Goal: Task Accomplishment & Management: Complete application form

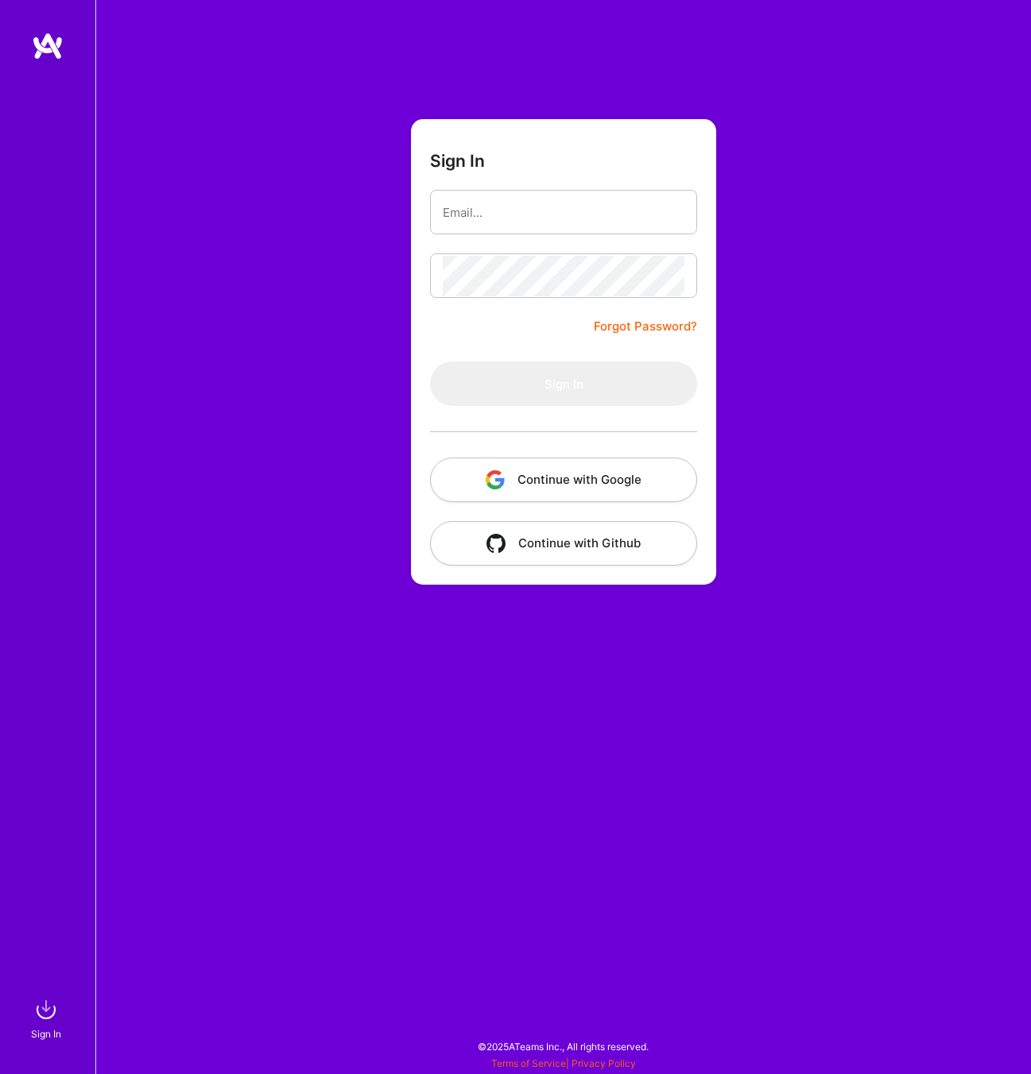
click at [550, 474] on button "Continue with Google" at bounding box center [563, 480] width 267 height 44
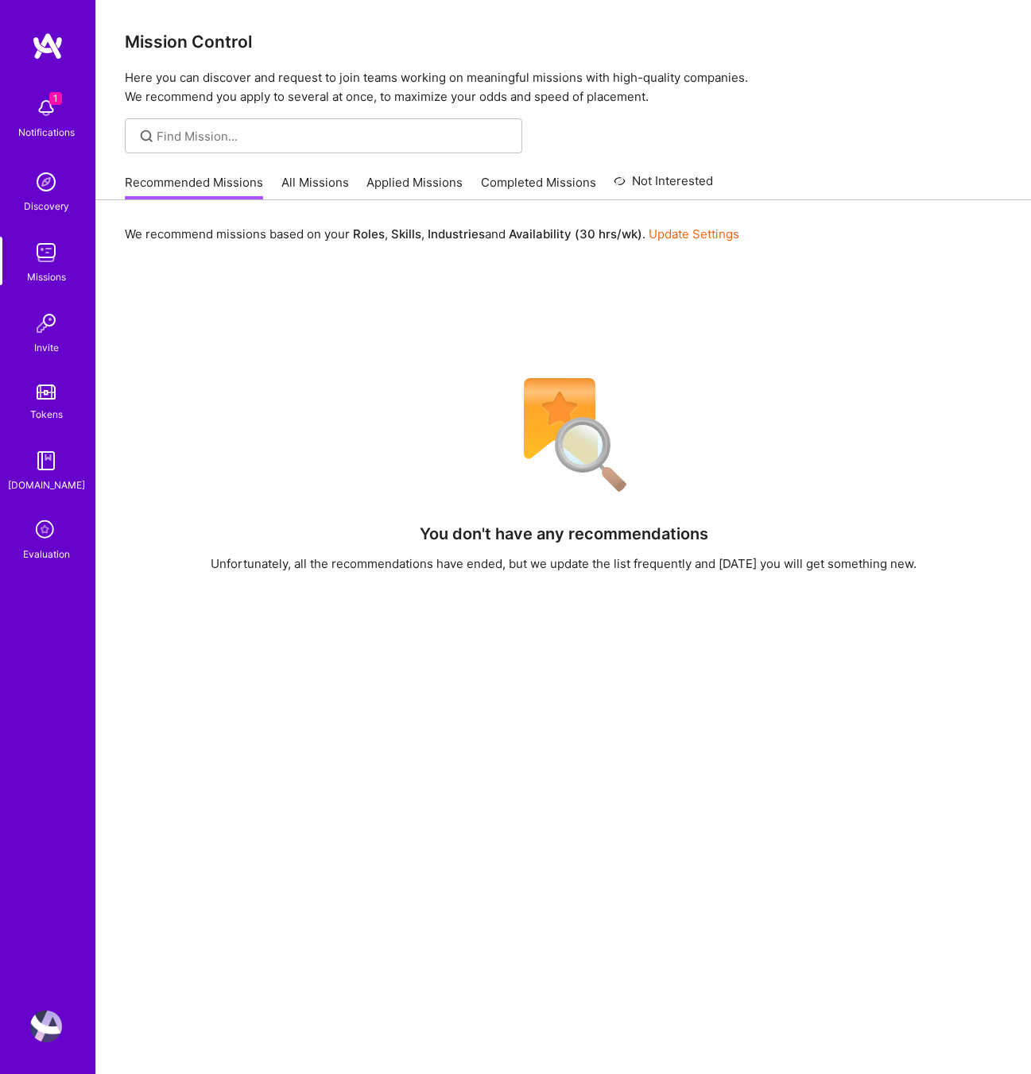
click at [47, 535] on icon at bounding box center [46, 531] width 30 height 30
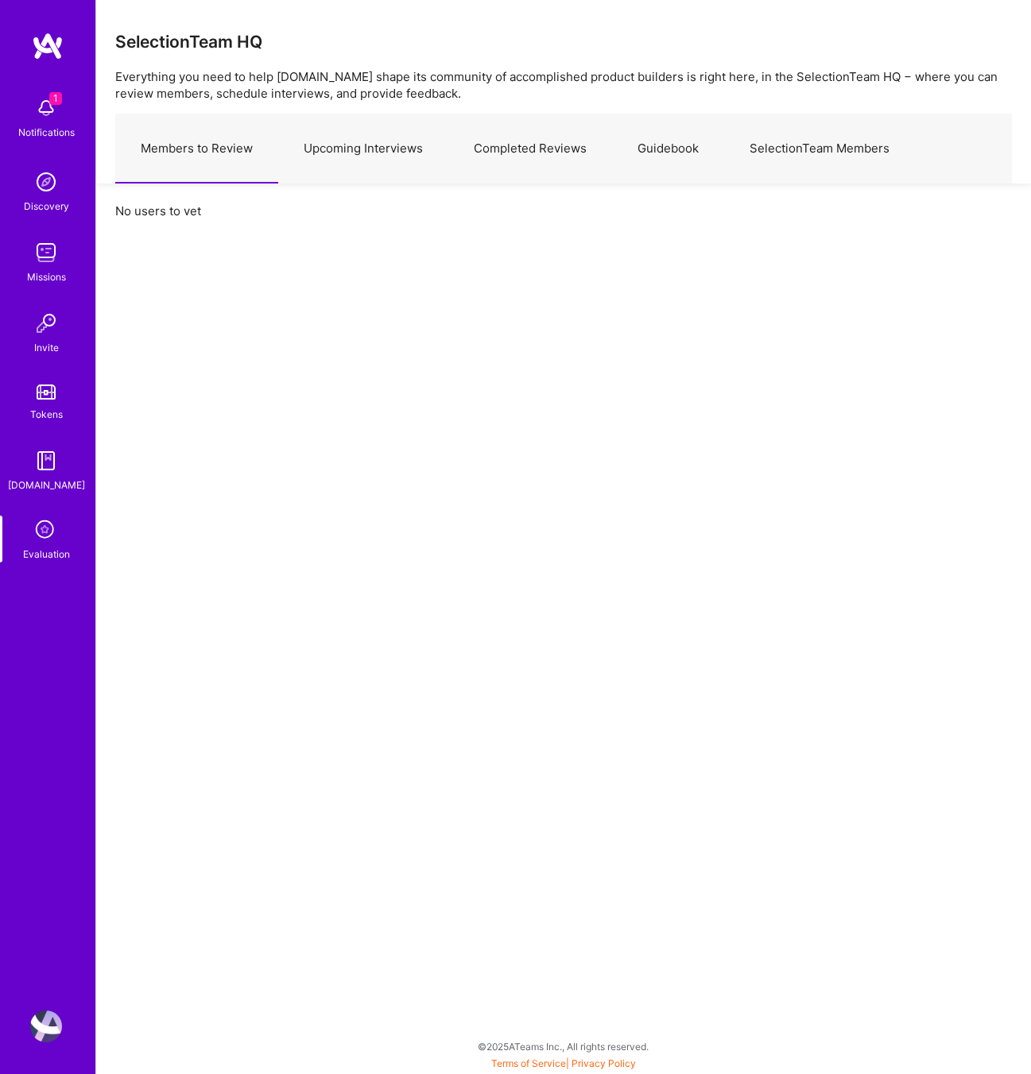
click at [360, 150] on link "Upcoming Interviews" at bounding box center [363, 148] width 170 height 69
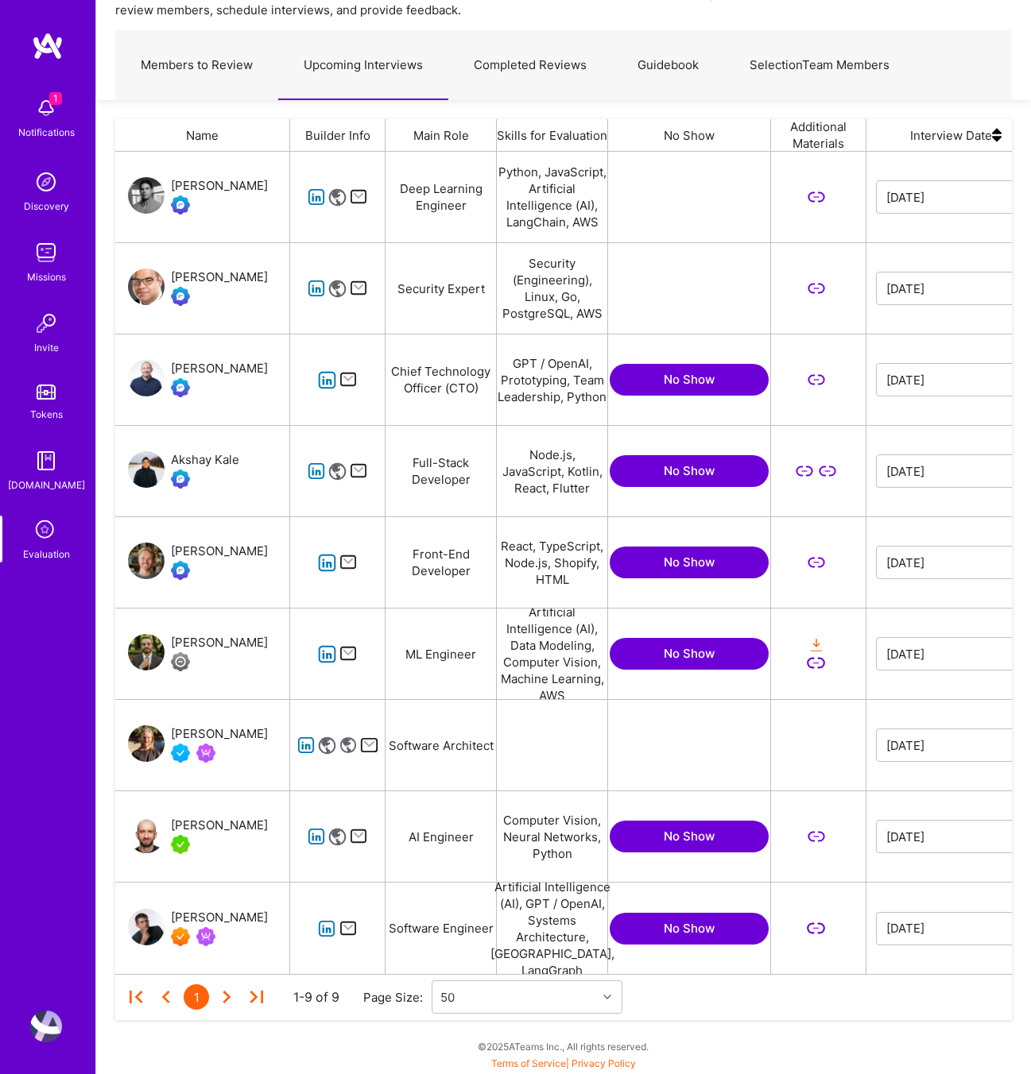
scroll to position [0, 371]
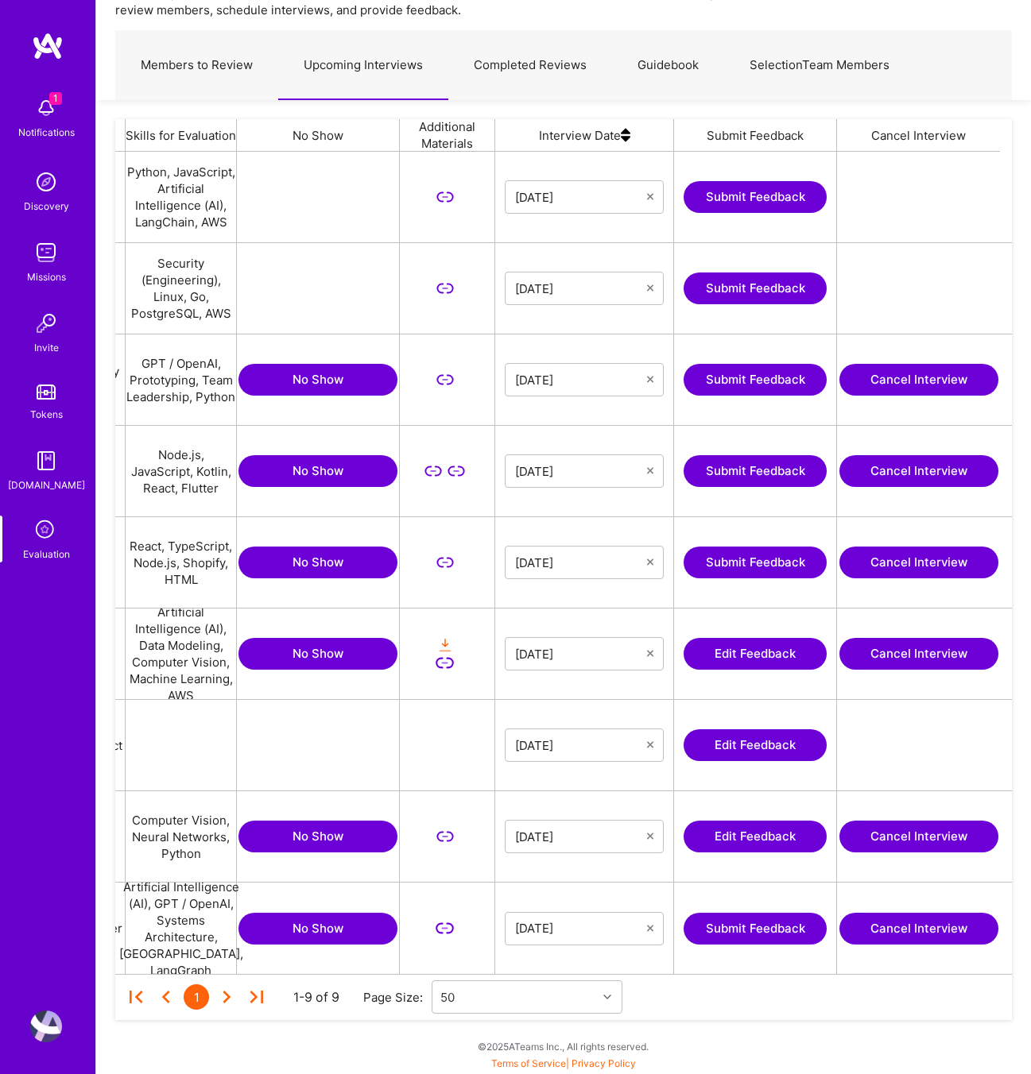
click at [760, 735] on button "Edit Feedback" at bounding box center [754, 745] width 143 height 32
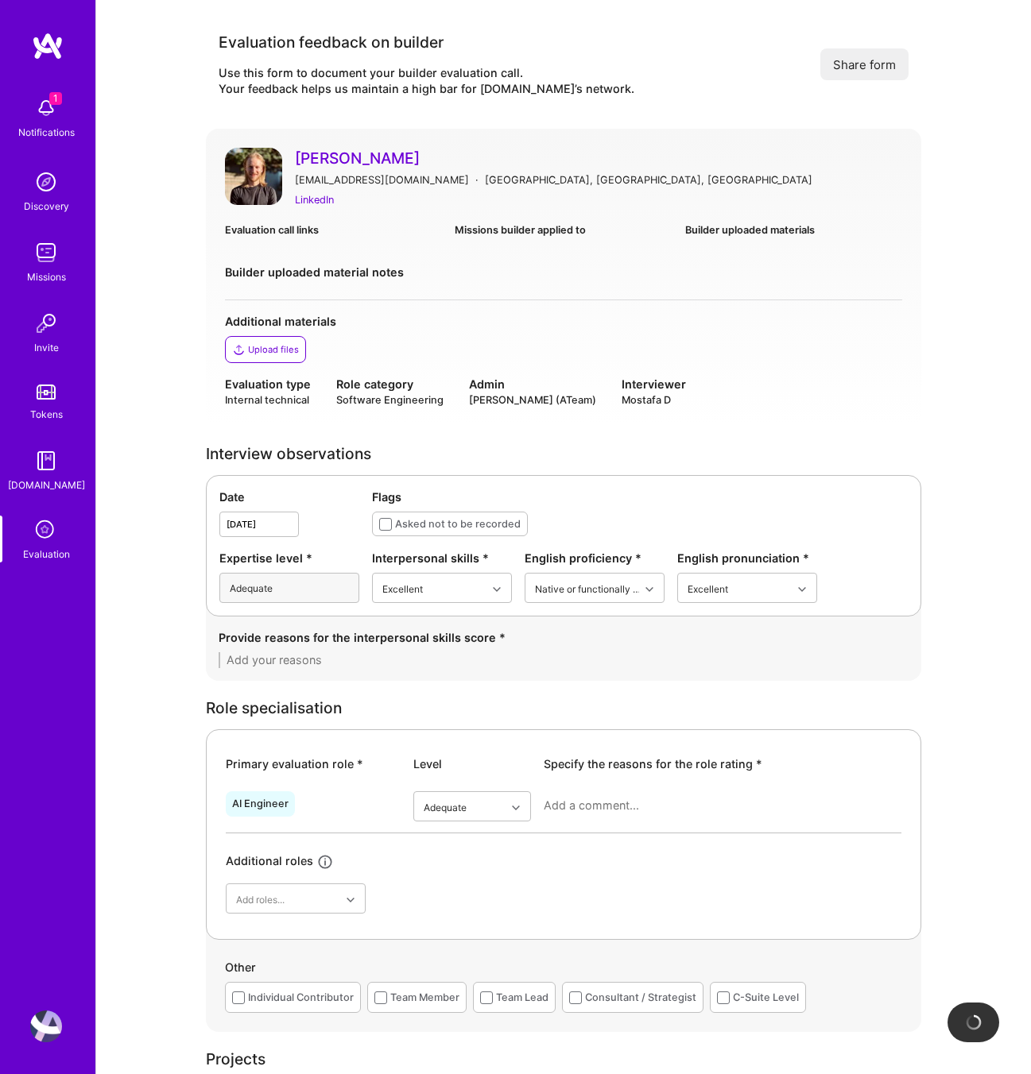
click at [352, 656] on textarea at bounding box center [564, 660] width 690 height 16
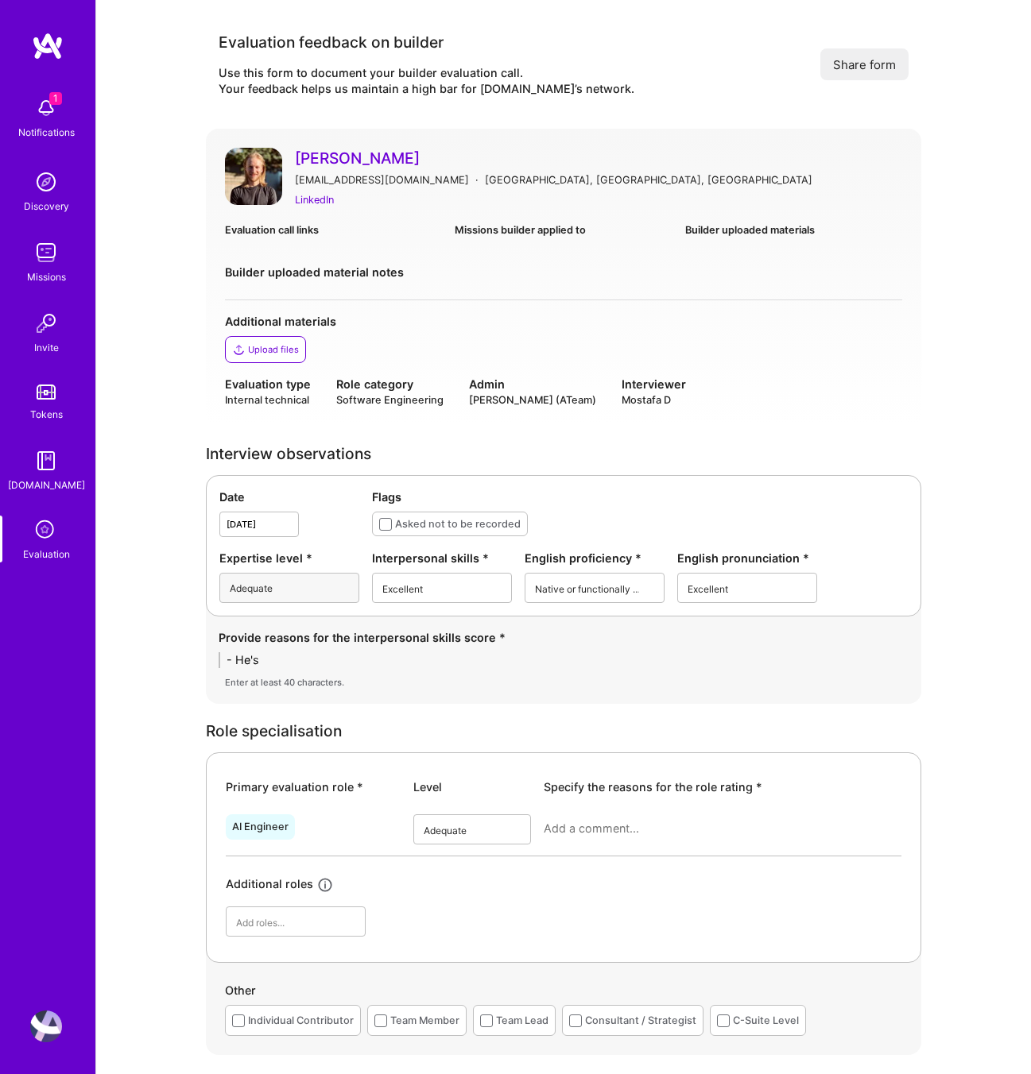
type textarea "- He's"
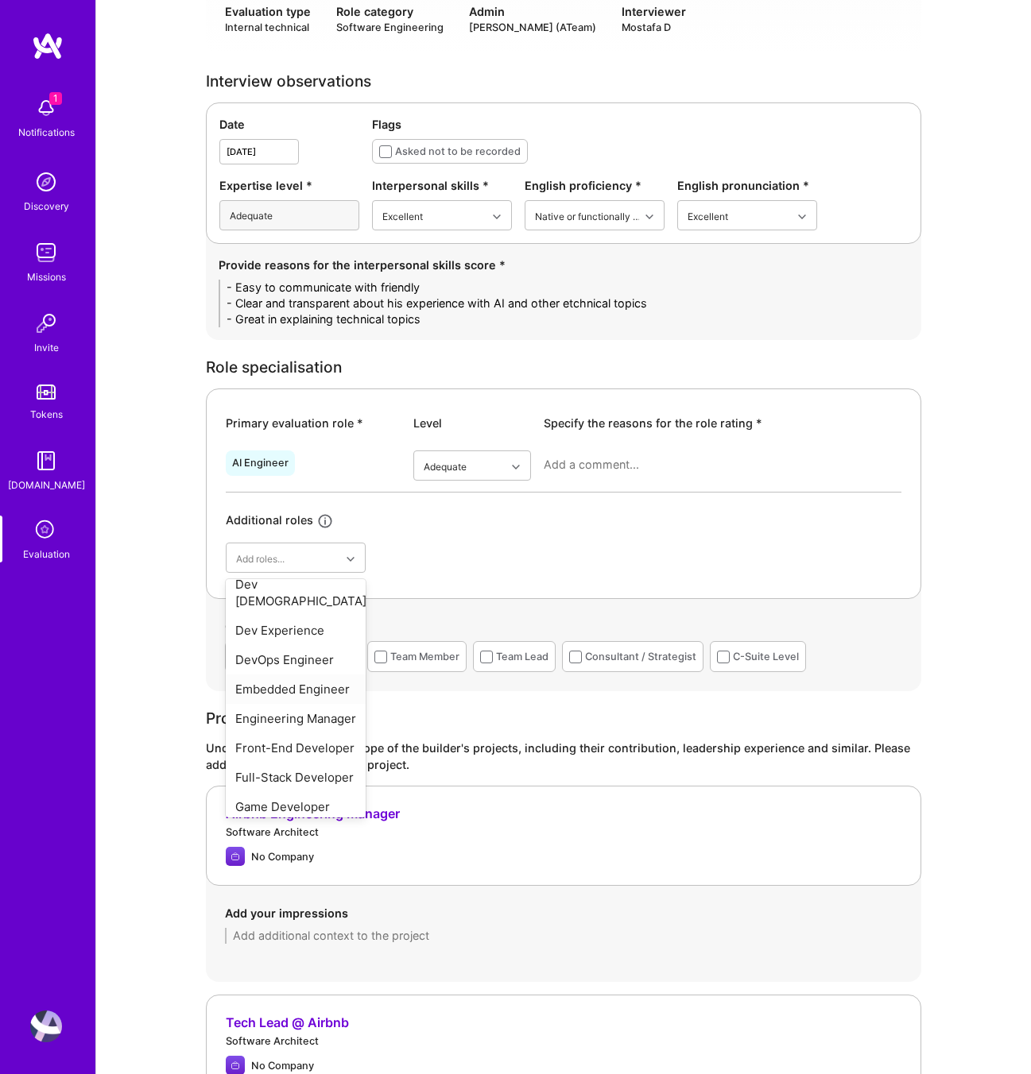
scroll to position [390, 0]
type textarea "- Easy to communicate with friendly - Clear and transparent about his experienc…"
click at [296, 701] on div "Engineering Manager" at bounding box center [296, 714] width 140 height 29
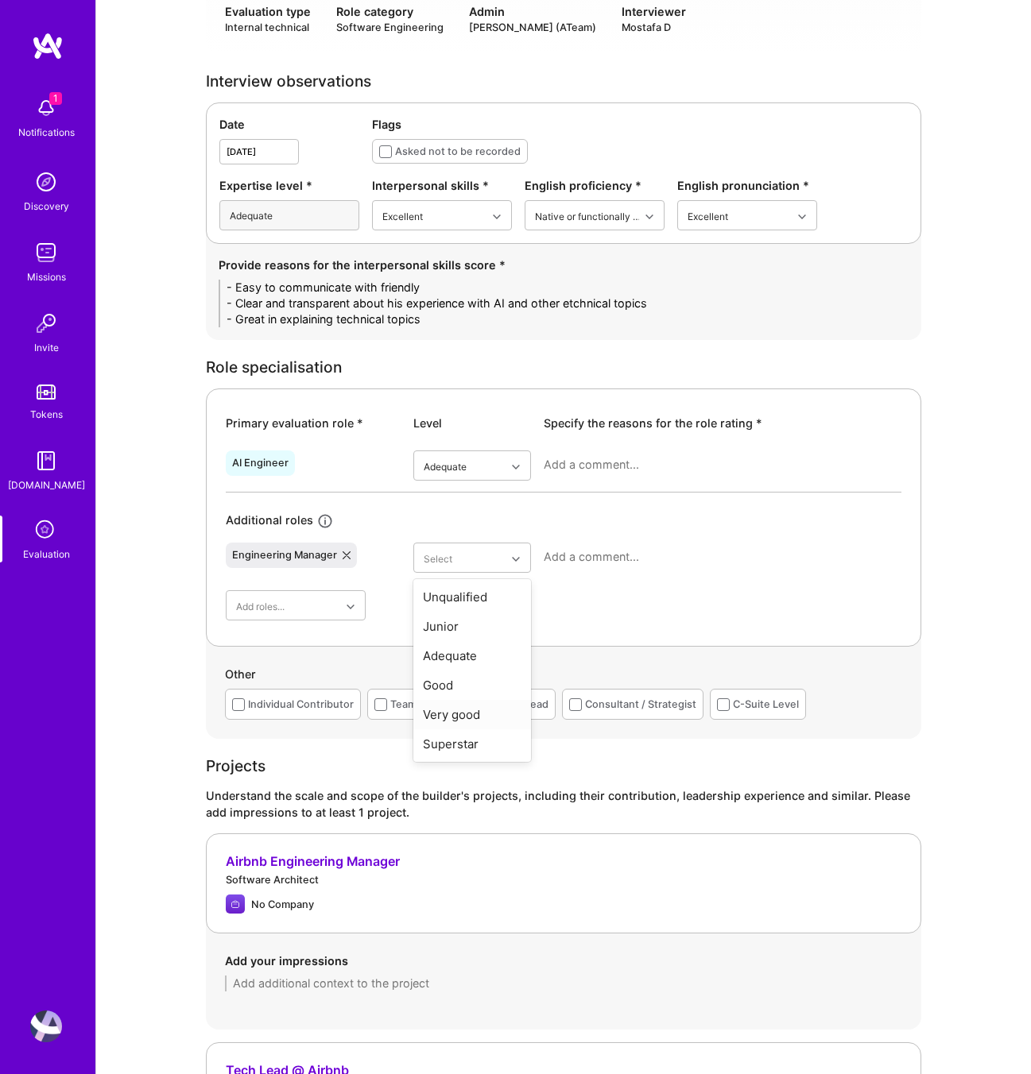
click at [452, 714] on div "Very good" at bounding box center [472, 714] width 118 height 29
click at [554, 559] on textarea at bounding box center [722, 557] width 358 height 16
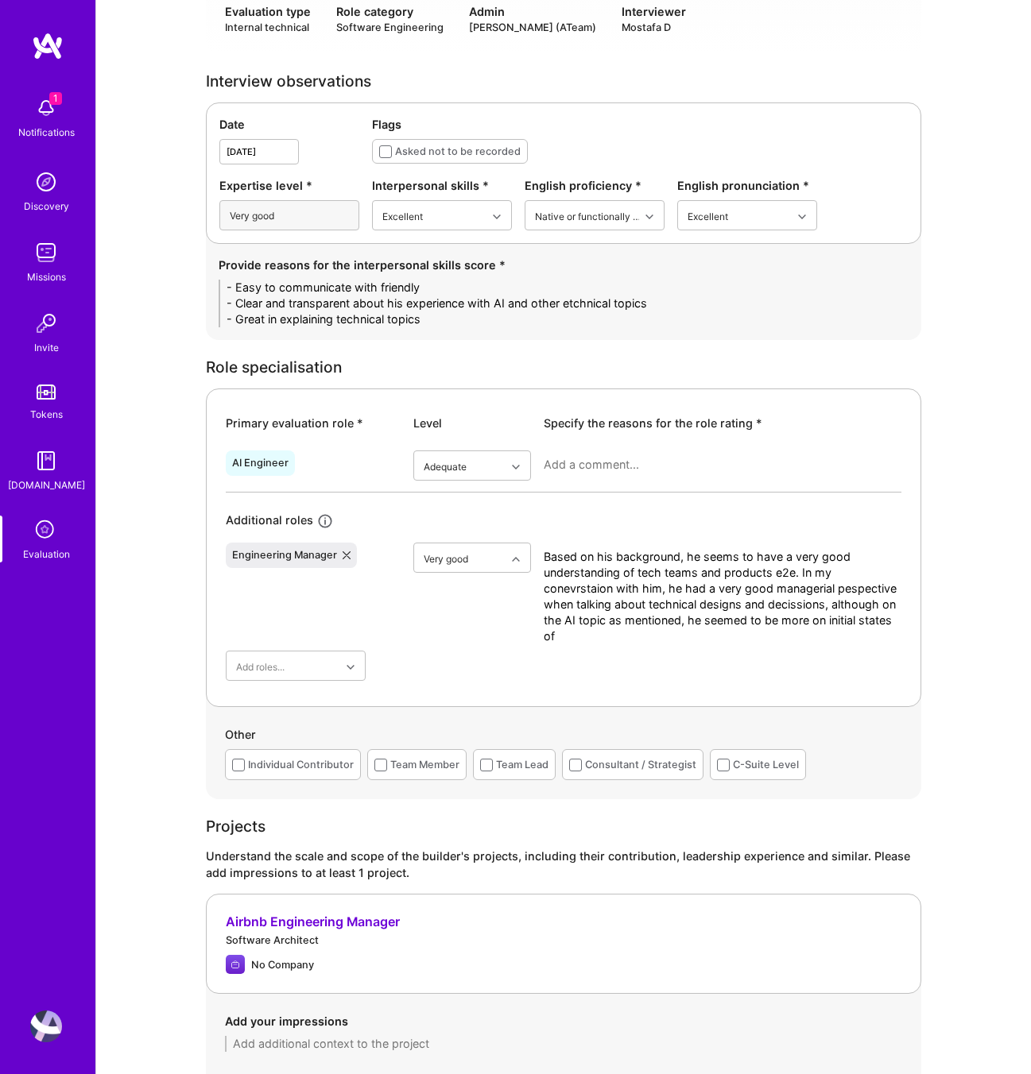
scroll to position [0, 0]
type textarea "Based on his background, he seems to have a very good understanding of tech tea…"
click at [590, 469] on textarea at bounding box center [722, 465] width 358 height 16
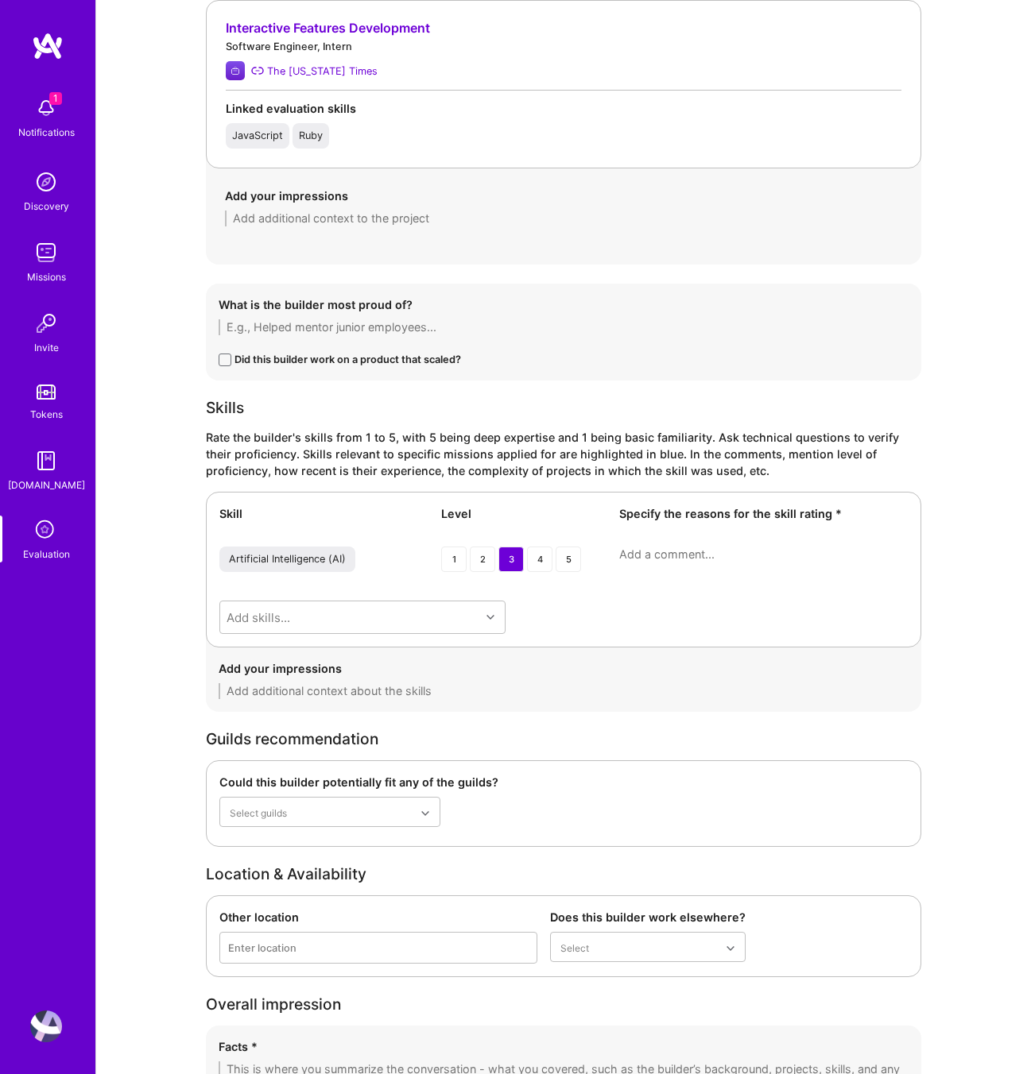
scroll to position [2826, 0]
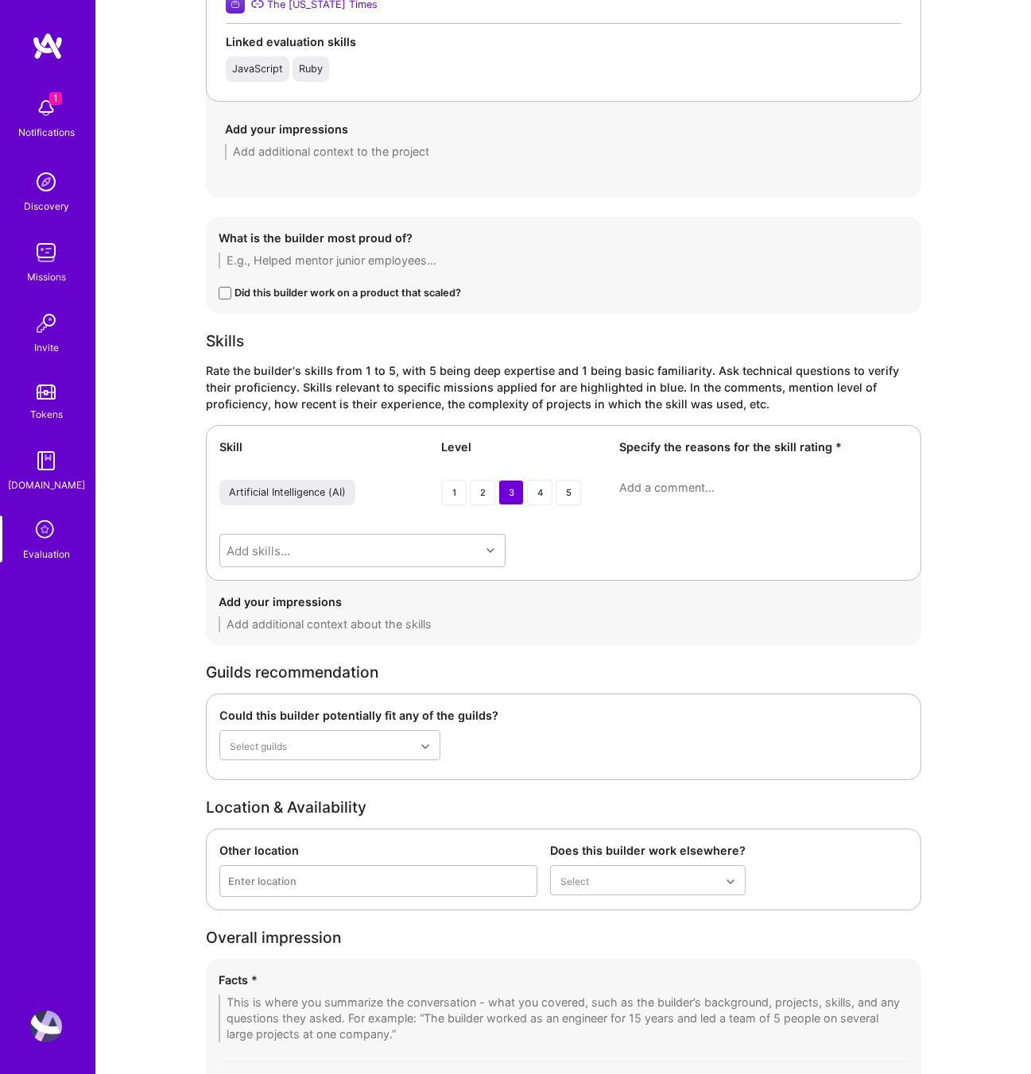
type textarea "He's more in experimetation phase, with more beginner approaches to implemnting…"
click at [671, 486] on textarea at bounding box center [763, 488] width 288 height 16
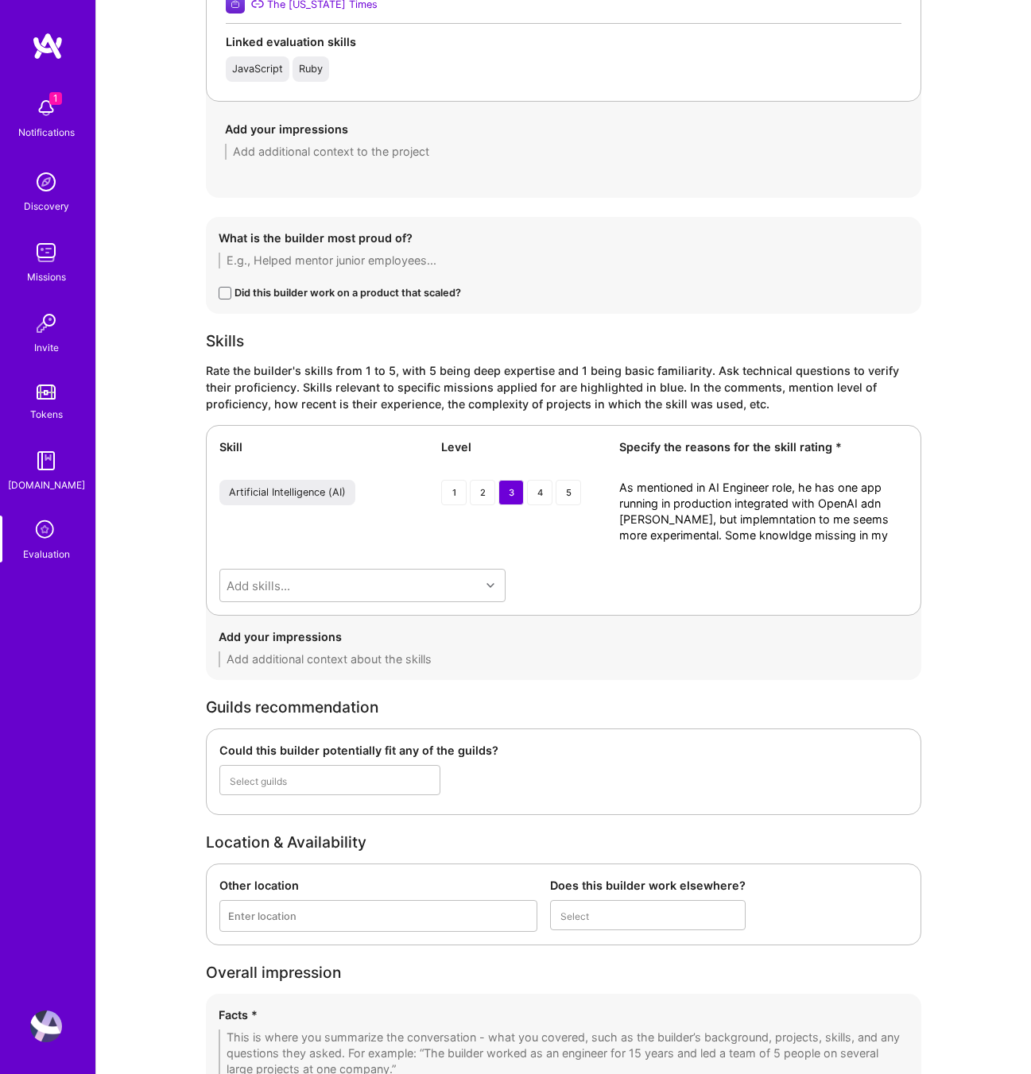
scroll to position [0, 0]
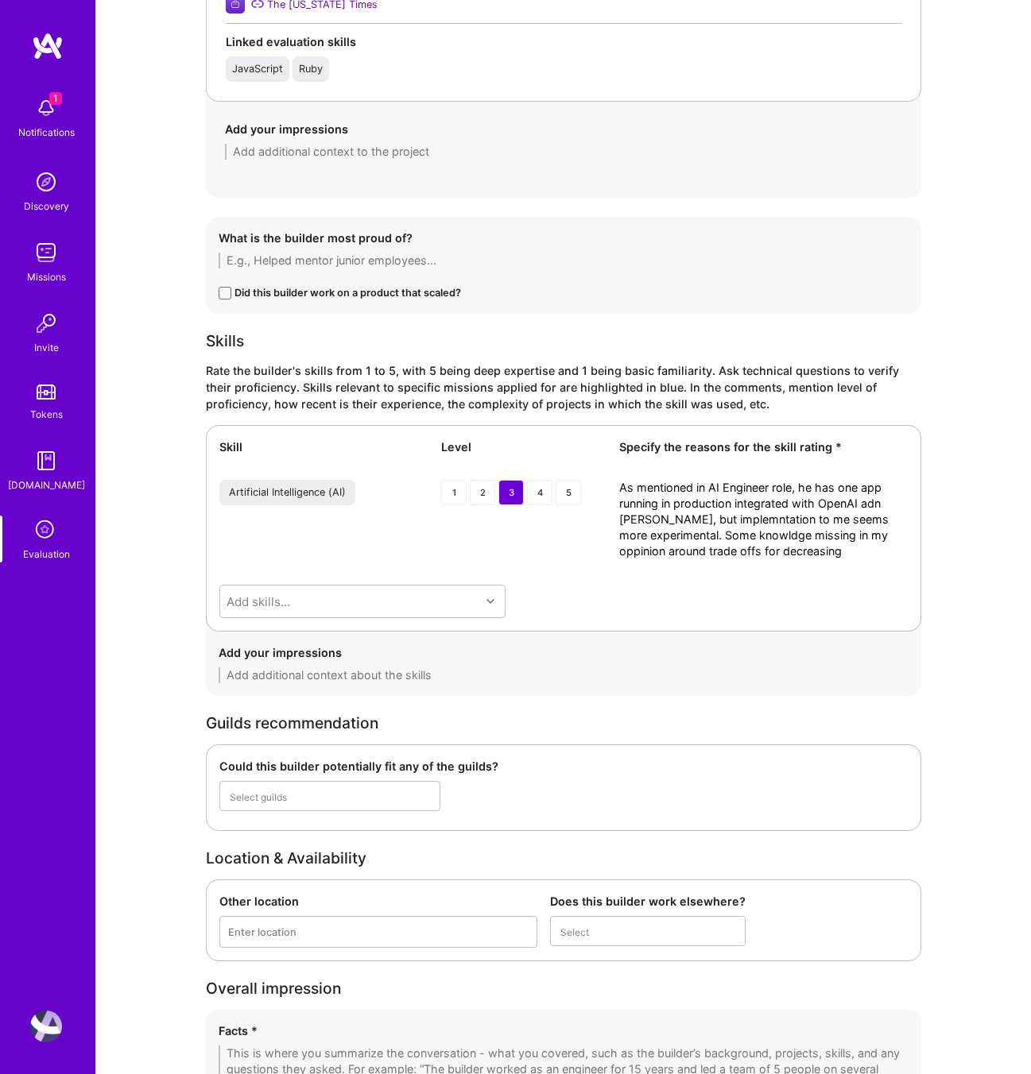
type textarea "As mentioned in AI Engineer role, he has one app running in production integrat…"
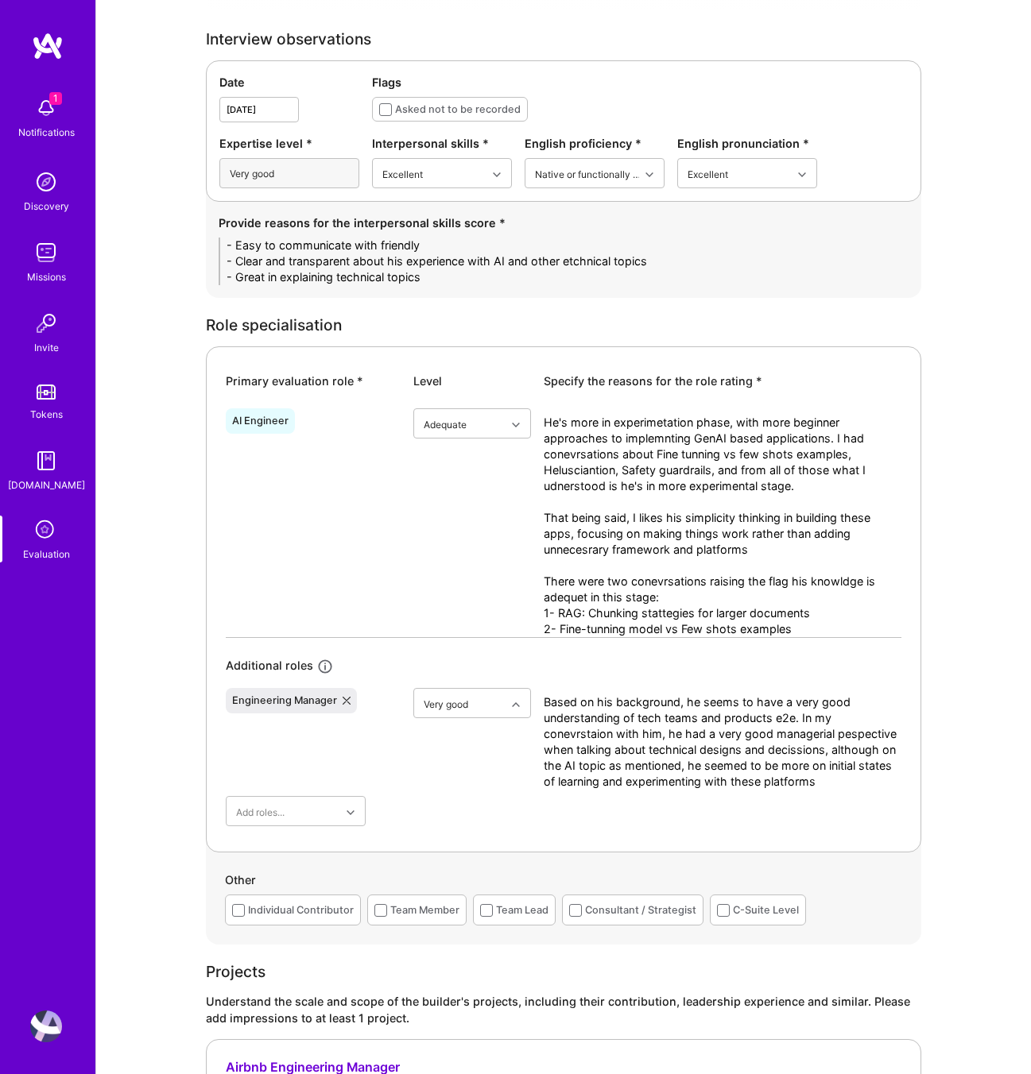
scroll to position [372, 0]
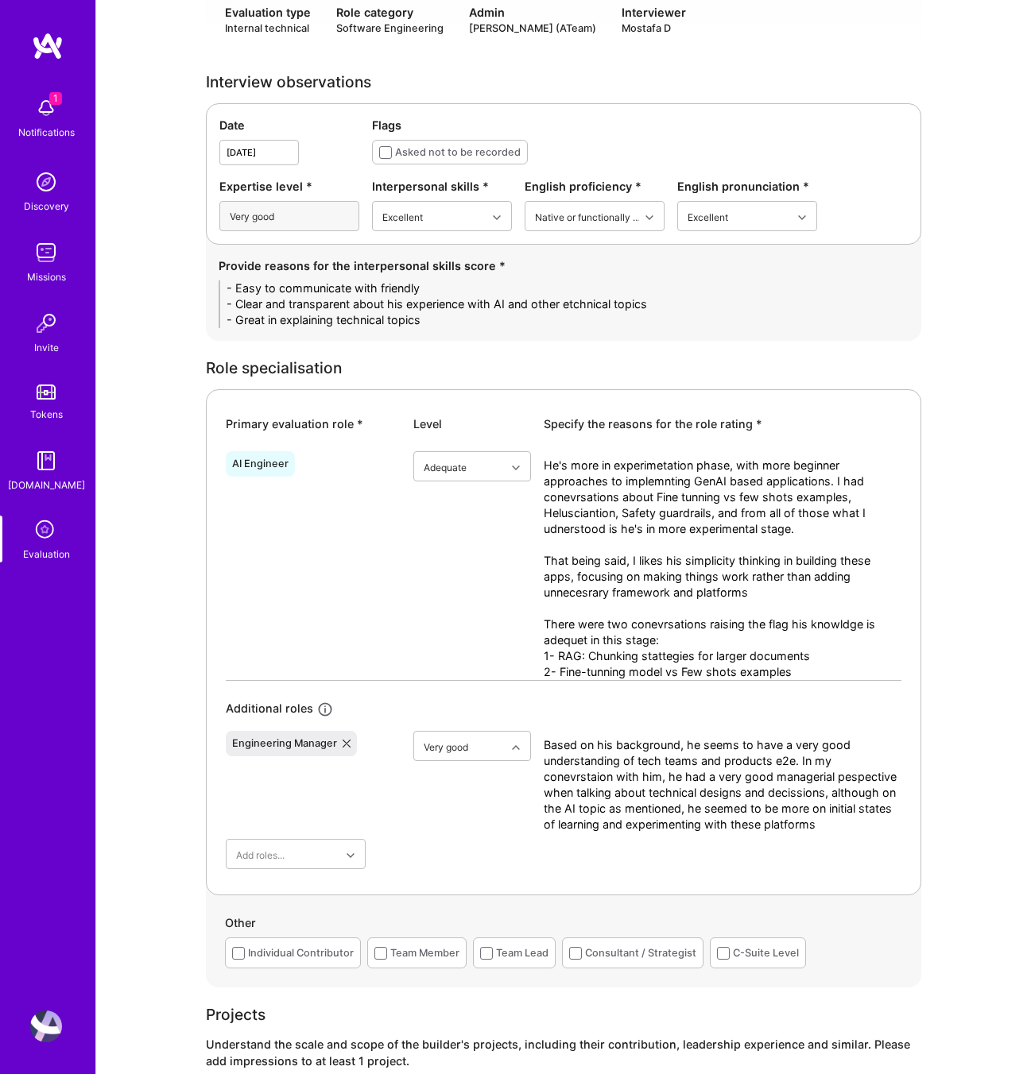
type textarea "As mentioned in AI Engineer role, he has one app running in production integrat…"
click at [822, 672] on textarea "He's more in experimetation phase, with more beginner approaches to implemnting…" at bounding box center [722, 569] width 358 height 222
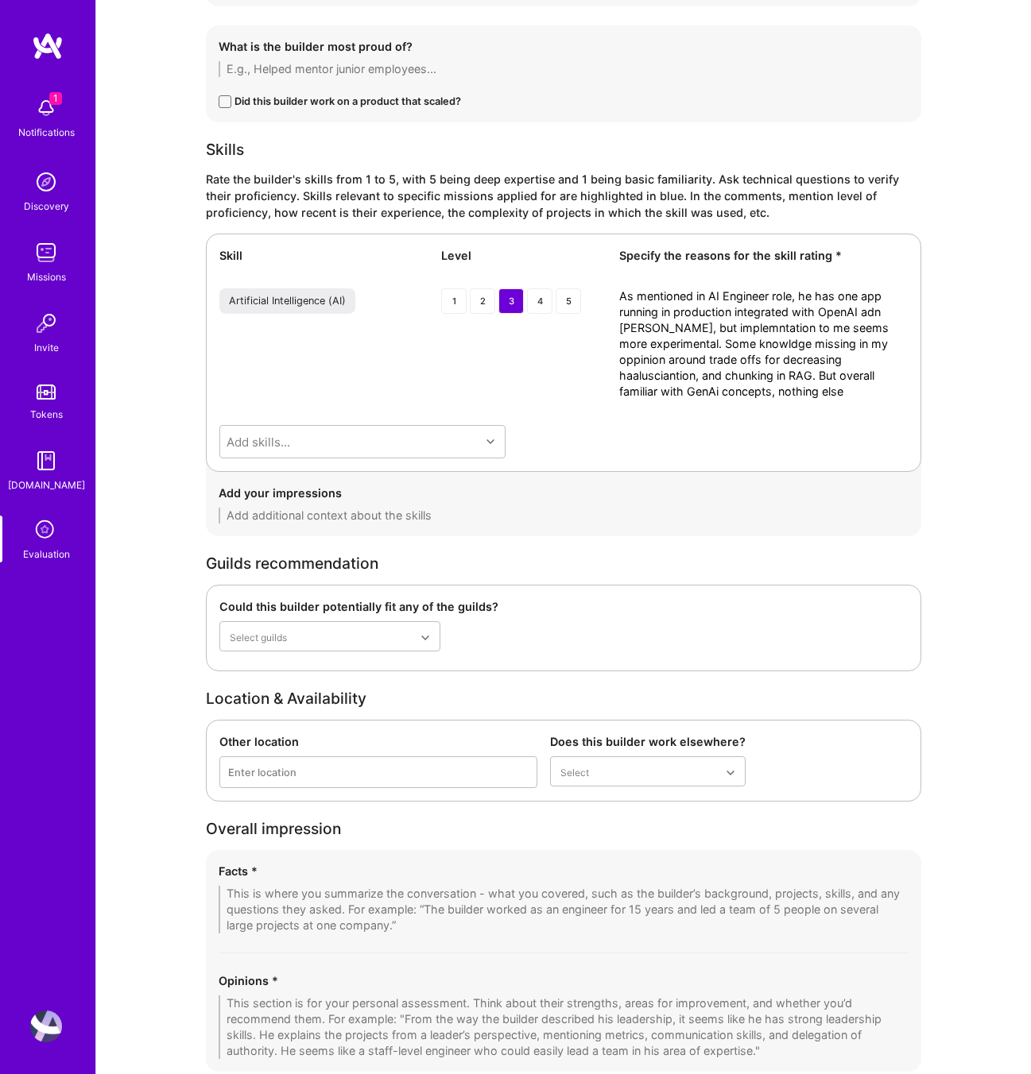
scroll to position [3155, 0]
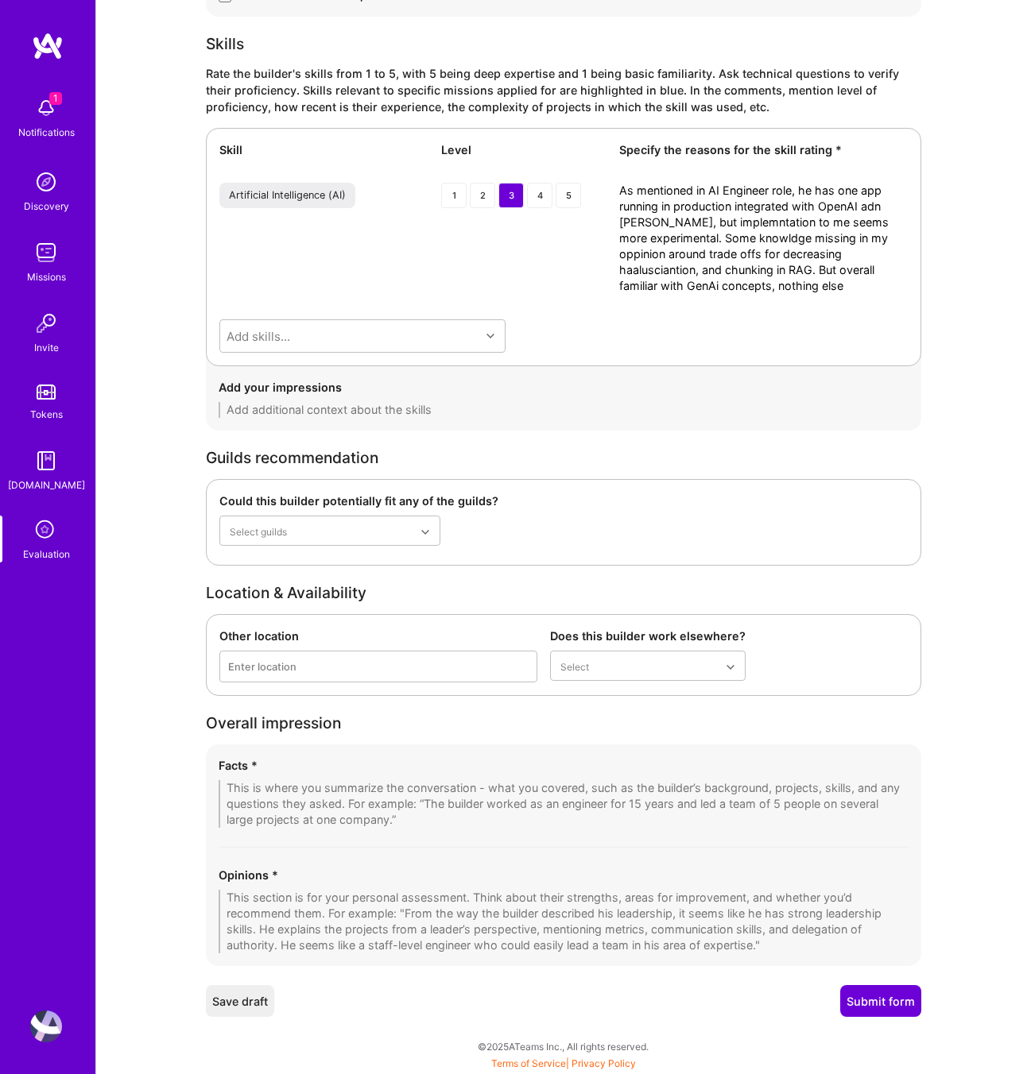
type textarea "He's more in experimetation phase, with more beginner approaches to implemnting…"
click at [324, 886] on div "Opinions *" at bounding box center [564, 910] width 690 height 87
click at [319, 899] on textarea at bounding box center [564, 922] width 690 height 64
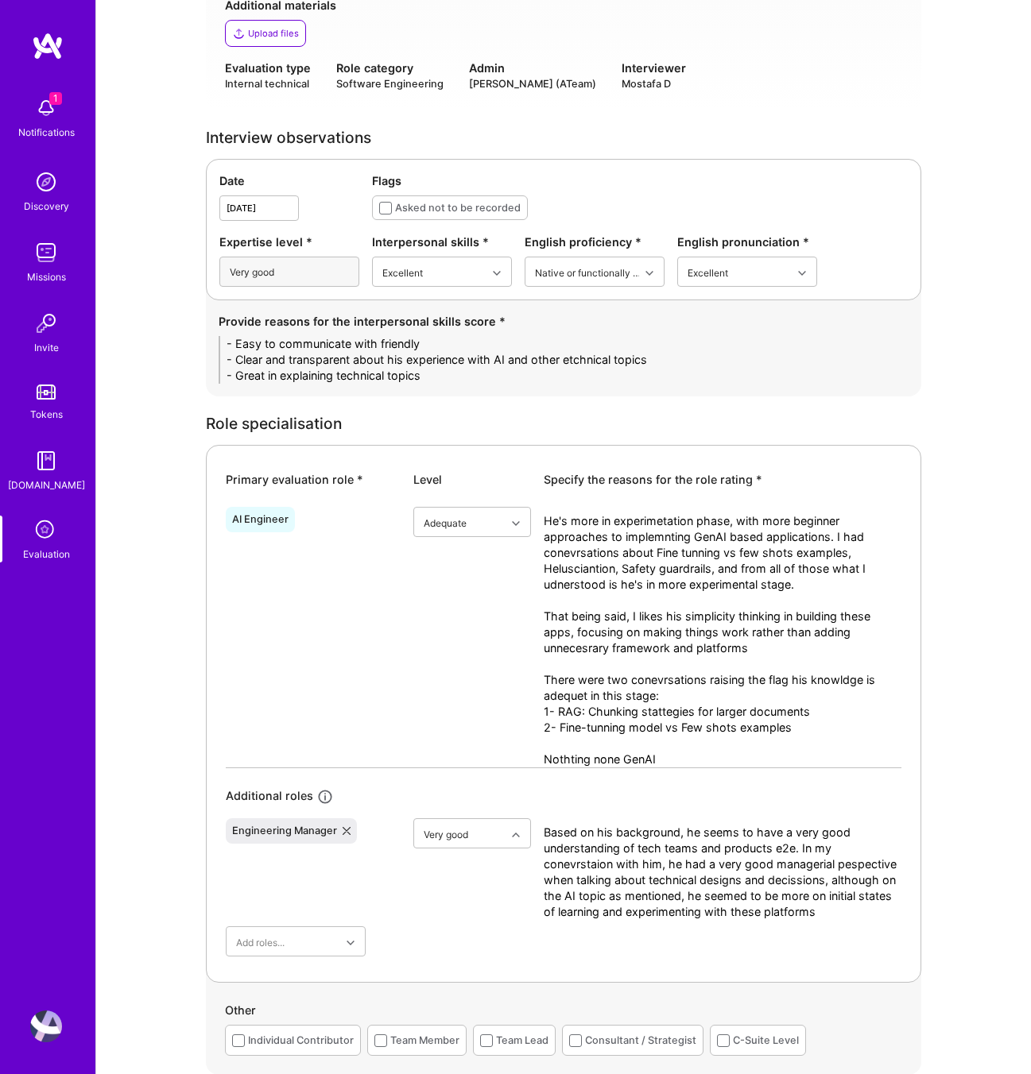
scroll to position [0, 0]
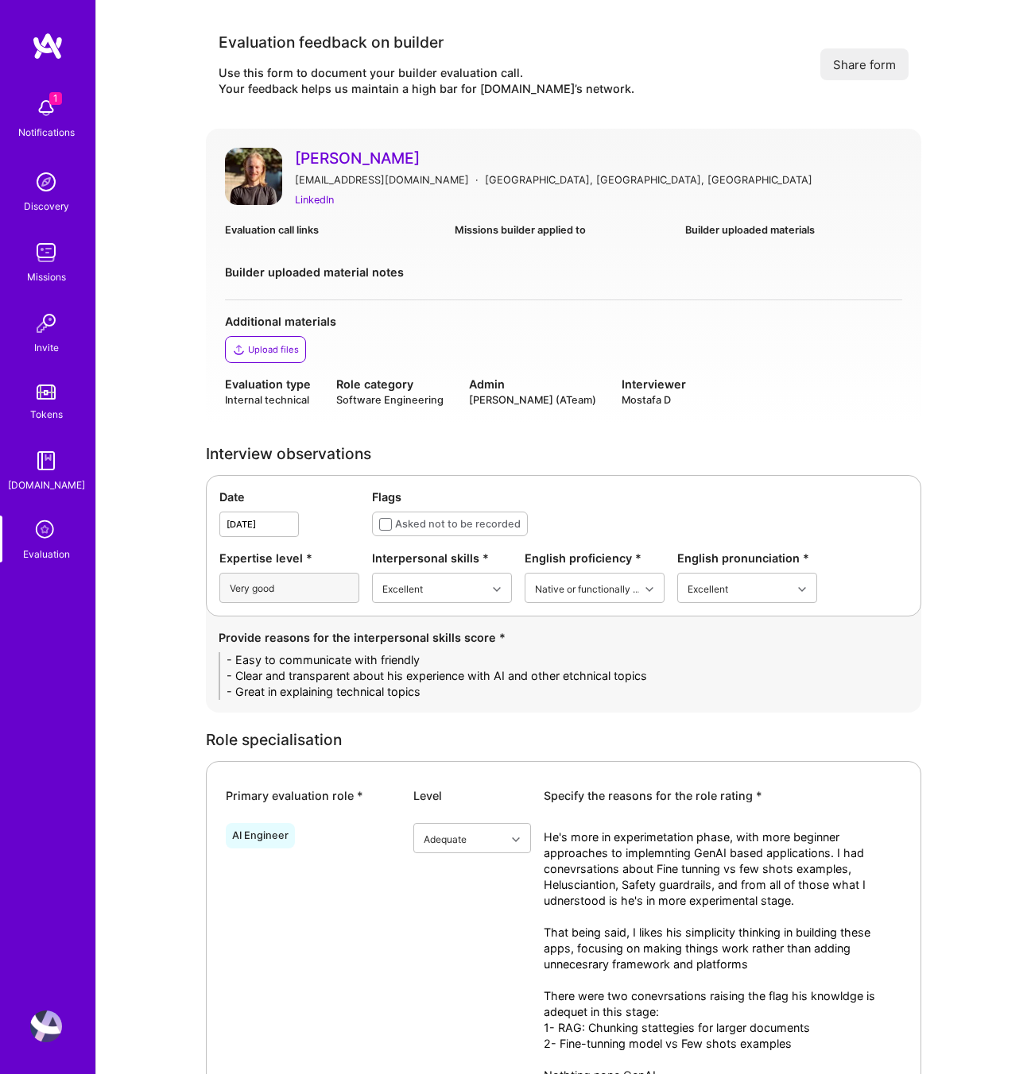
type textarea "He comes from a very good manager and tech leaderhsip abckground. During this c…"
drag, startPoint x: 477, startPoint y: 336, endPoint x: 416, endPoint y: 350, distance: 62.8
click at [476, 338] on div "Upload files" at bounding box center [563, 349] width 677 height 27
click at [312, 202] on div "LinkedIn" at bounding box center [314, 199] width 39 height 17
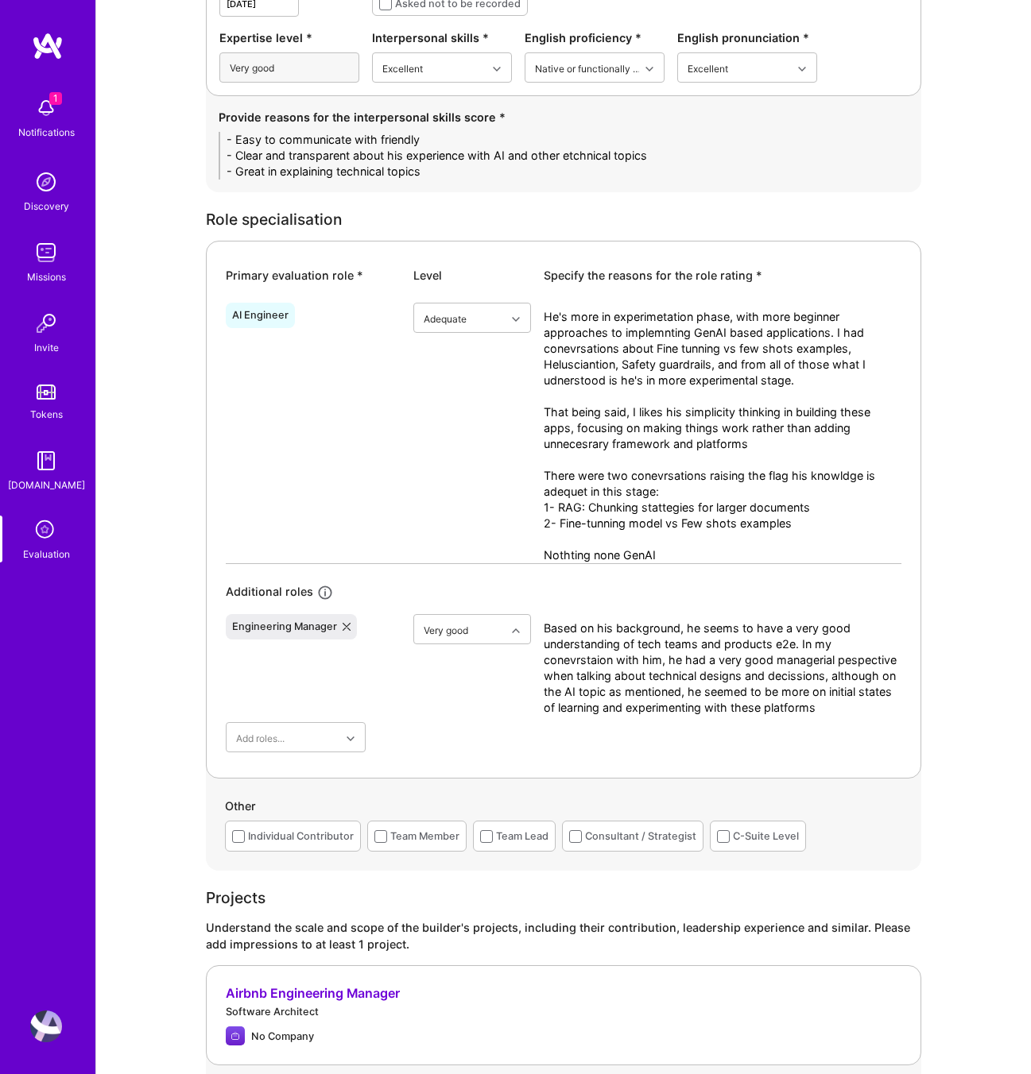
scroll to position [512, 0]
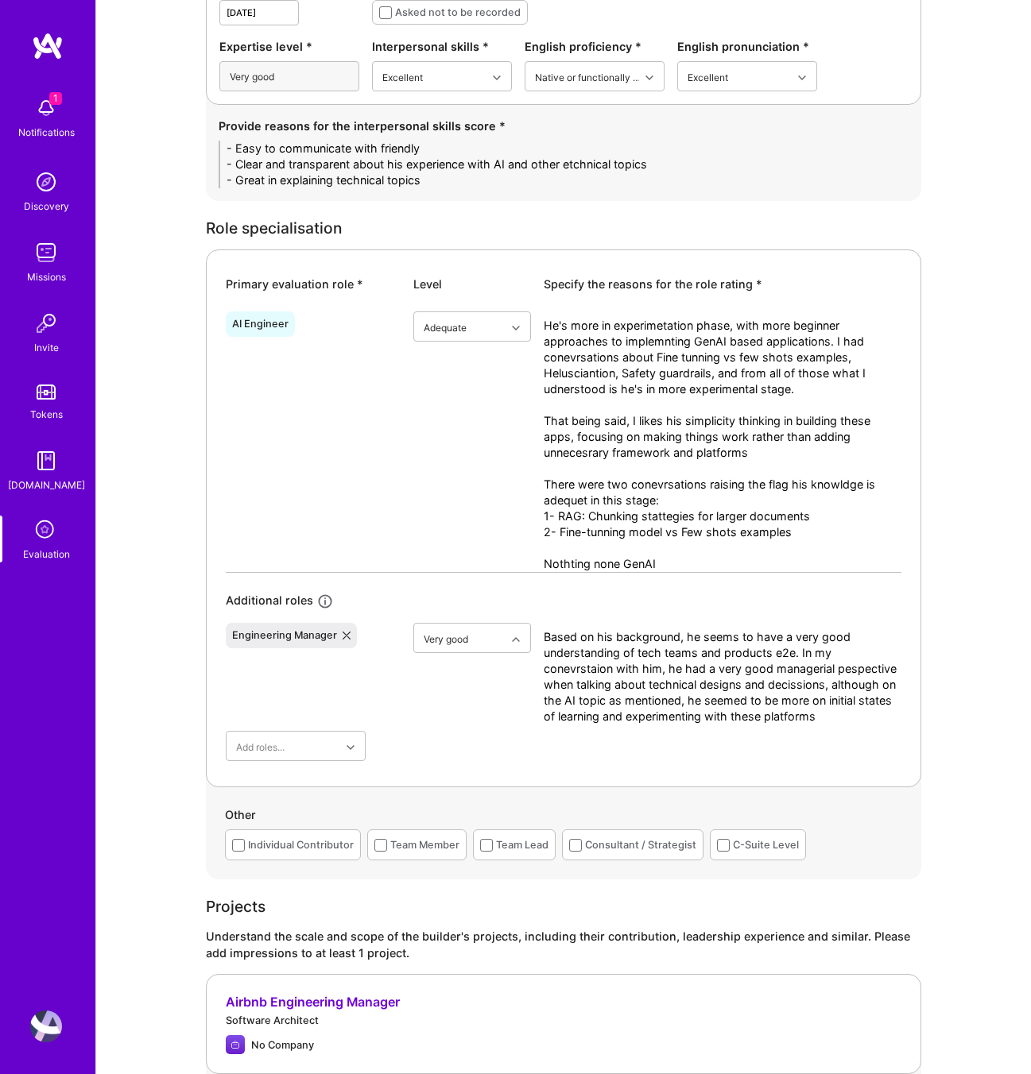
click at [698, 497] on textarea "He's more in experimetation phase, with more beginner approaches to implemnting…" at bounding box center [722, 445] width 358 height 254
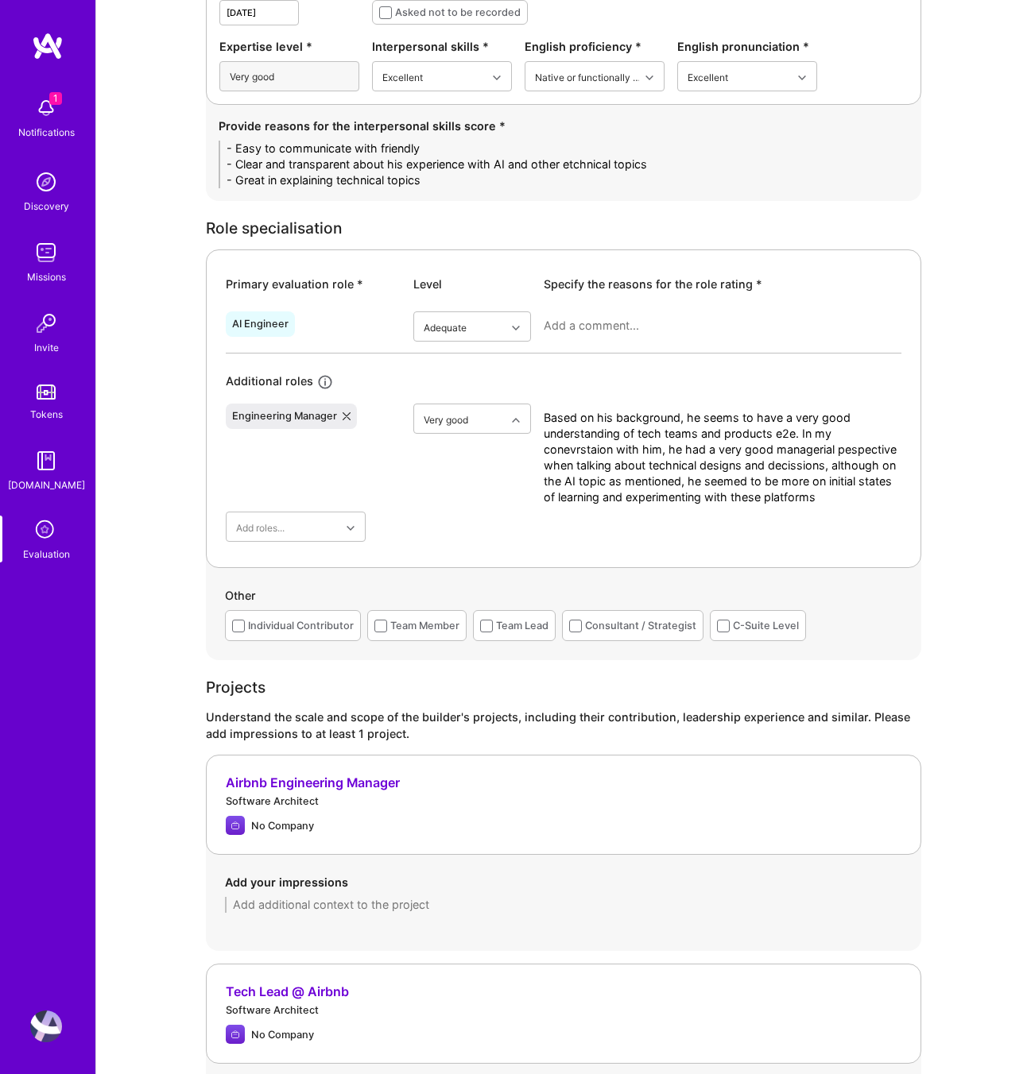
paste textarea "He’s currently in the experimentation phase with GenAI applications, focusing m…"
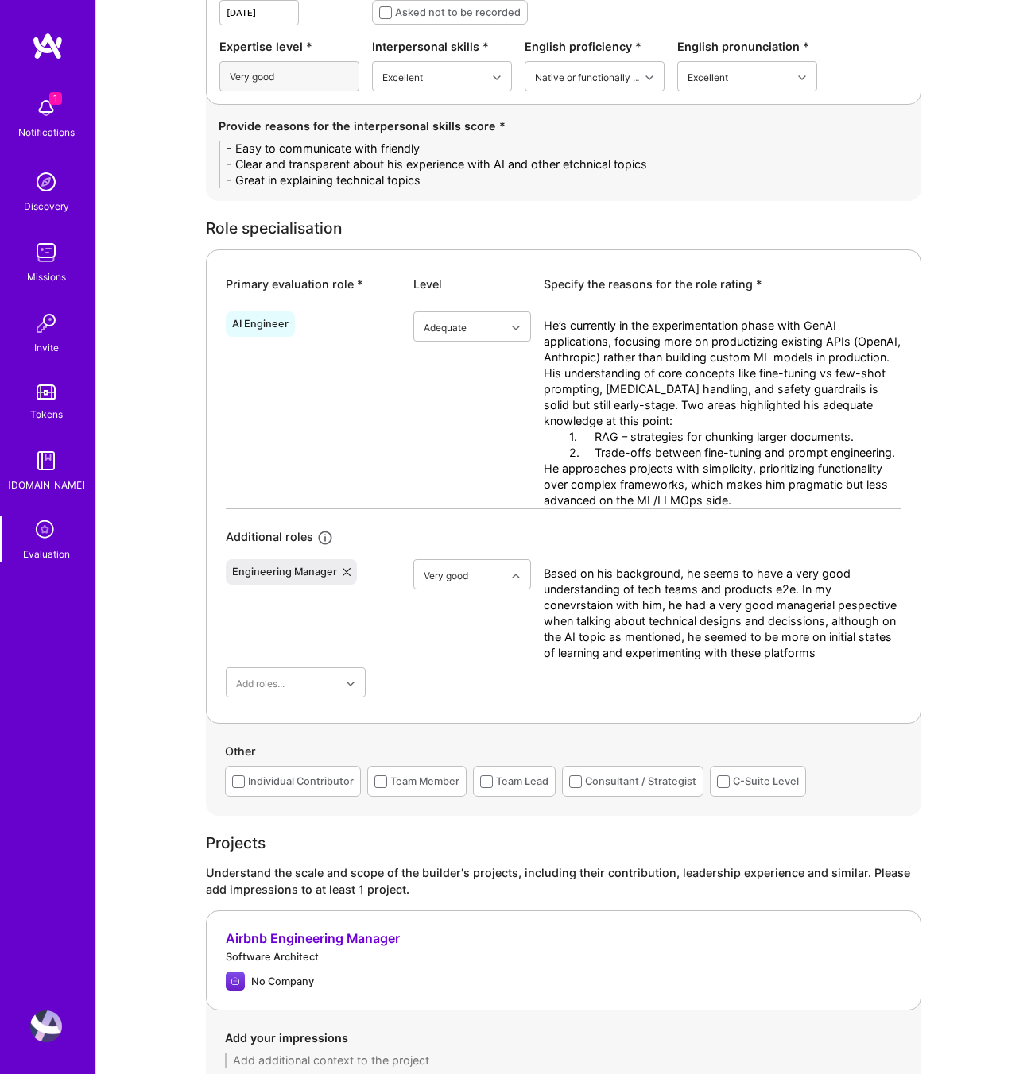
click at [694, 411] on textarea "He’s currently in the experimentation phase with GenAI applications, focusing m…" at bounding box center [722, 413] width 358 height 191
click at [692, 422] on textarea "He’s currently in the experimentation phase with GenAI applications, focusing m…" at bounding box center [722, 413] width 358 height 191
drag, startPoint x: 594, startPoint y: 436, endPoint x: 489, endPoint y: 433, distance: 104.9
click at [489, 433] on div "AI Engineer Adequate He’s currently in the experimentation phase with GenAI app…" at bounding box center [563, 406] width 675 height 203
click at [653, 356] on textarea "He’s currently in the experimentation phase with GenAI applications, focusing m…" at bounding box center [722, 413] width 358 height 191
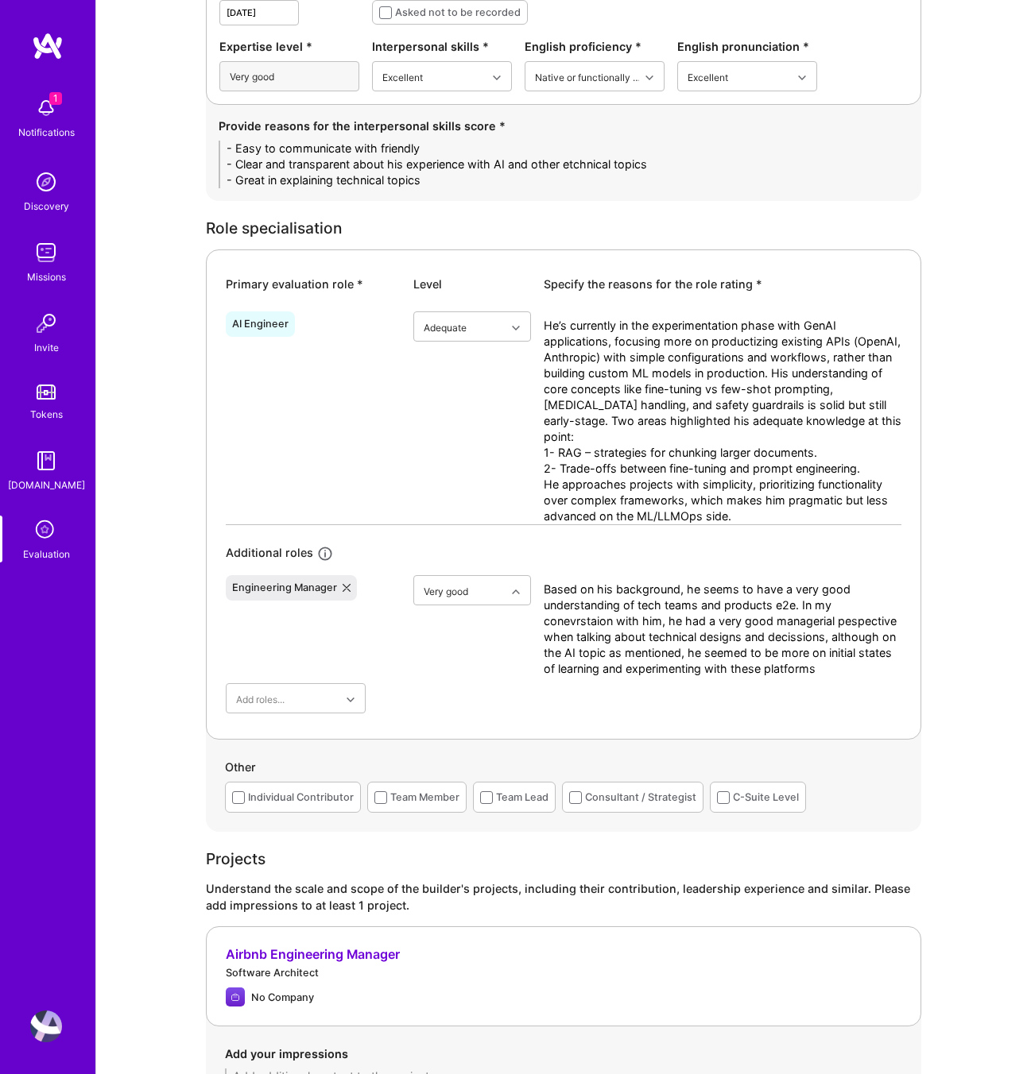
drag, startPoint x: 829, startPoint y: 374, endPoint x: 608, endPoint y: 375, distance: 220.9
click at [608, 375] on textarea "He’s currently in the experimentation phase with GenAI applications, focusing m…" at bounding box center [722, 421] width 358 height 207
click at [872, 409] on textarea "He’s currently in the experimentation phase with GenAI applications, focusing m…" at bounding box center [722, 421] width 358 height 207
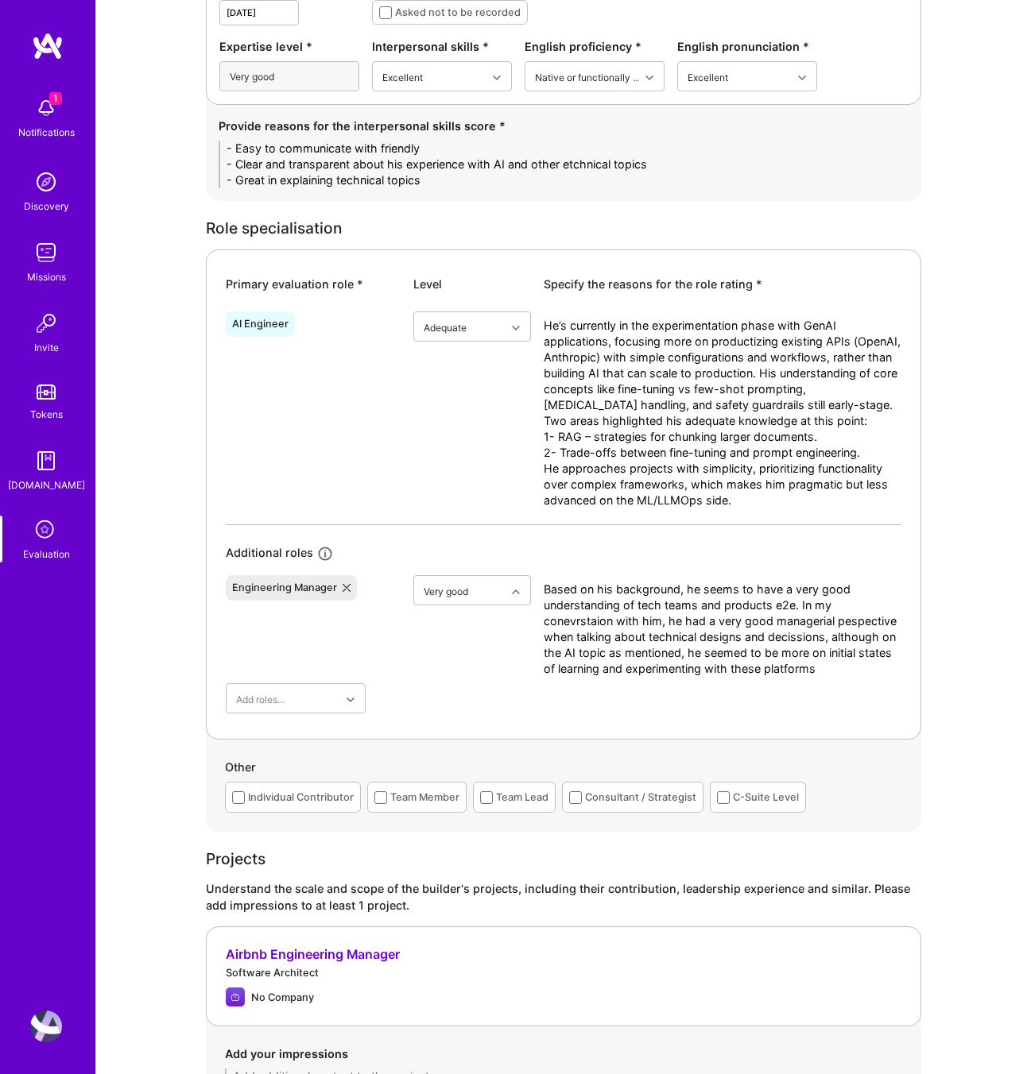
scroll to position [590, 0]
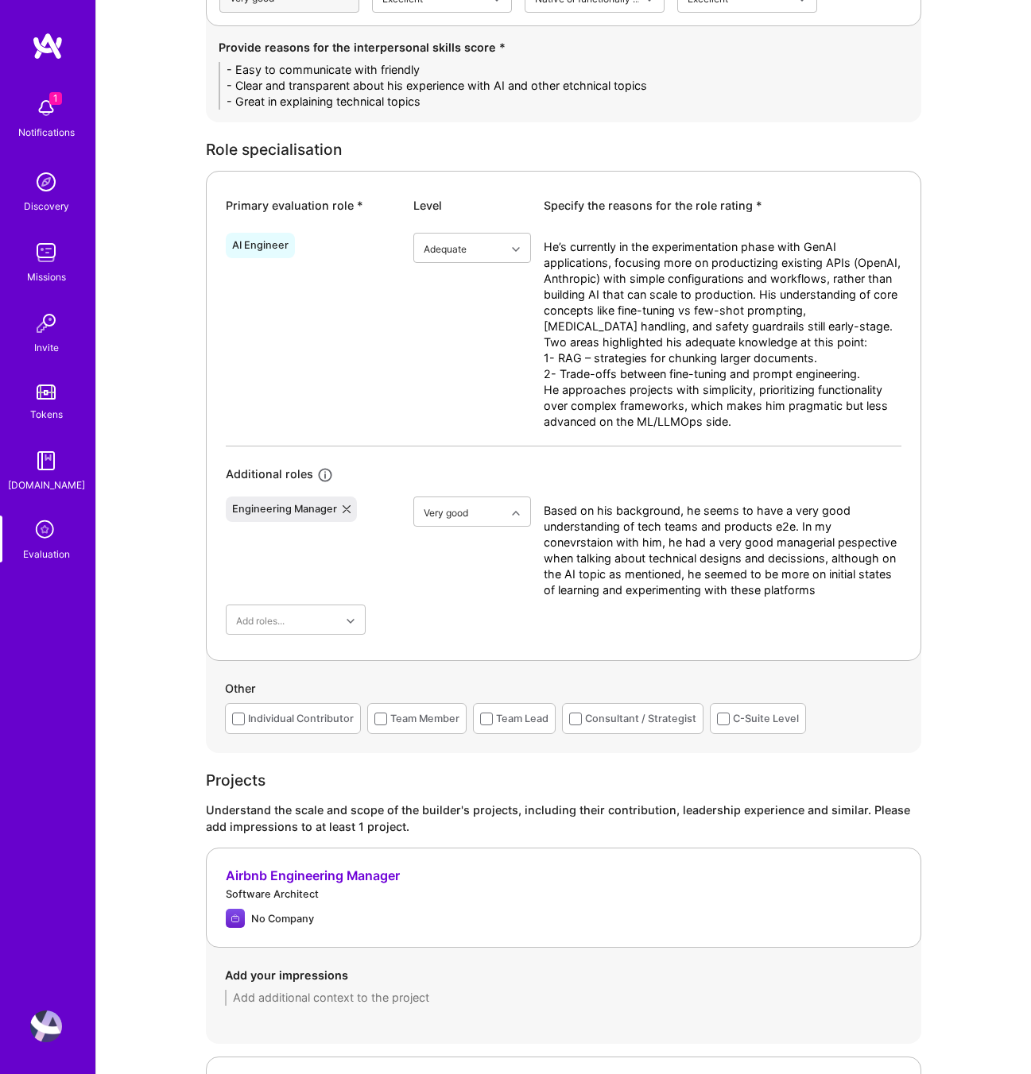
click at [884, 391] on textarea "He’s currently in the experimentation phase with GenAI applications, focusing m…" at bounding box center [722, 342] width 358 height 207
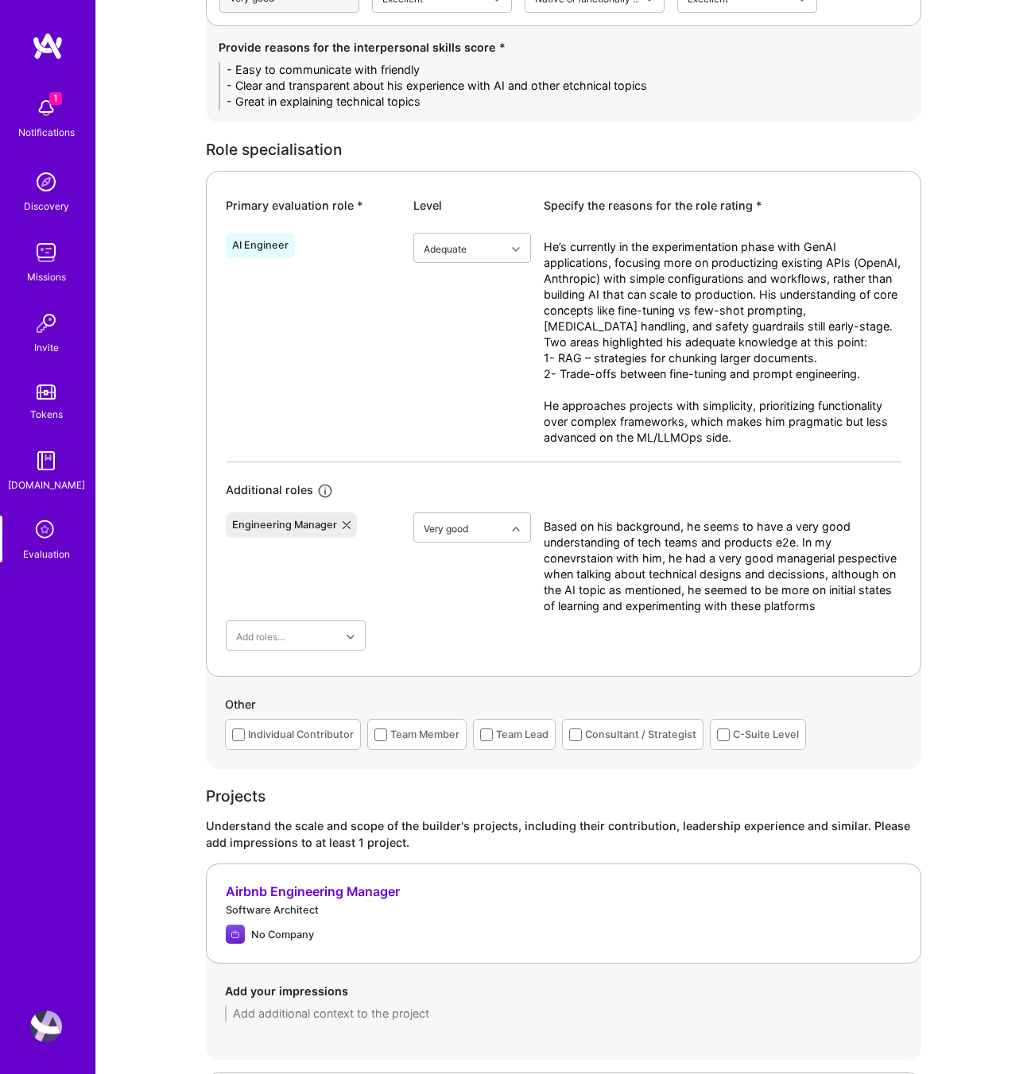
drag, startPoint x: 844, startPoint y: 436, endPoint x: 850, endPoint y: 465, distance: 29.3
click at [850, 465] on div "AI Engineer Adequate He’s currently in the experimentation phase with GenAI app…" at bounding box center [563, 438] width 675 height 424
click at [848, 439] on textarea "He’s currently in the experimentation phase with GenAI applications, focusing m…" at bounding box center [722, 350] width 358 height 222
click at [555, 454] on textarea "He’s currently in the experimentation phase with GenAI applications, focusing m…" at bounding box center [722, 350] width 358 height 222
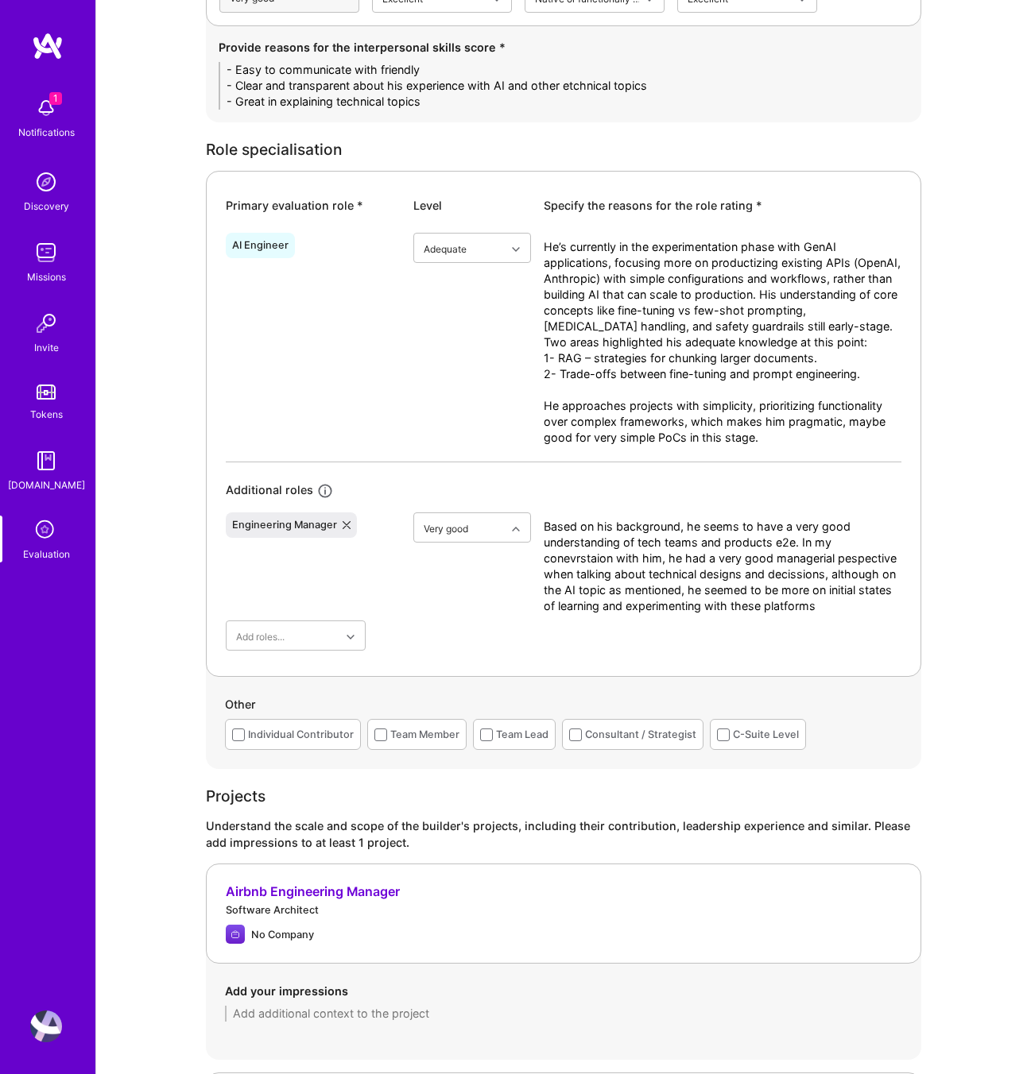
click at [555, 454] on textarea "He’s currently in the experimentation phase with GenAI applications, focusing m…" at bounding box center [722, 350] width 358 height 222
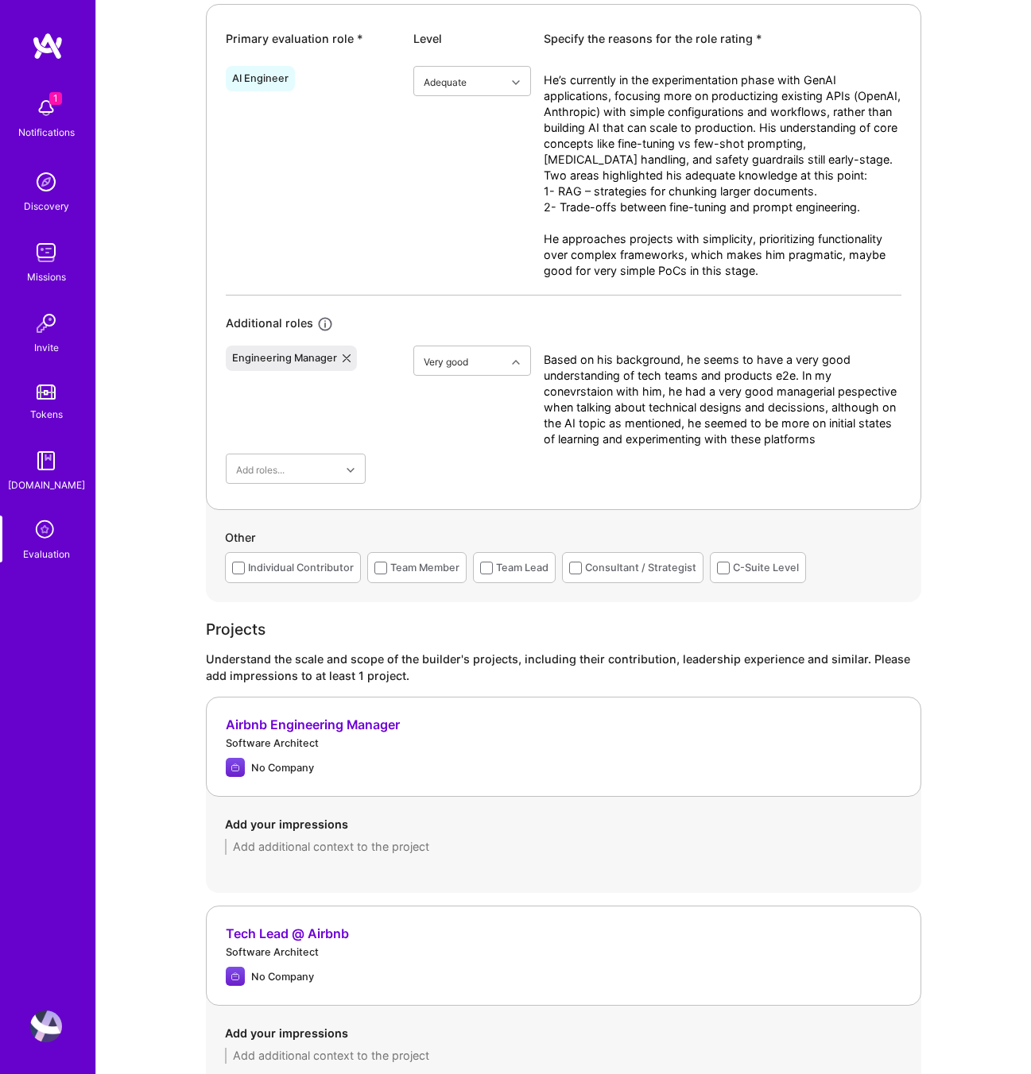
scroll to position [833, 0]
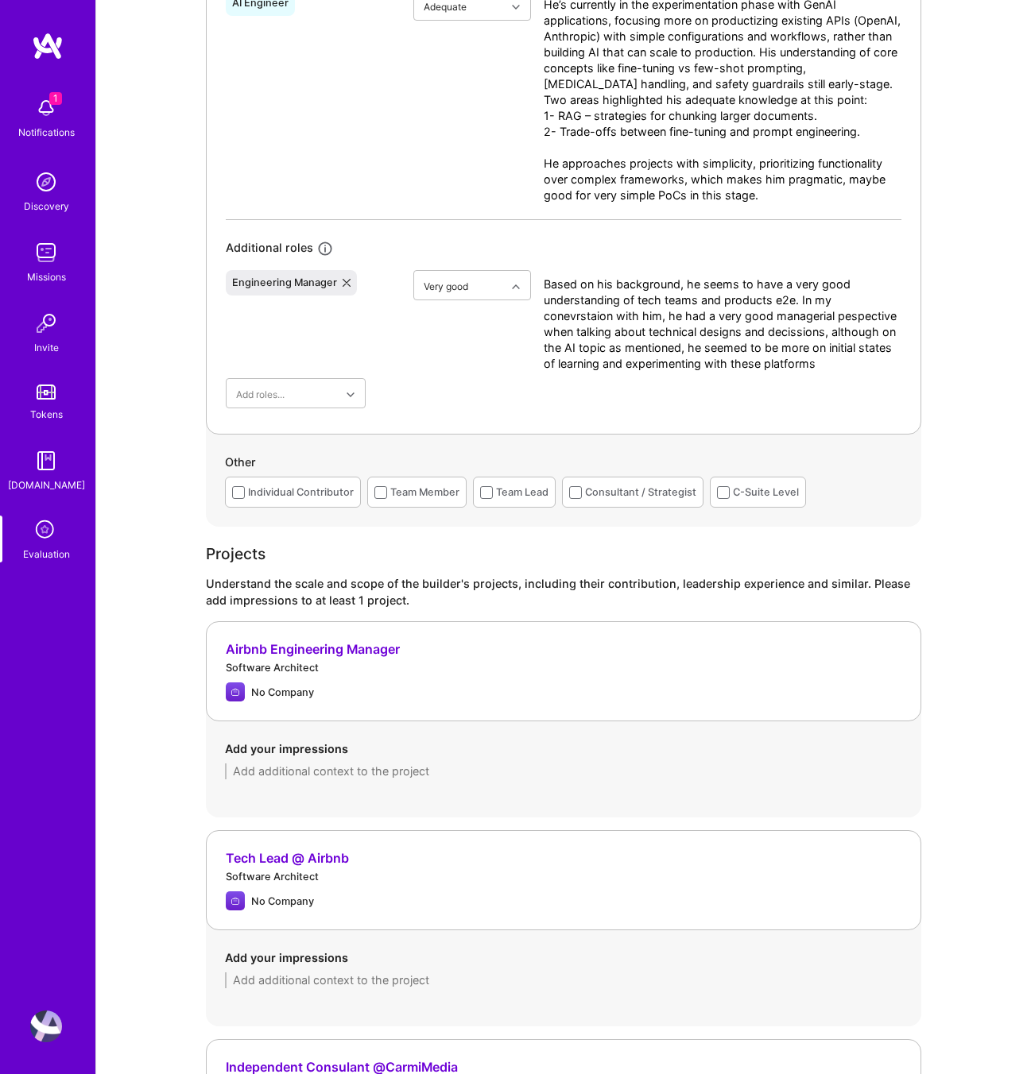
type textarea "He’s currently in the experimentation phase with GenAI applications, focusing m…"
click at [652, 306] on textarea "Based on his background, he seems to have a very good understanding of tech tea…" at bounding box center [722, 324] width 358 height 95
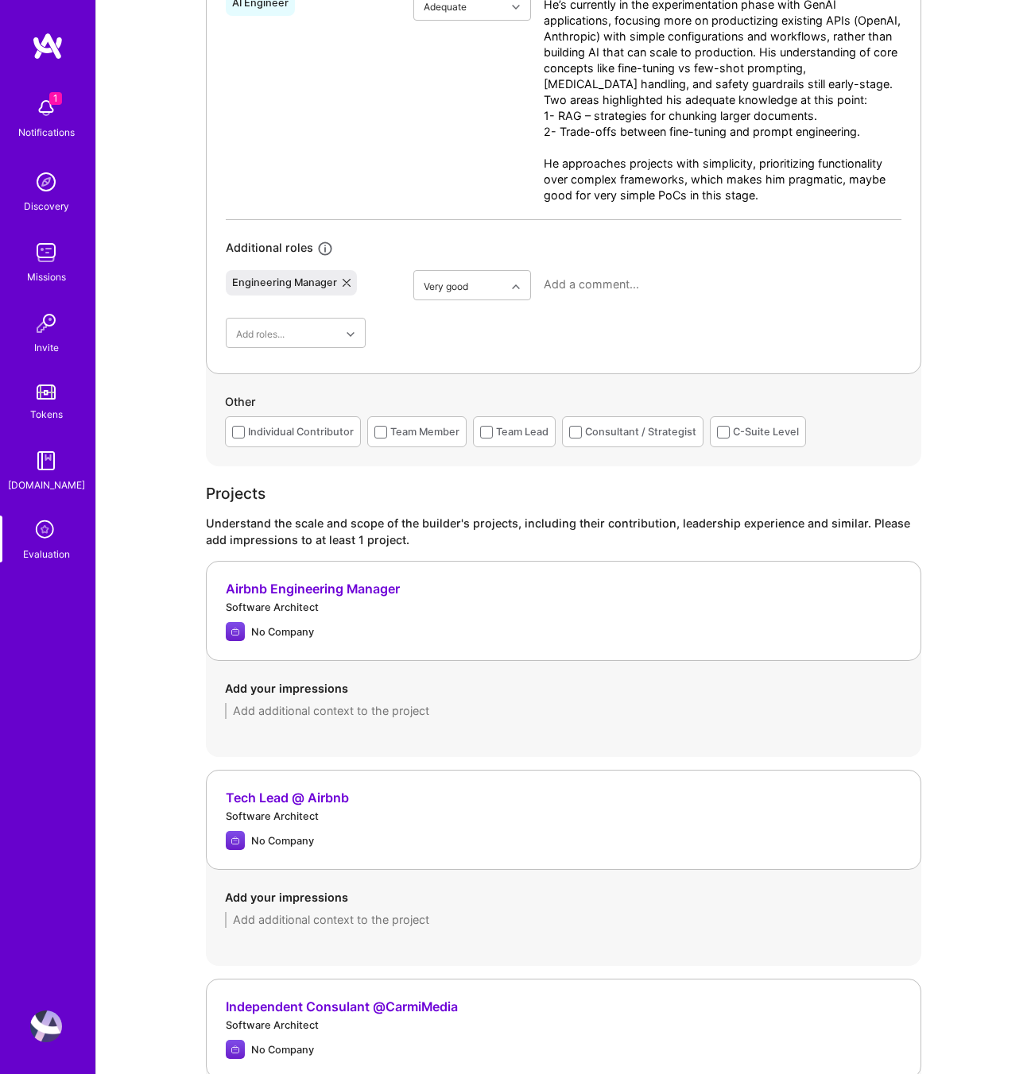
paste textarea "From his background and our discussion, Evan shows strong end-to-end product un…"
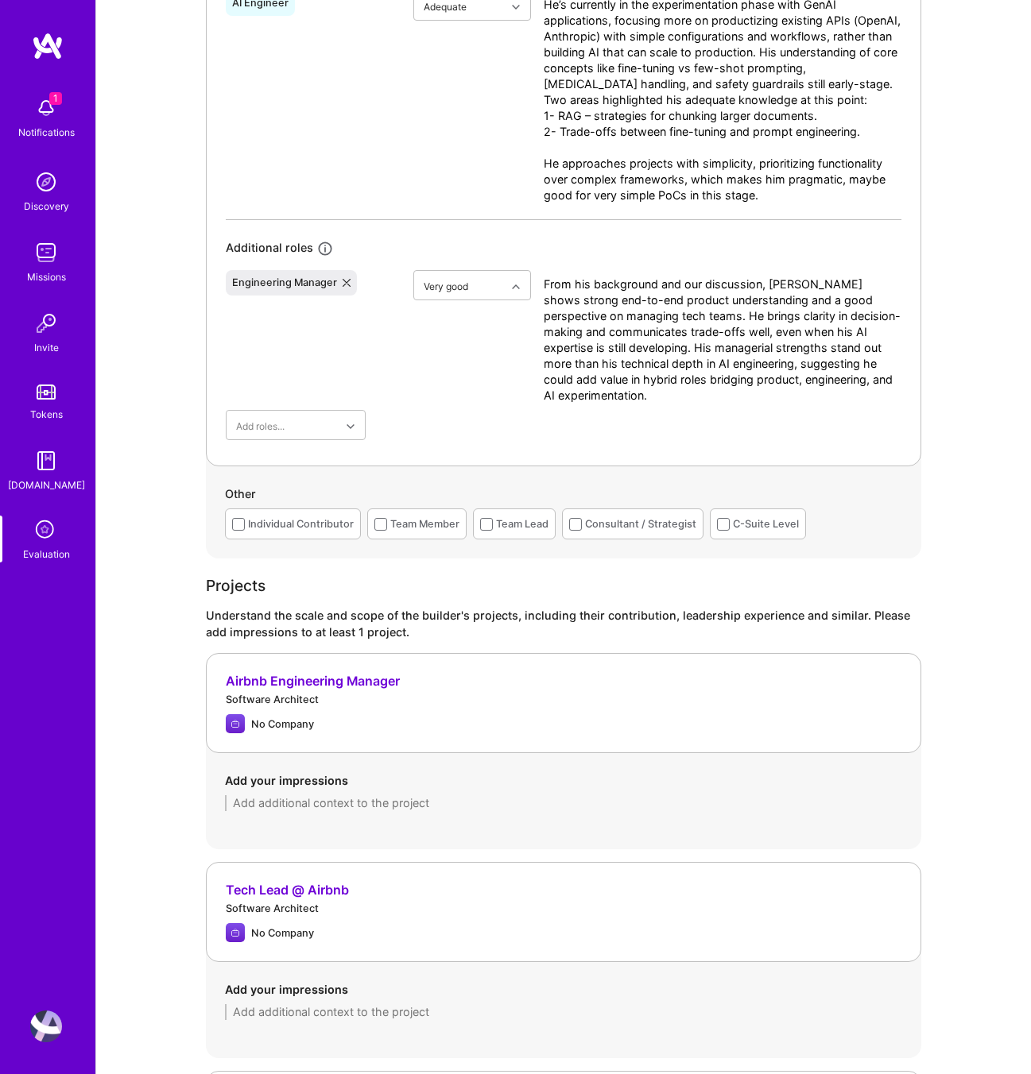
drag, startPoint x: 545, startPoint y: 284, endPoint x: 575, endPoint y: 320, distance: 46.8
click at [545, 285] on textarea "From his background and our discussion, Evan shows strong end-to-end product un…" at bounding box center [722, 340] width 358 height 127
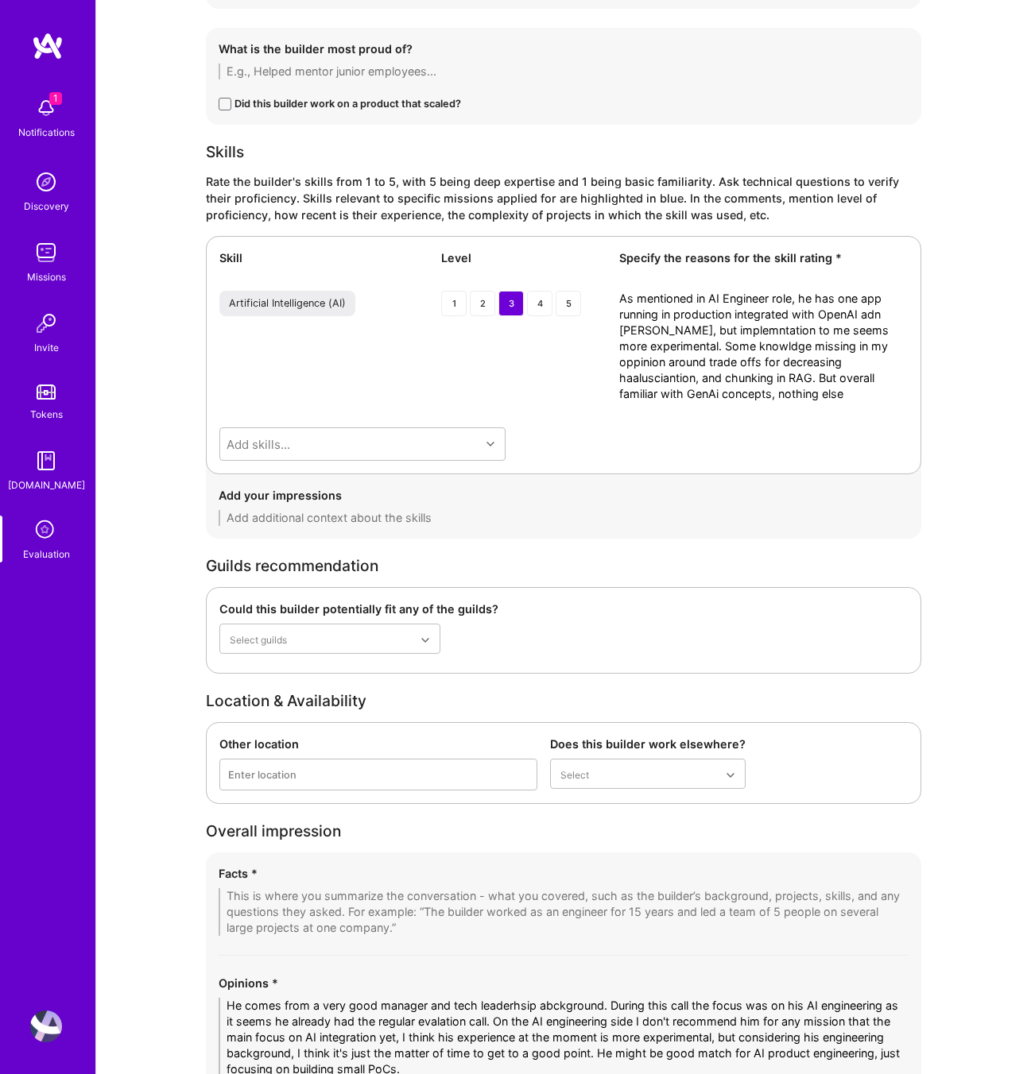
scroll to position [2986, 0]
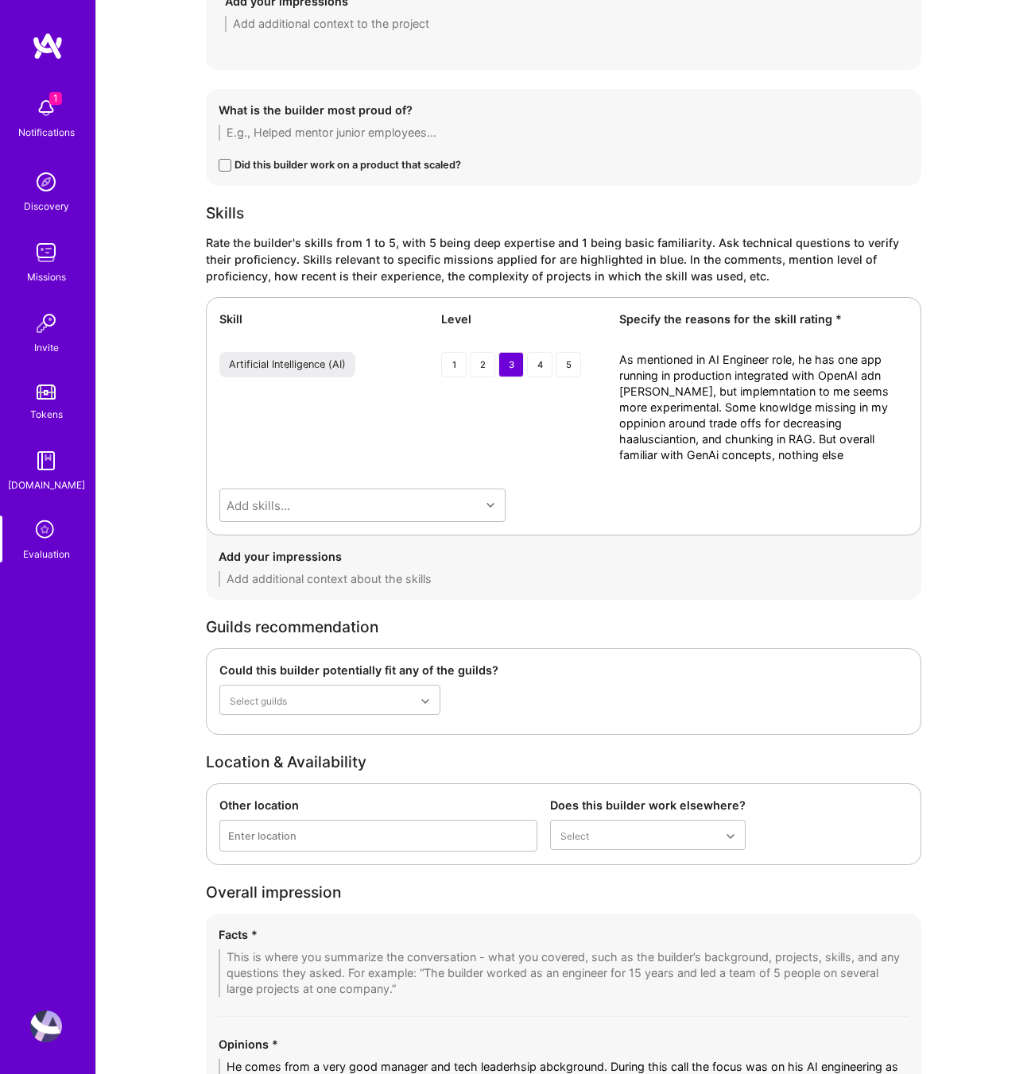
type textarea "From his background and our discussion, Evan shows strong end-to-end product un…"
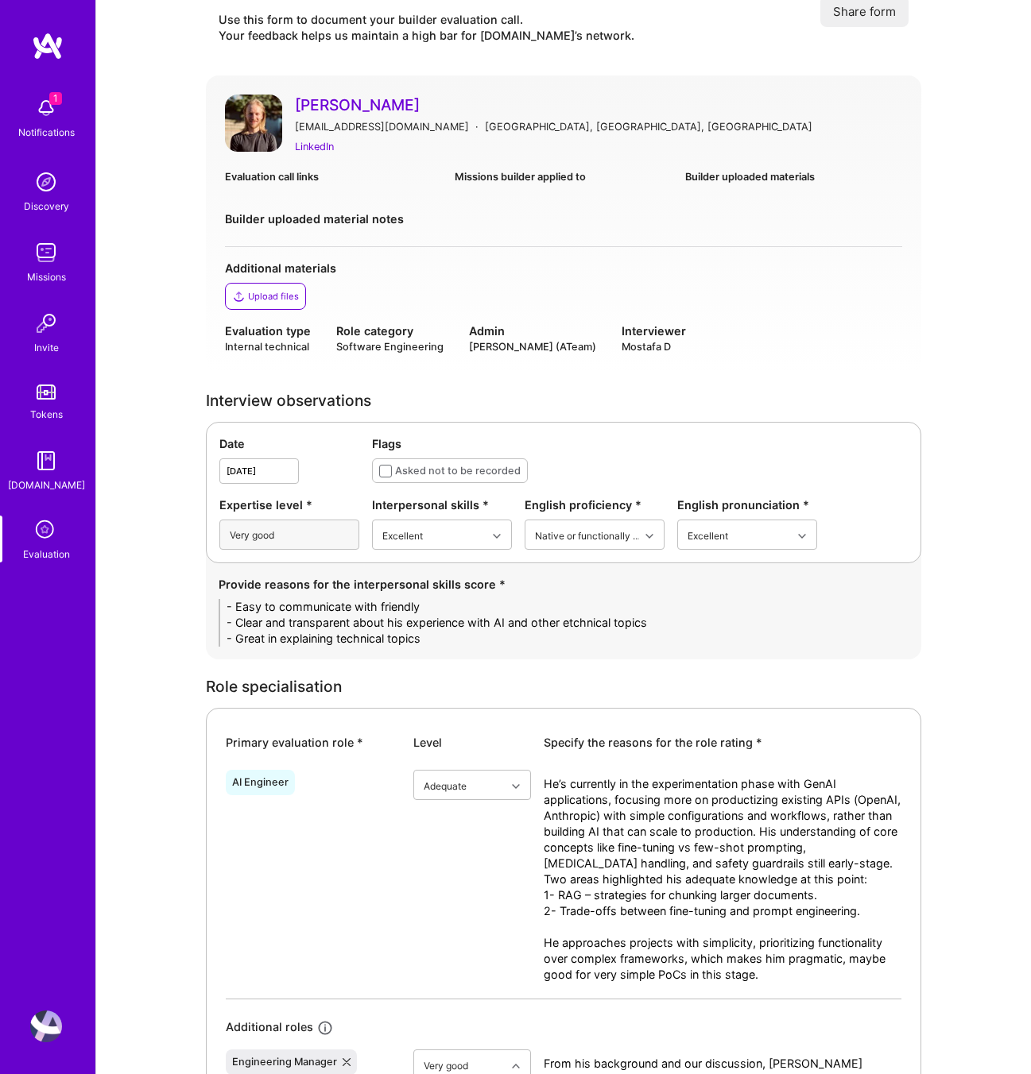
scroll to position [307, 0]
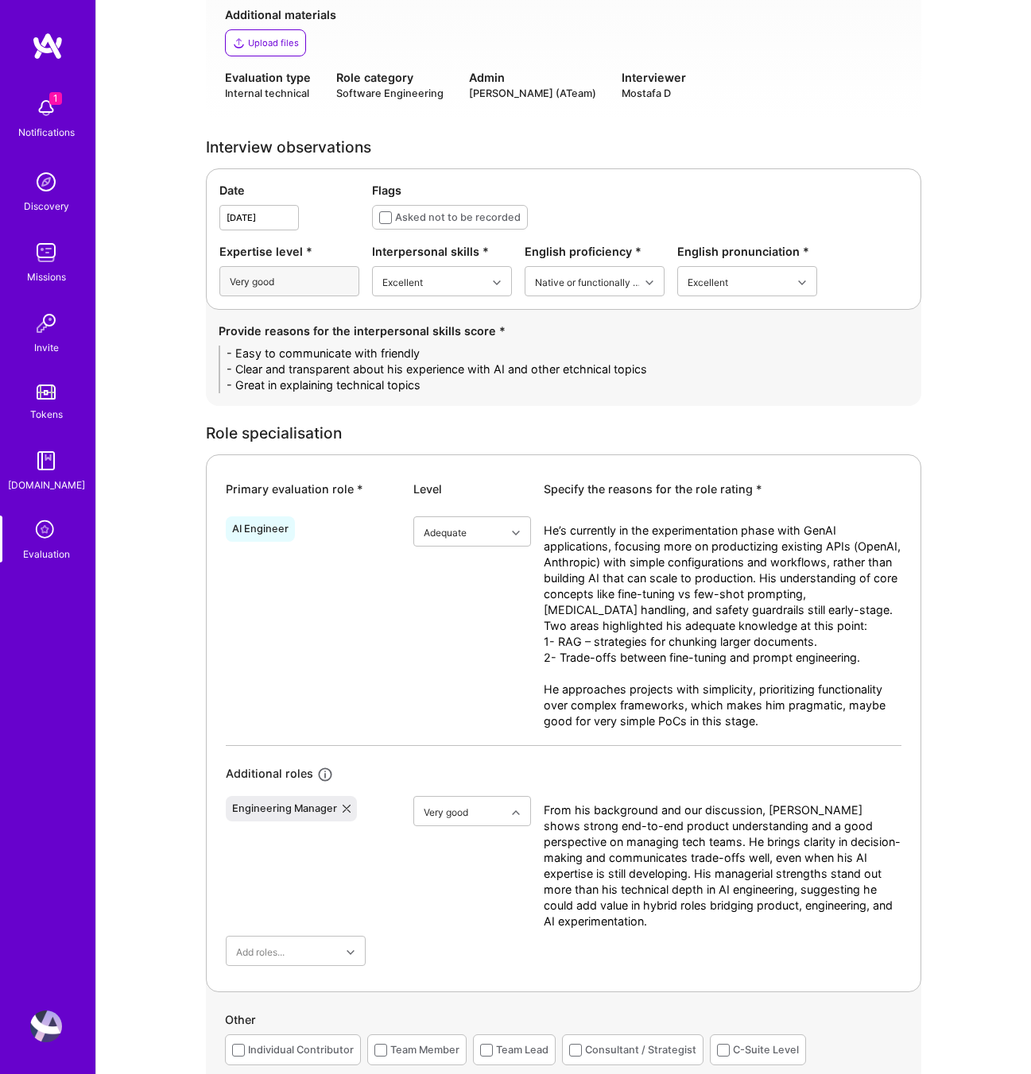
click at [634, 699] on textarea "He’s currently in the experimentation phase with GenAI applications, focusing m…" at bounding box center [722, 634] width 358 height 222
click at [671, 858] on textarea "From his background and our discussion, Evan shows strong end-to-end product un…" at bounding box center [722, 866] width 358 height 127
click at [598, 665] on textarea "He’s currently in the experimentation phase with GenAI applications, focusing m…" at bounding box center [722, 634] width 358 height 222
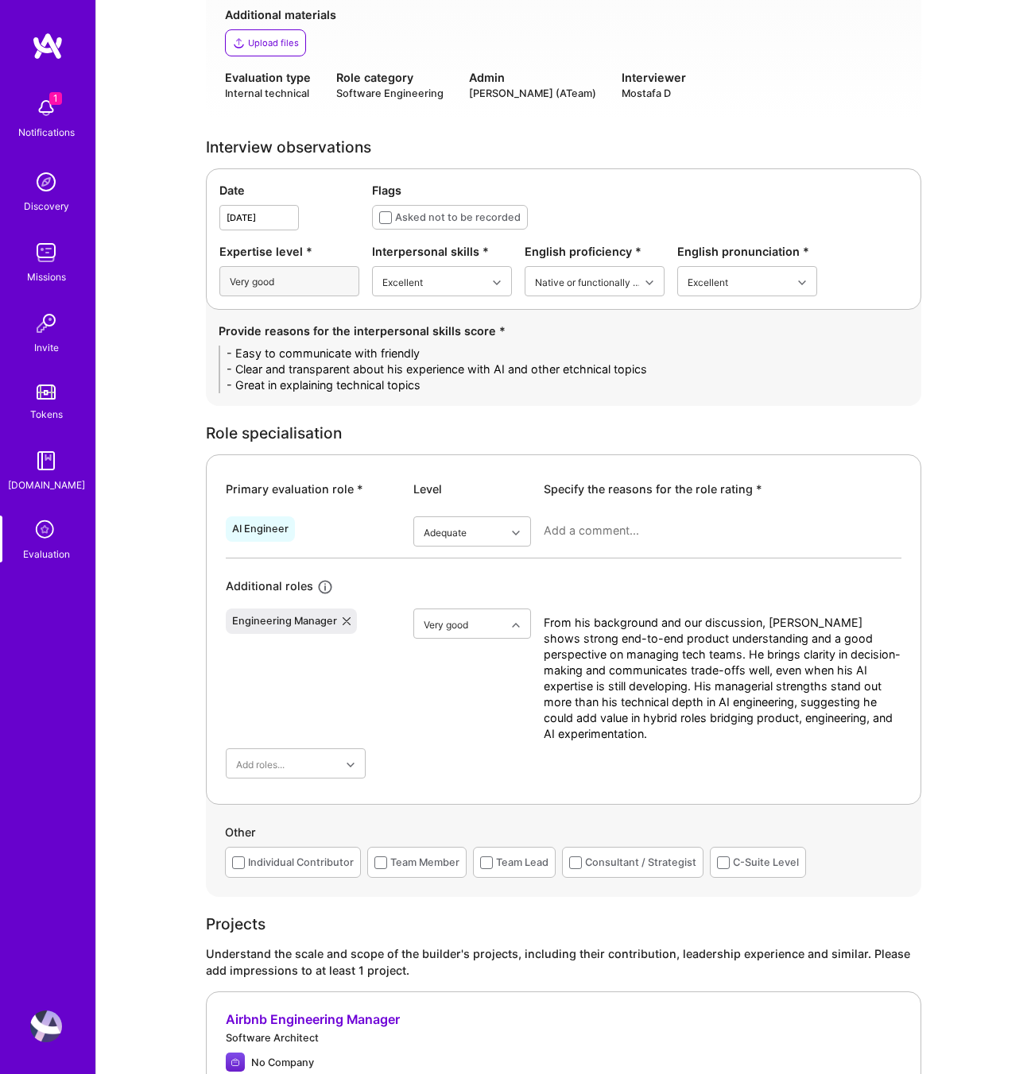
paste textarea "He’s still in the experimentation phase with GenAI applications, mainly product…"
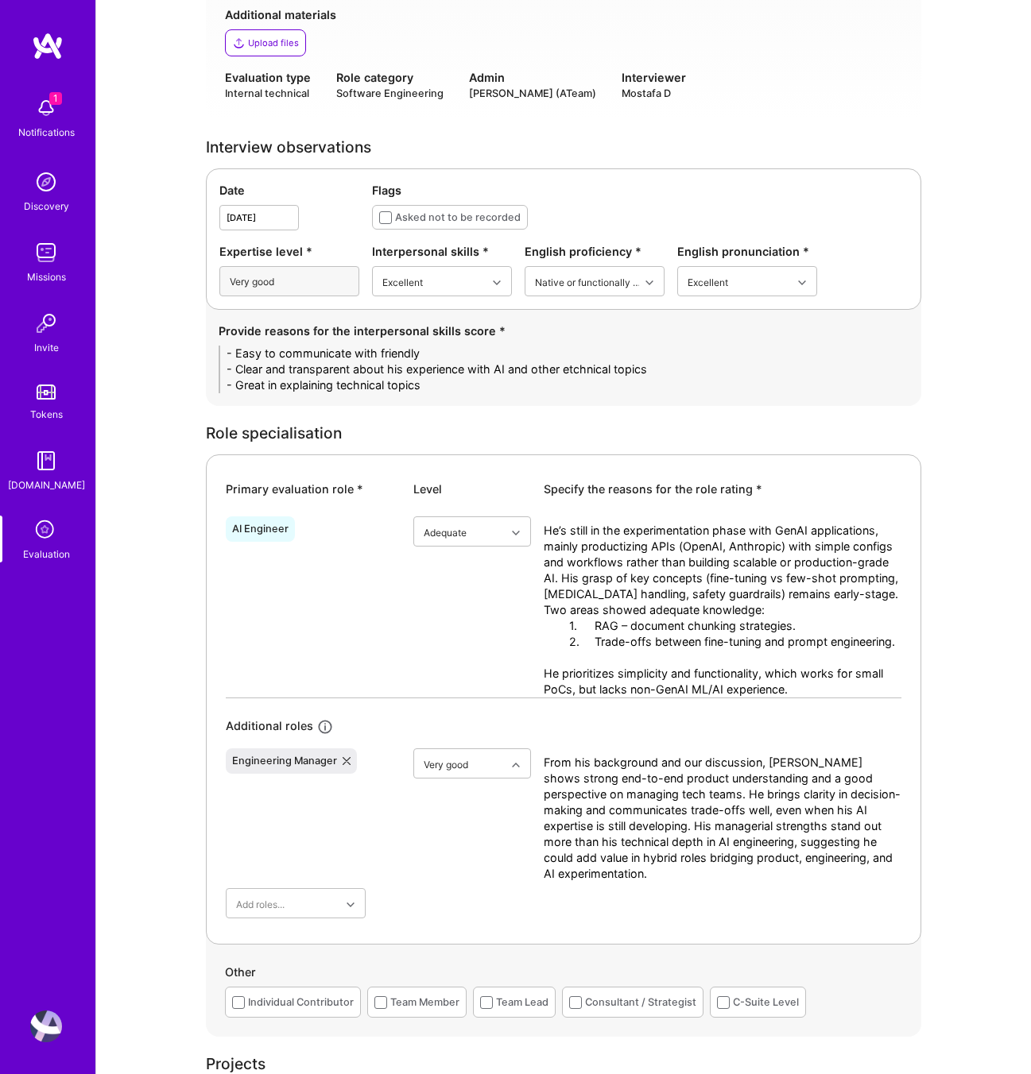
click at [789, 613] on textarea "He’s still in the experimentation phase with GenAI applications, mainly product…" at bounding box center [722, 610] width 358 height 175
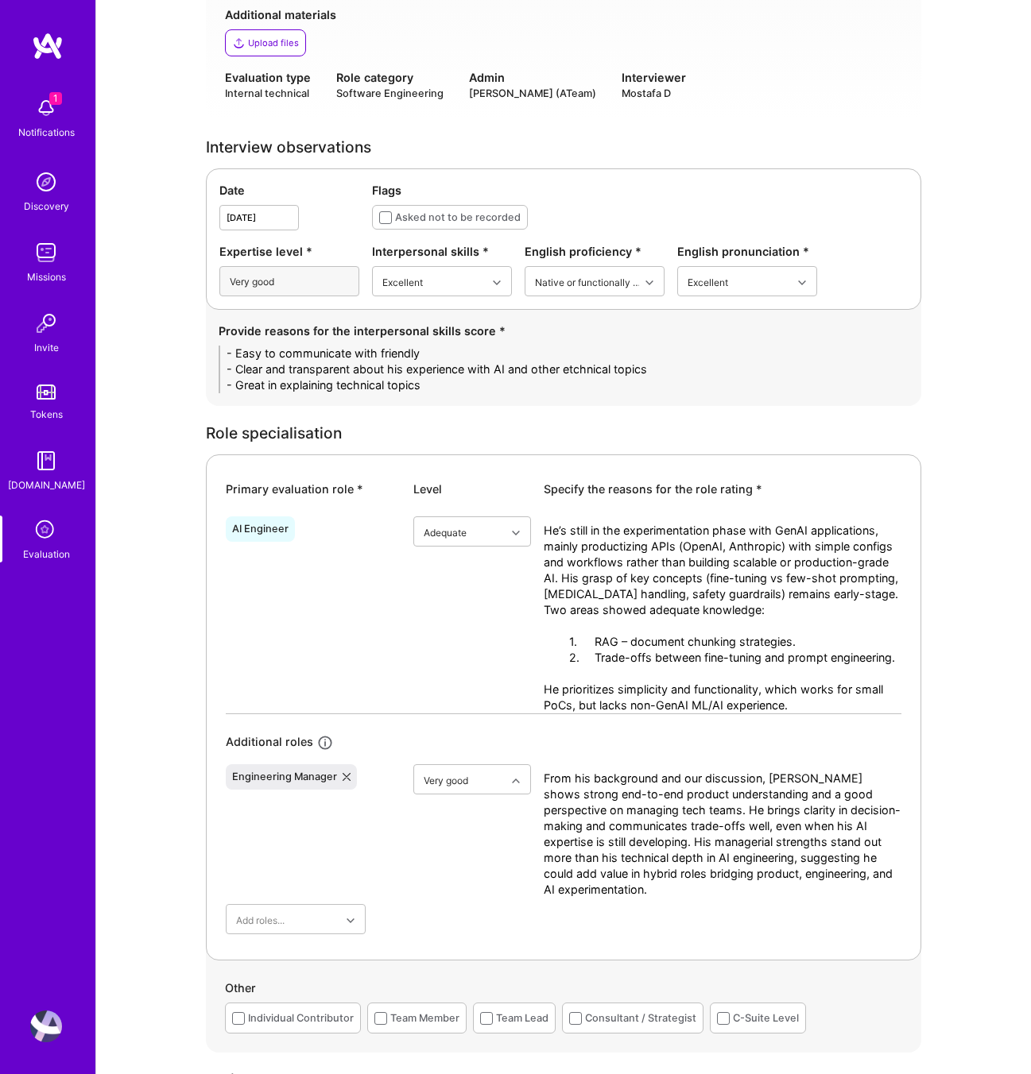
drag, startPoint x: 592, startPoint y: 640, endPoint x: 489, endPoint y: 642, distance: 103.3
click at [489, 642] on div "AI Engineer Adequate He’s still in the experimentation phase with GenAI applica…" at bounding box center [563, 611] width 675 height 203
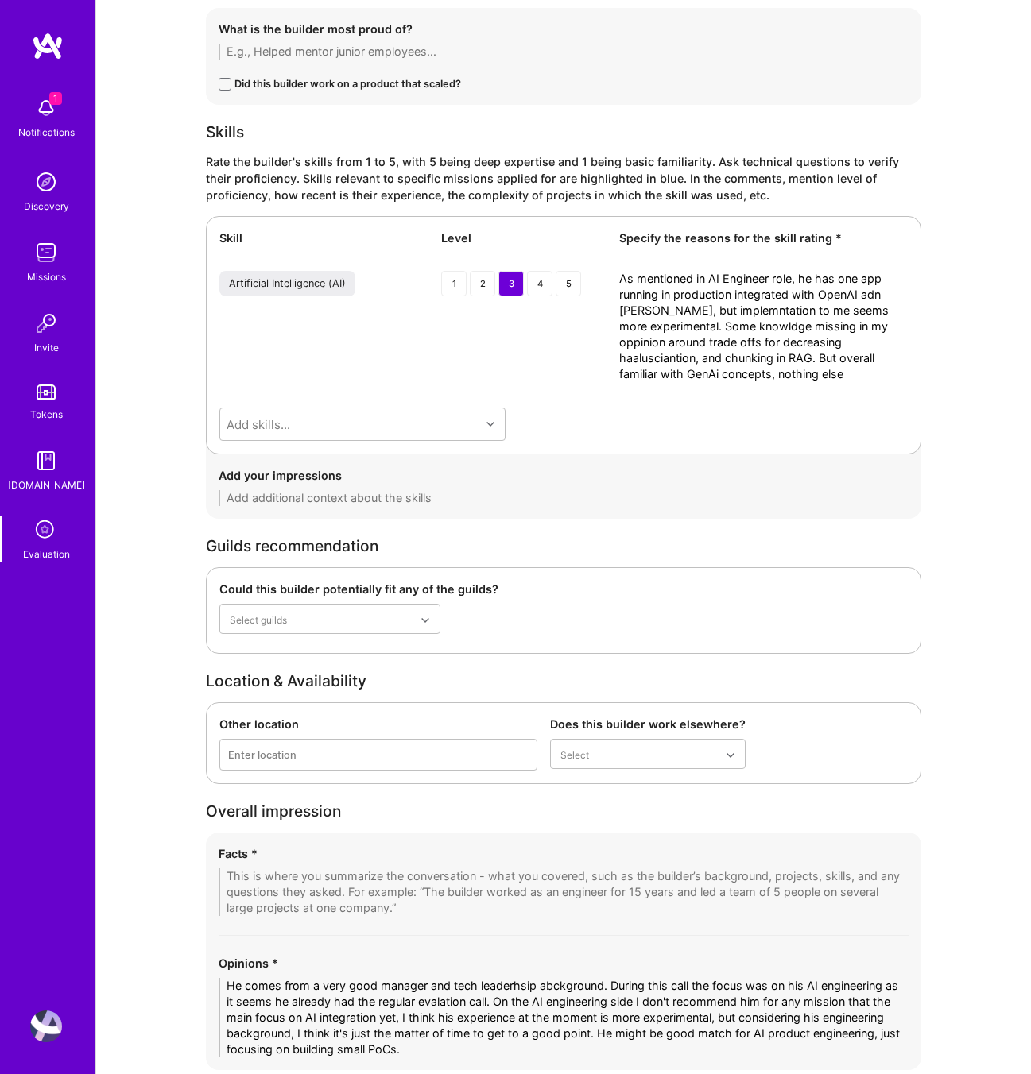
scroll to position [3037, 0]
type textarea "He’s still in the experimentation phase with GenAI applications, mainly product…"
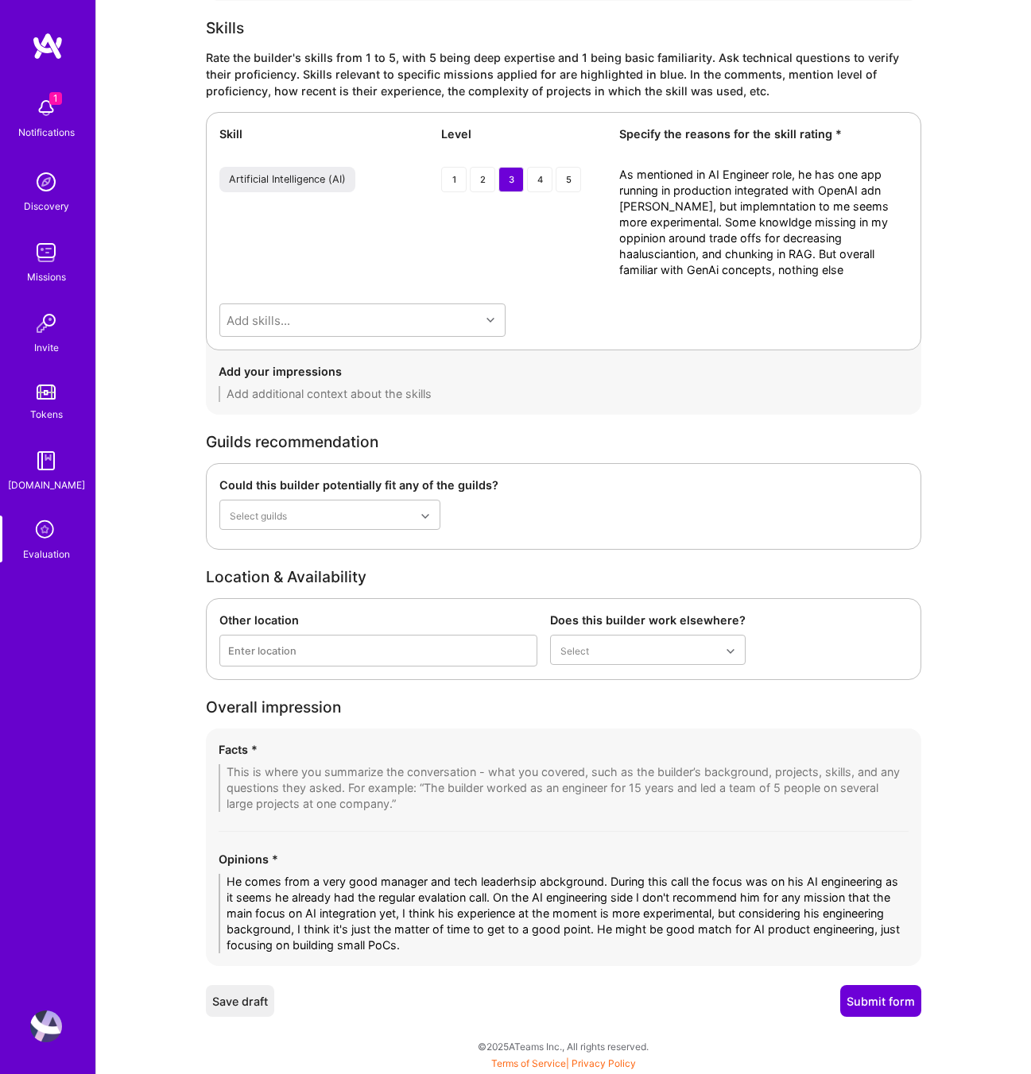
click at [807, 233] on textarea "As mentioned in AI Engineer role, he has one app running in production integrat…" at bounding box center [763, 222] width 288 height 111
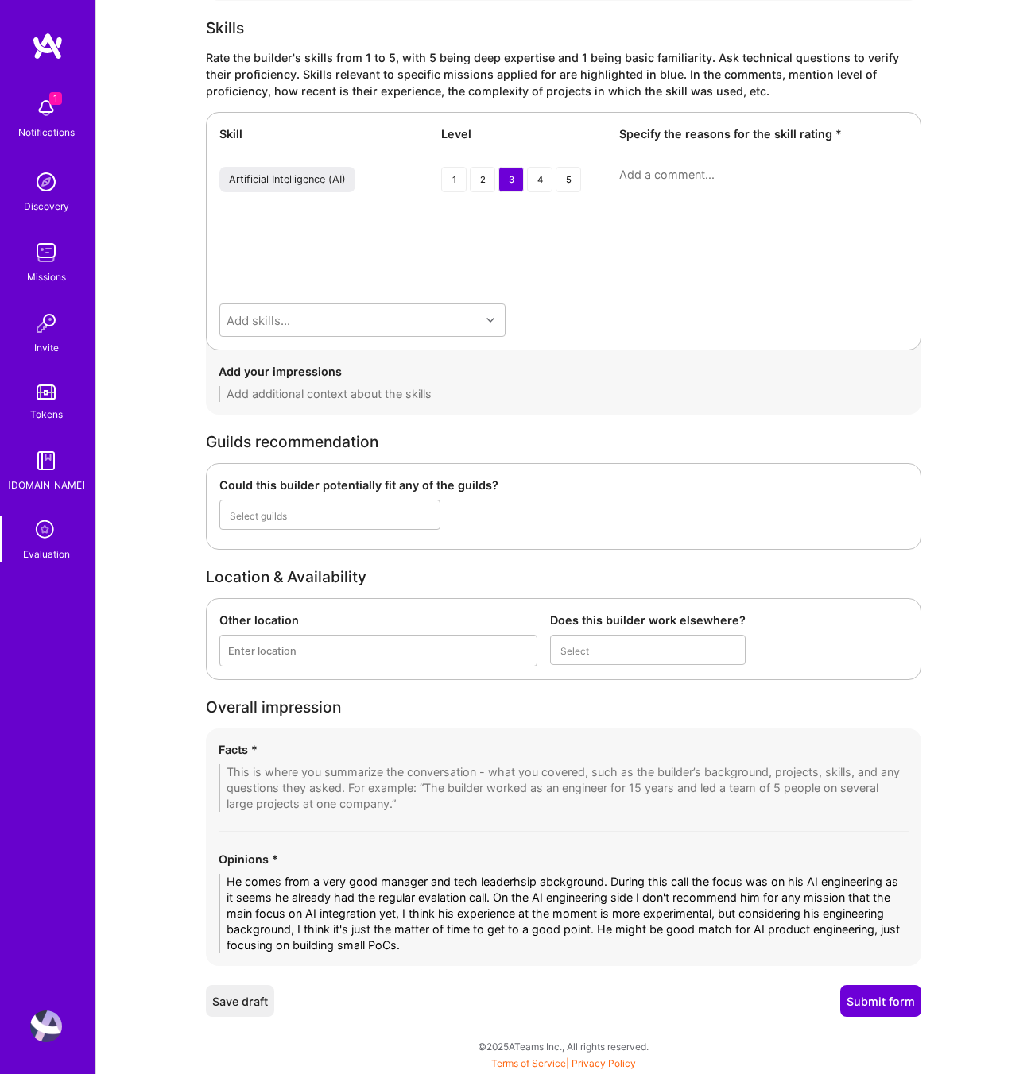
scroll to position [3057, 0]
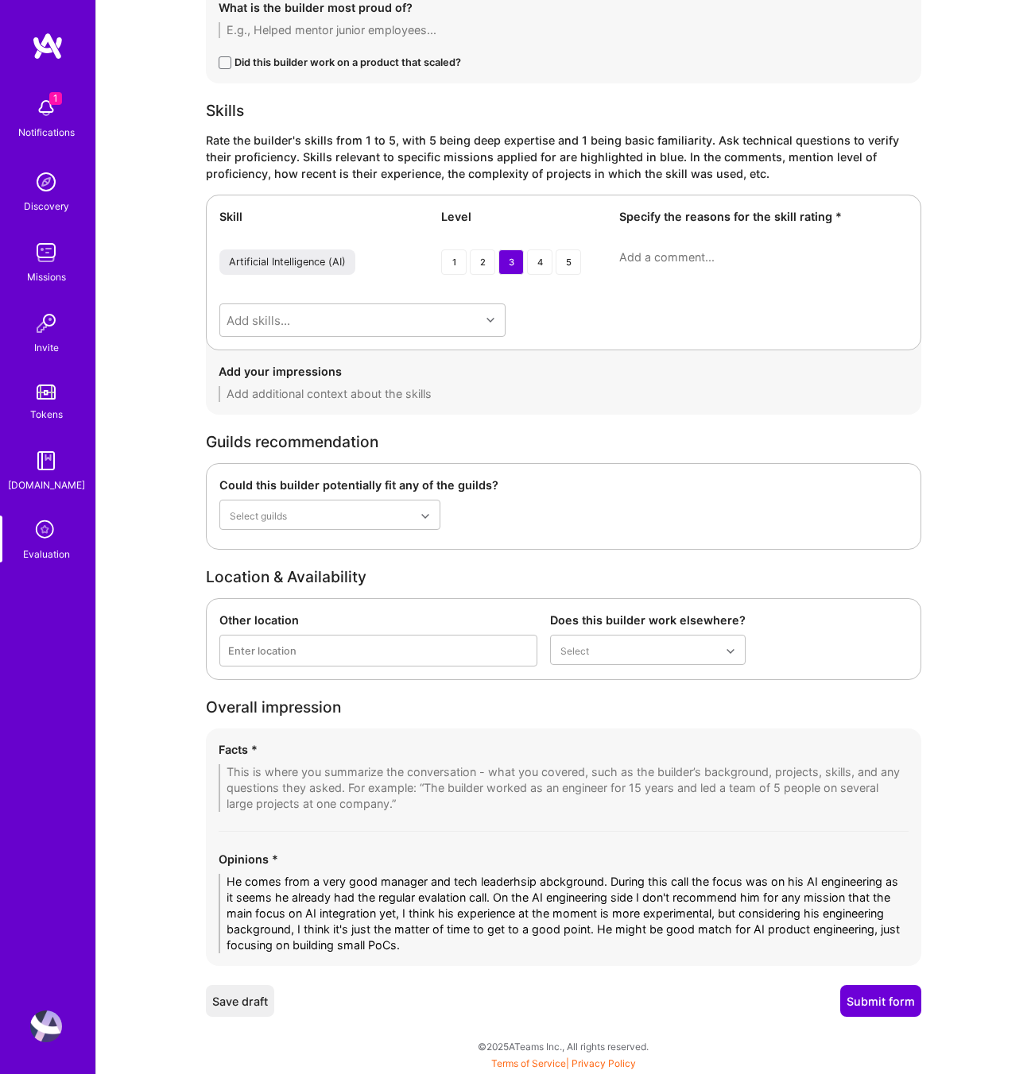
paste textarea "He has one app in production integrating with OpenAI and Claude, but the implem…"
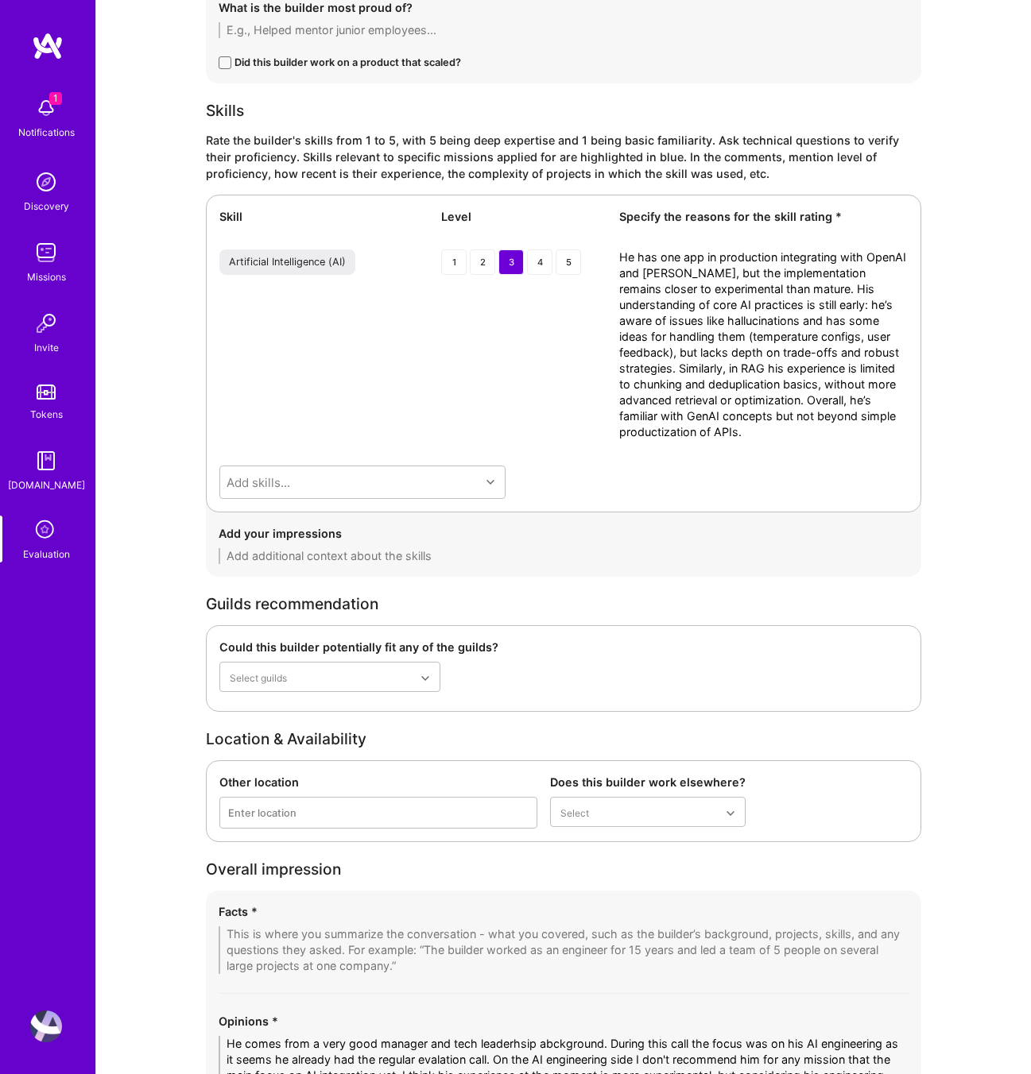
scroll to position [3219, 0]
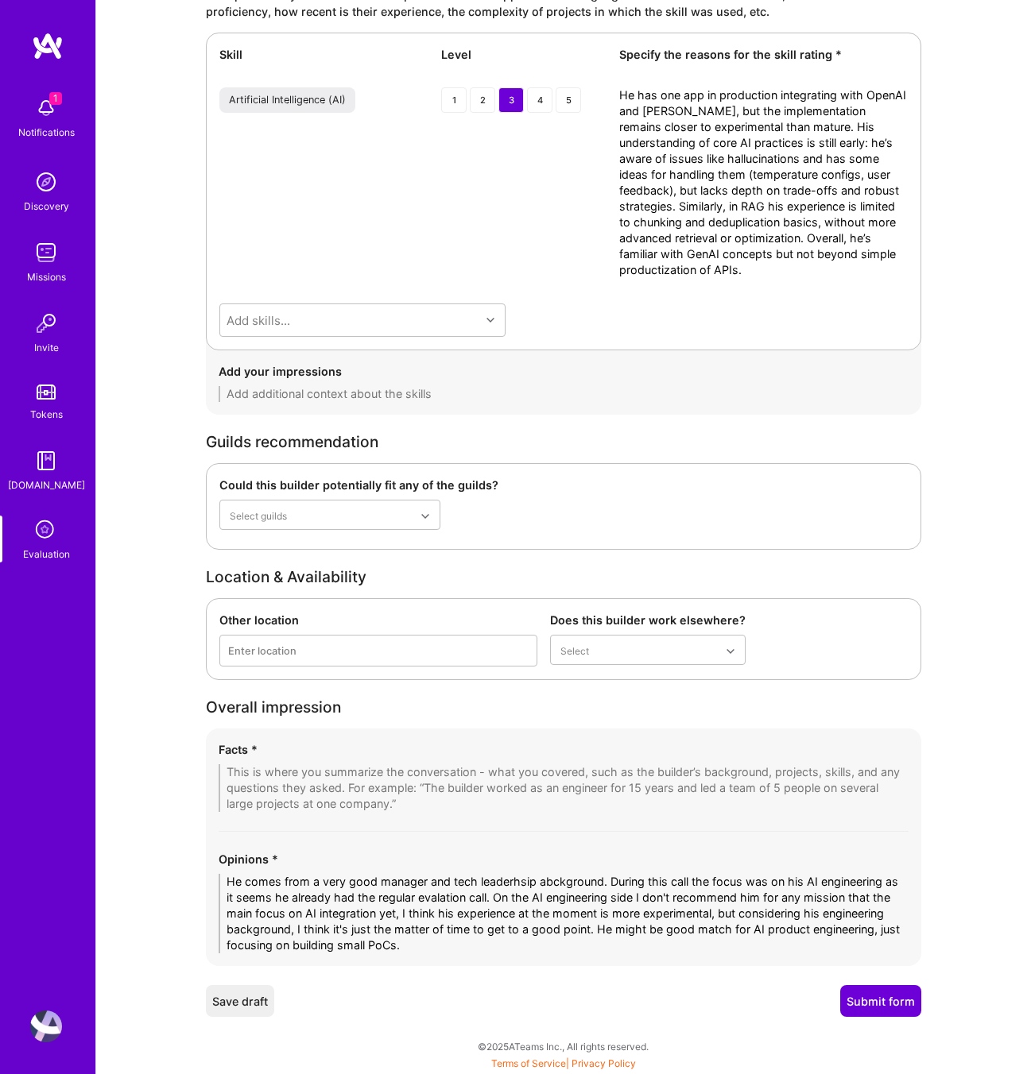
type textarea "He has one app in production integrating with OpenAI and Claude, but the implem…"
click at [373, 917] on textarea "He comes from a very good manager and tech leaderhsip abckground. During this c…" at bounding box center [564, 913] width 690 height 79
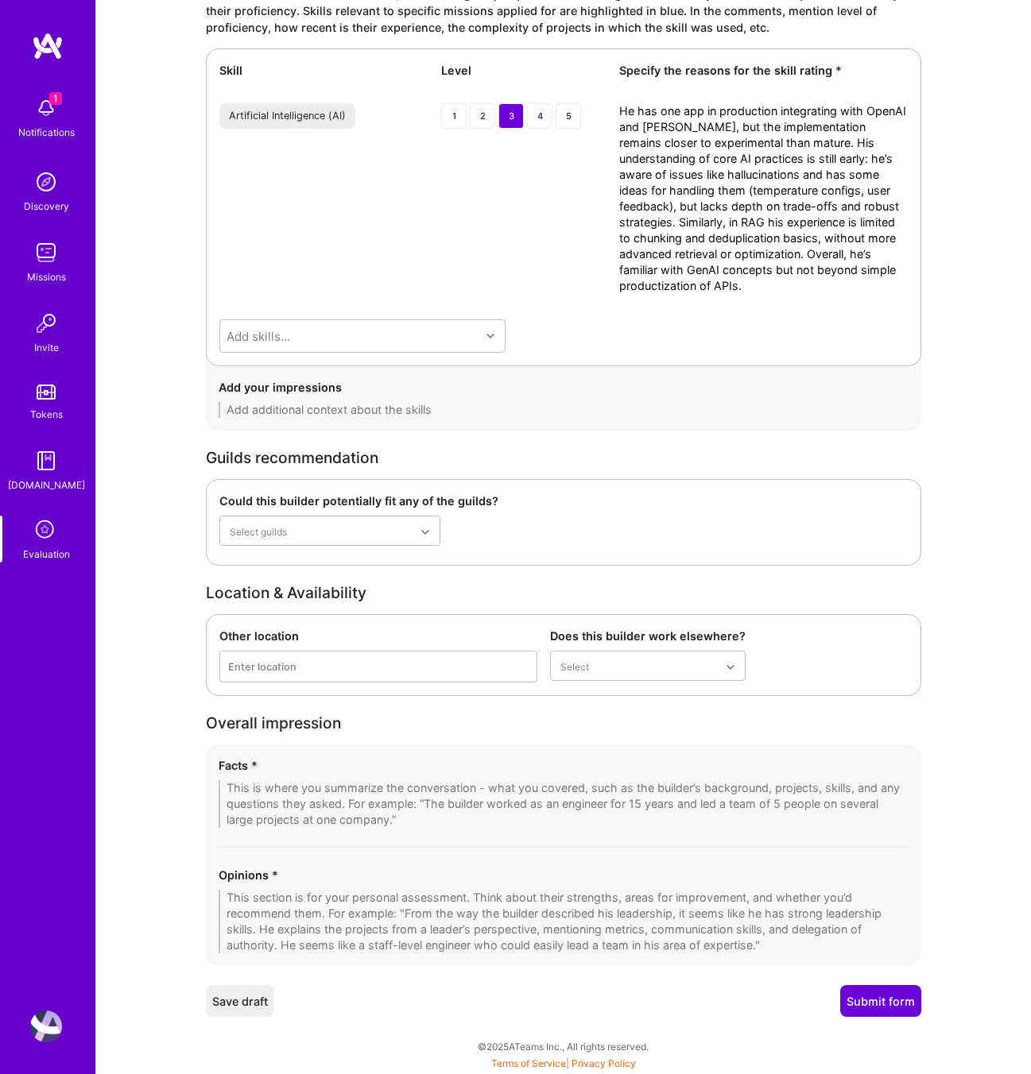
scroll to position [3203, 0]
paste textarea "He has a strong background in engineering leadership and product management, bu…"
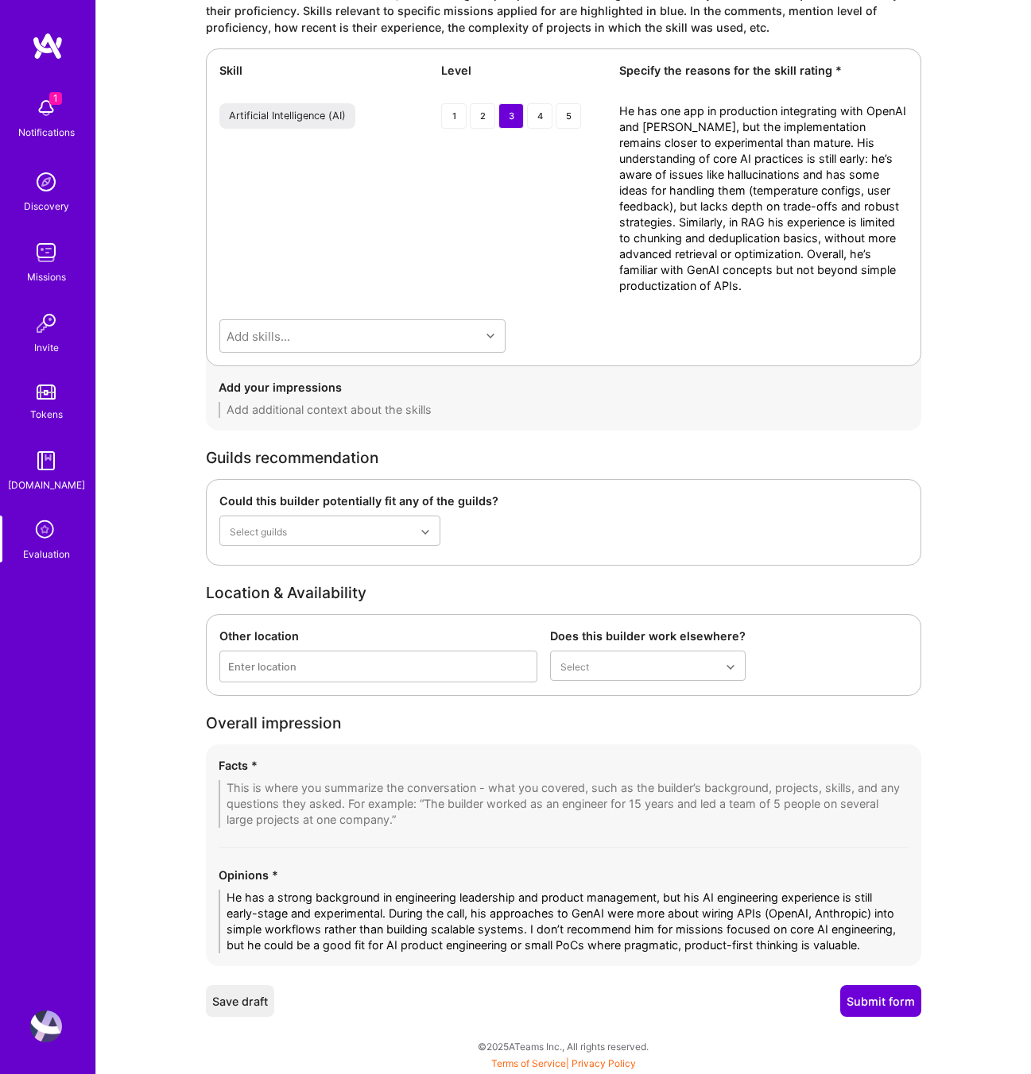
type textarea "He has a strong background in engineering leadership and product management, bu…"
click at [279, 790] on textarea at bounding box center [564, 804] width 690 height 48
paste textarea "1. Managerial/Architectural Role – His career leans more toward managerial and …"
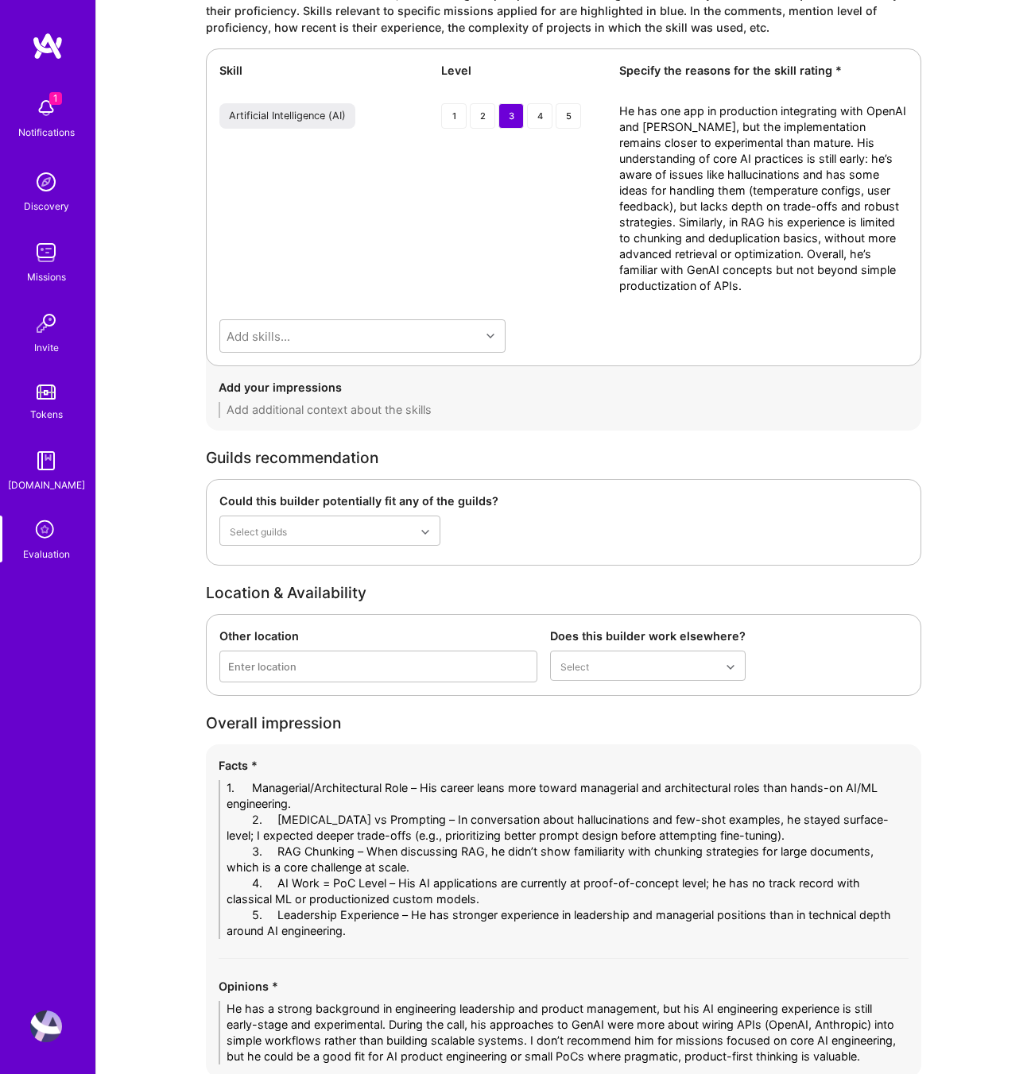
scroll to position [0, 0]
drag, startPoint x: 273, startPoint y: 787, endPoint x: 173, endPoint y: 783, distance: 99.4
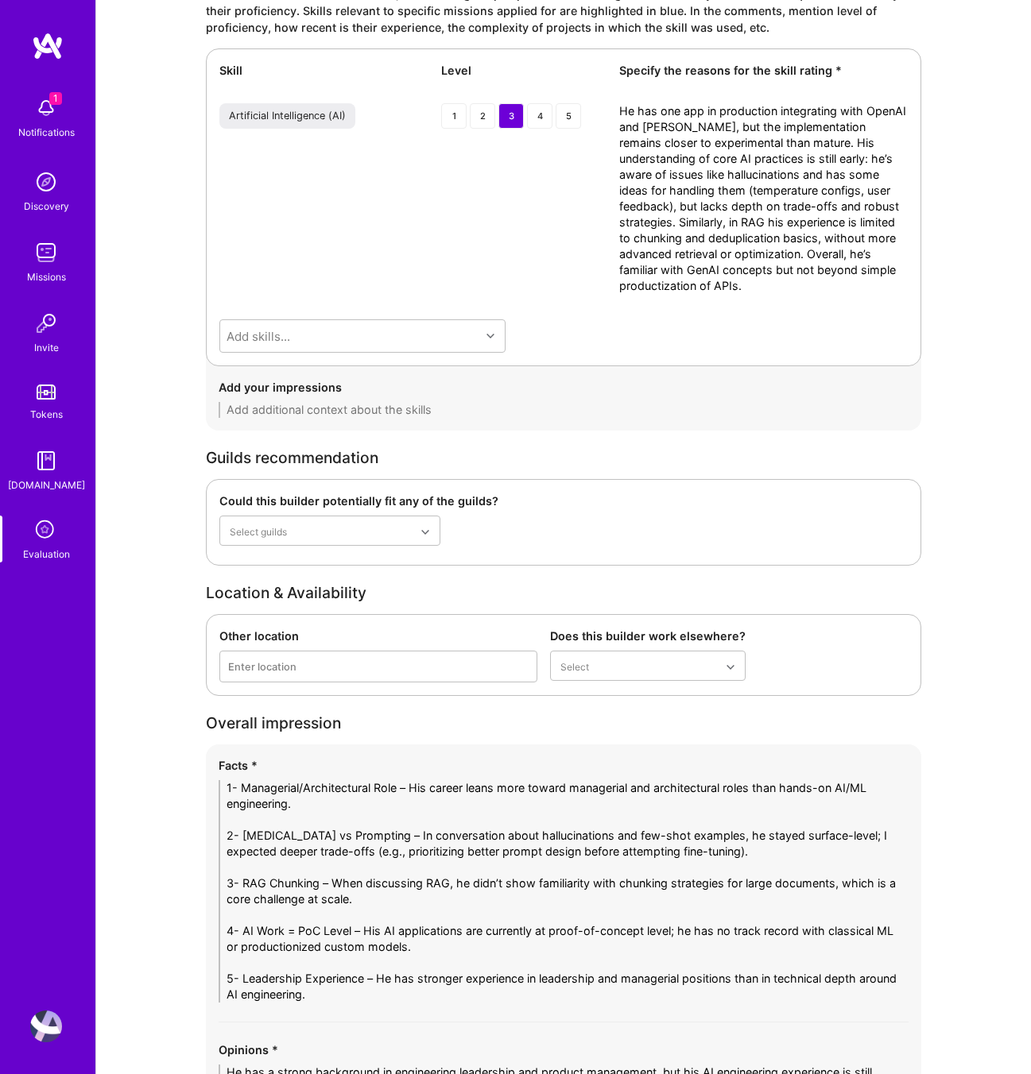
drag, startPoint x: 830, startPoint y: 934, endPoint x: 852, endPoint y: 960, distance: 34.4
click at [852, 960] on textarea "1- Managerial/Architectural Role – His career leans more toward managerial and …" at bounding box center [564, 891] width 690 height 222
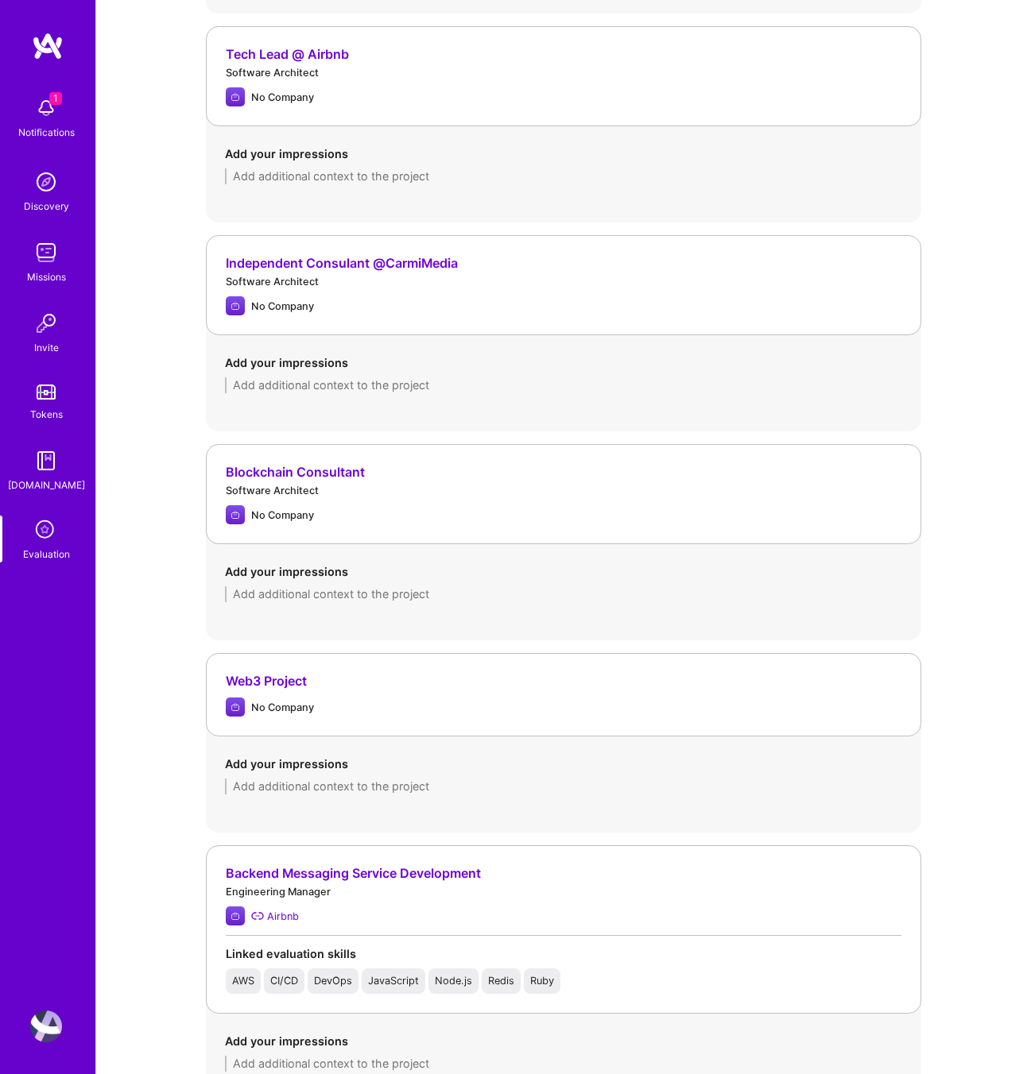
scroll to position [1567, 0]
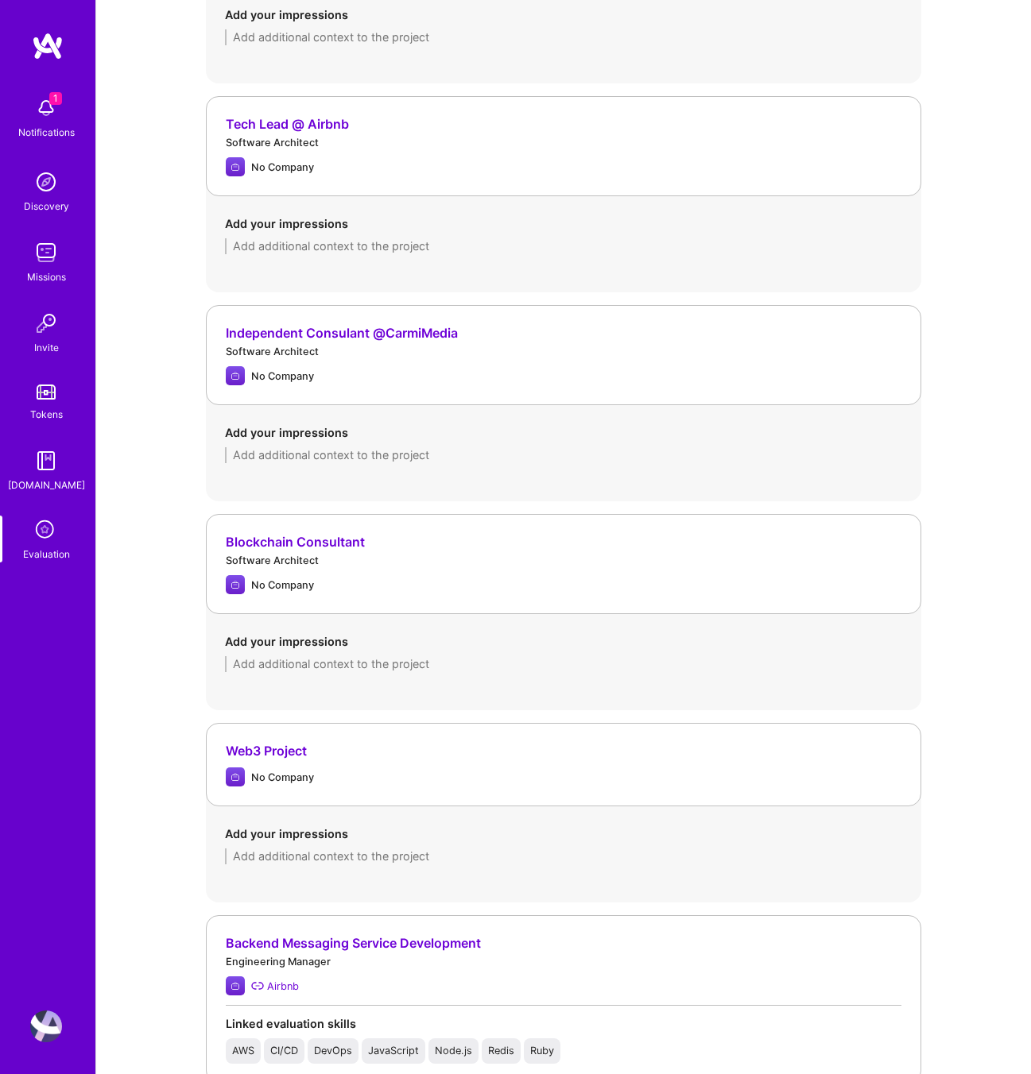
type textarea "1- Managerial/Architectural Role – His career leans more toward managerial and …"
click at [319, 454] on textarea at bounding box center [563, 455] width 677 height 16
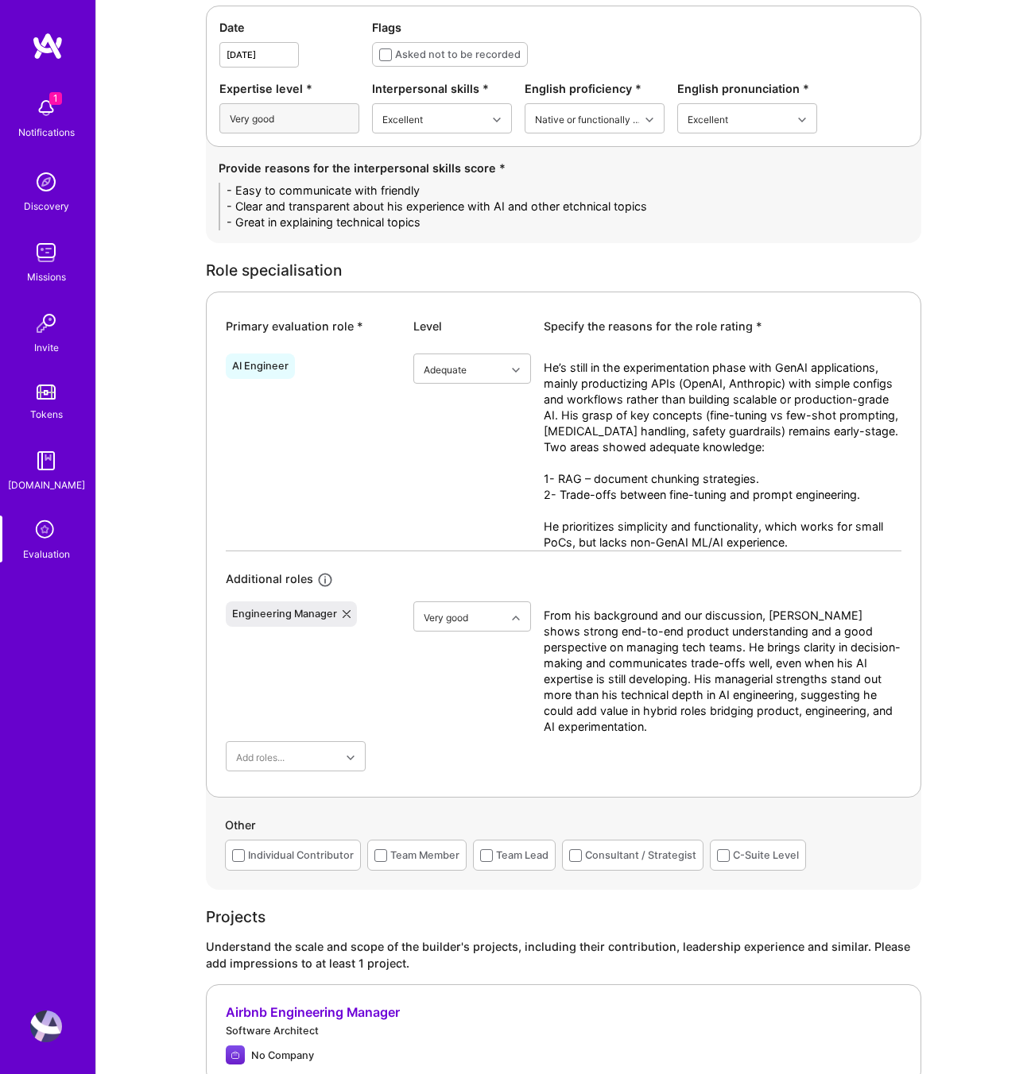
scroll to position [0, 0]
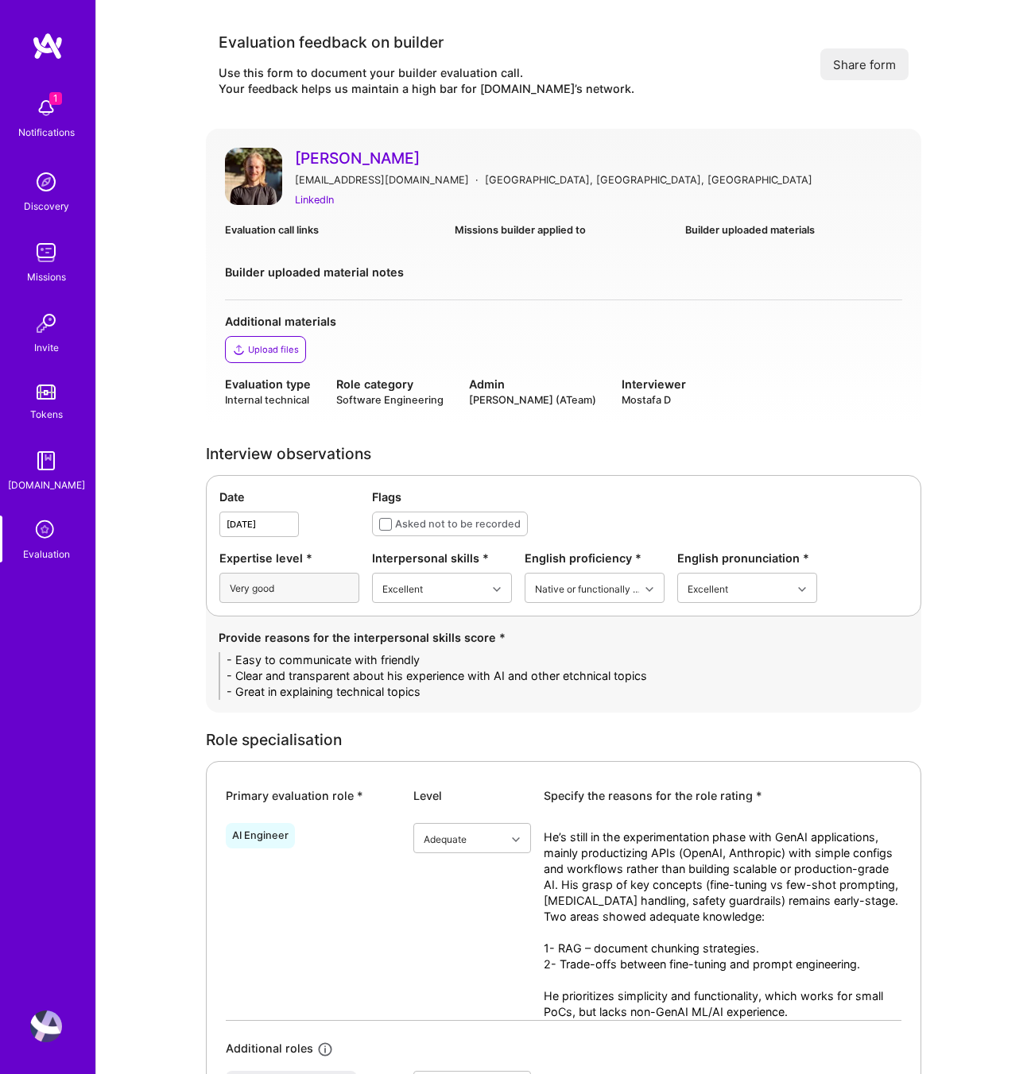
type textarea "We talked about an AI product he worked on which turns users dream into content…"
click at [334, 152] on link "[PERSON_NAME]" at bounding box center [598, 158] width 607 height 21
click at [279, 340] on div "Upload files" at bounding box center [265, 349] width 81 height 27
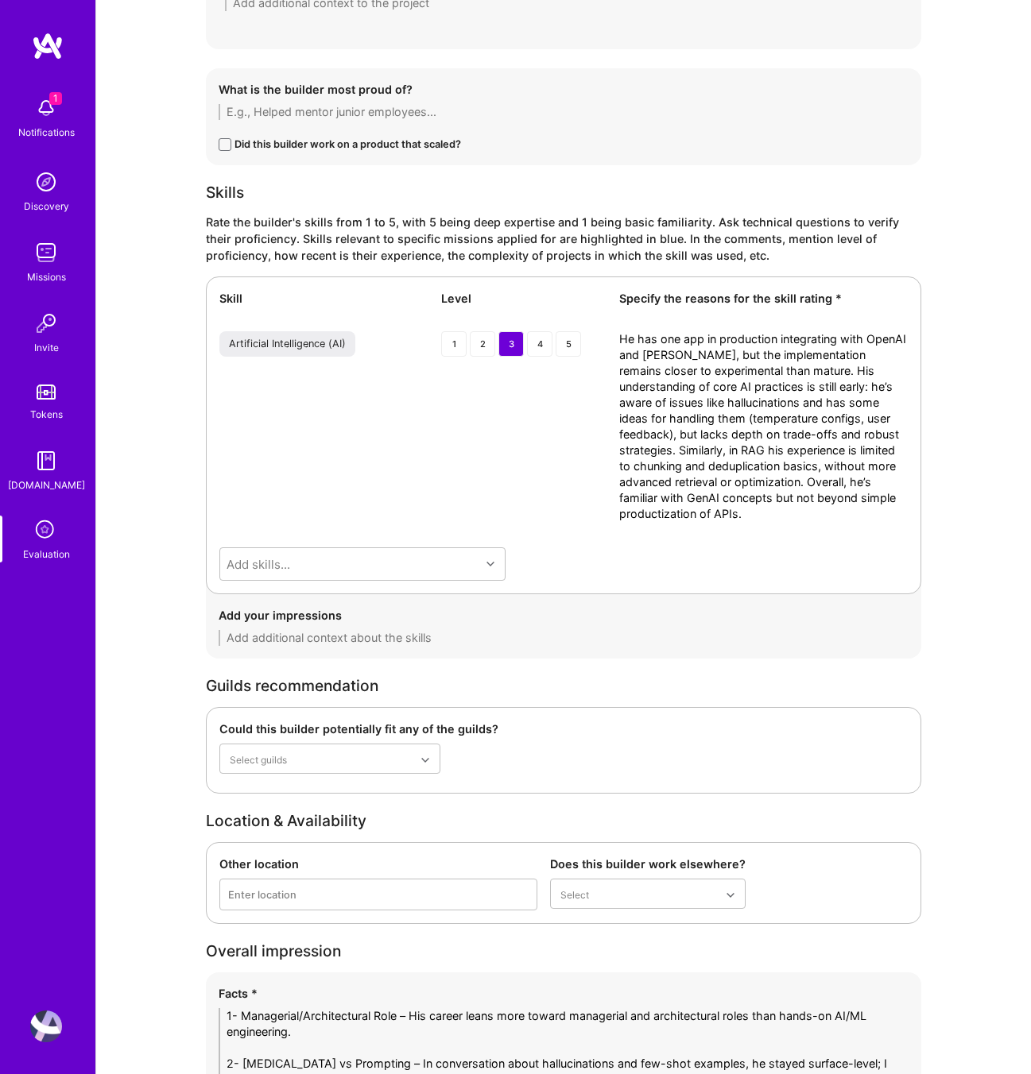
scroll to position [3378, 0]
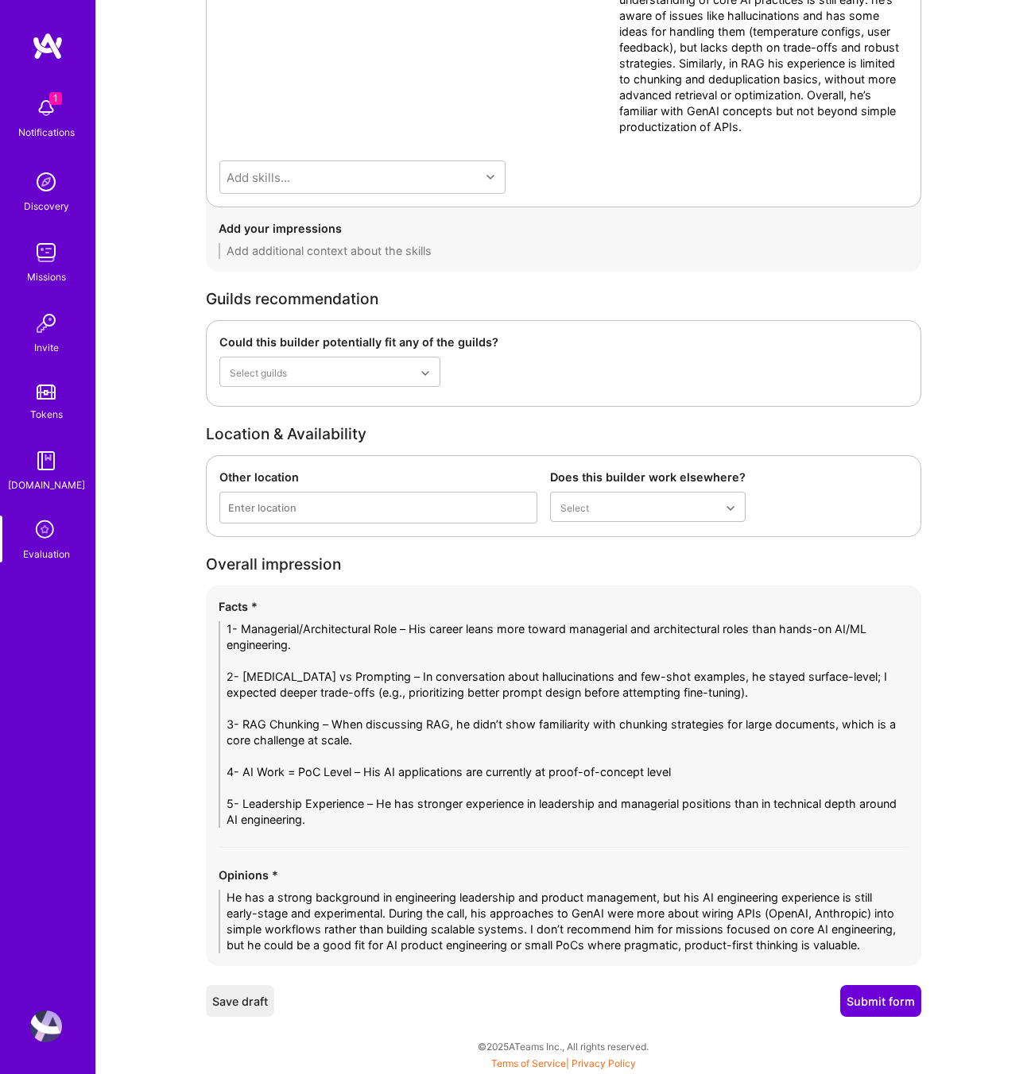
click at [881, 1001] on button "Submit form" at bounding box center [880, 1001] width 81 height 32
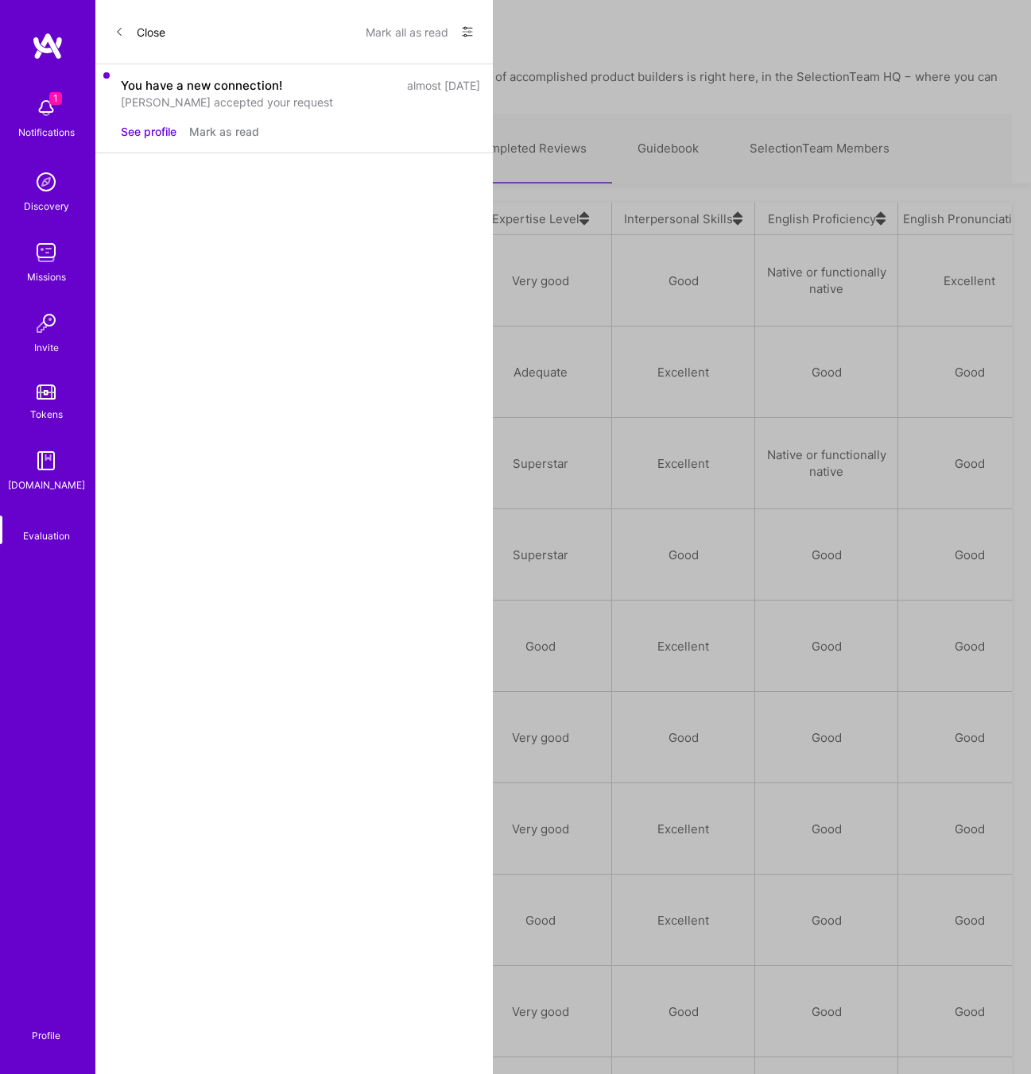
click at [378, 161] on link "Upcoming Interviews" at bounding box center [363, 148] width 170 height 69
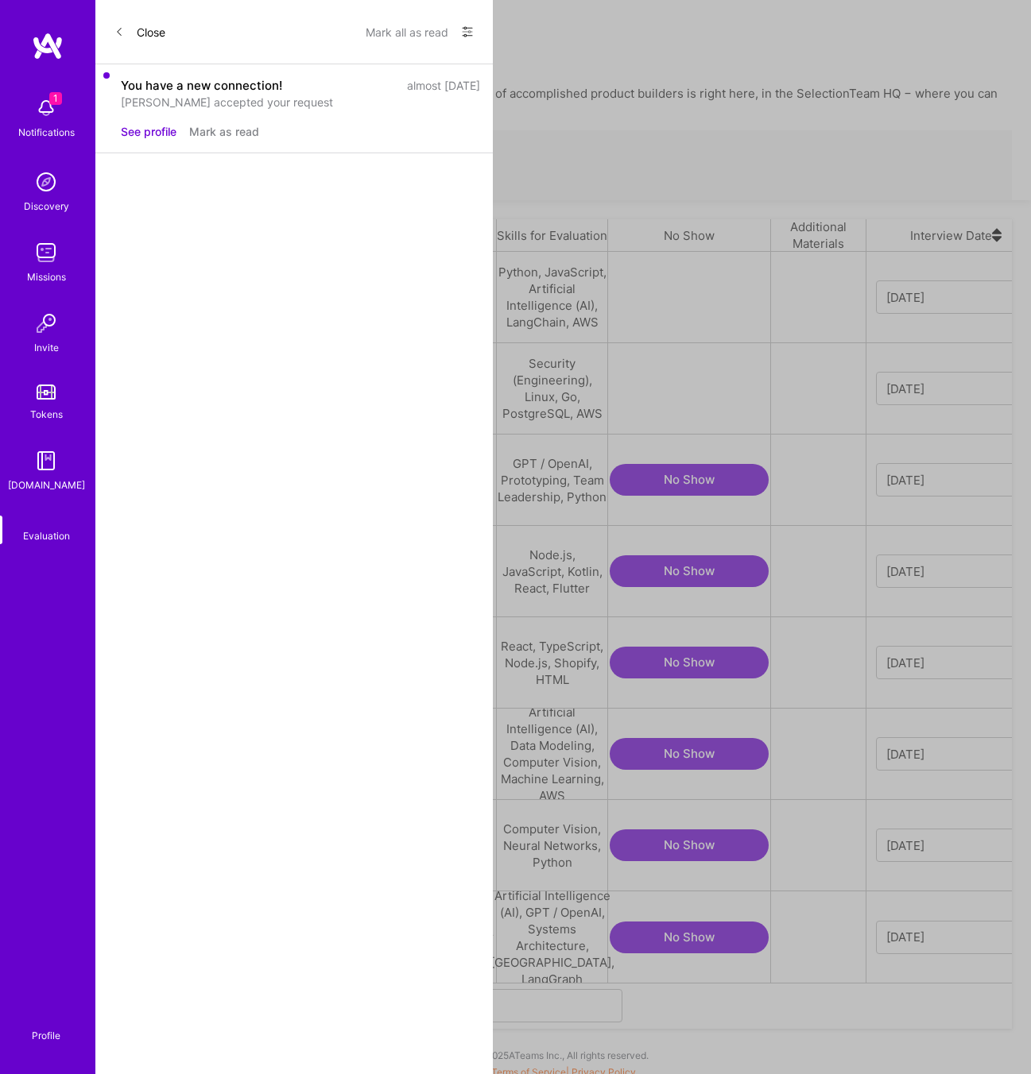
scroll to position [731, 896]
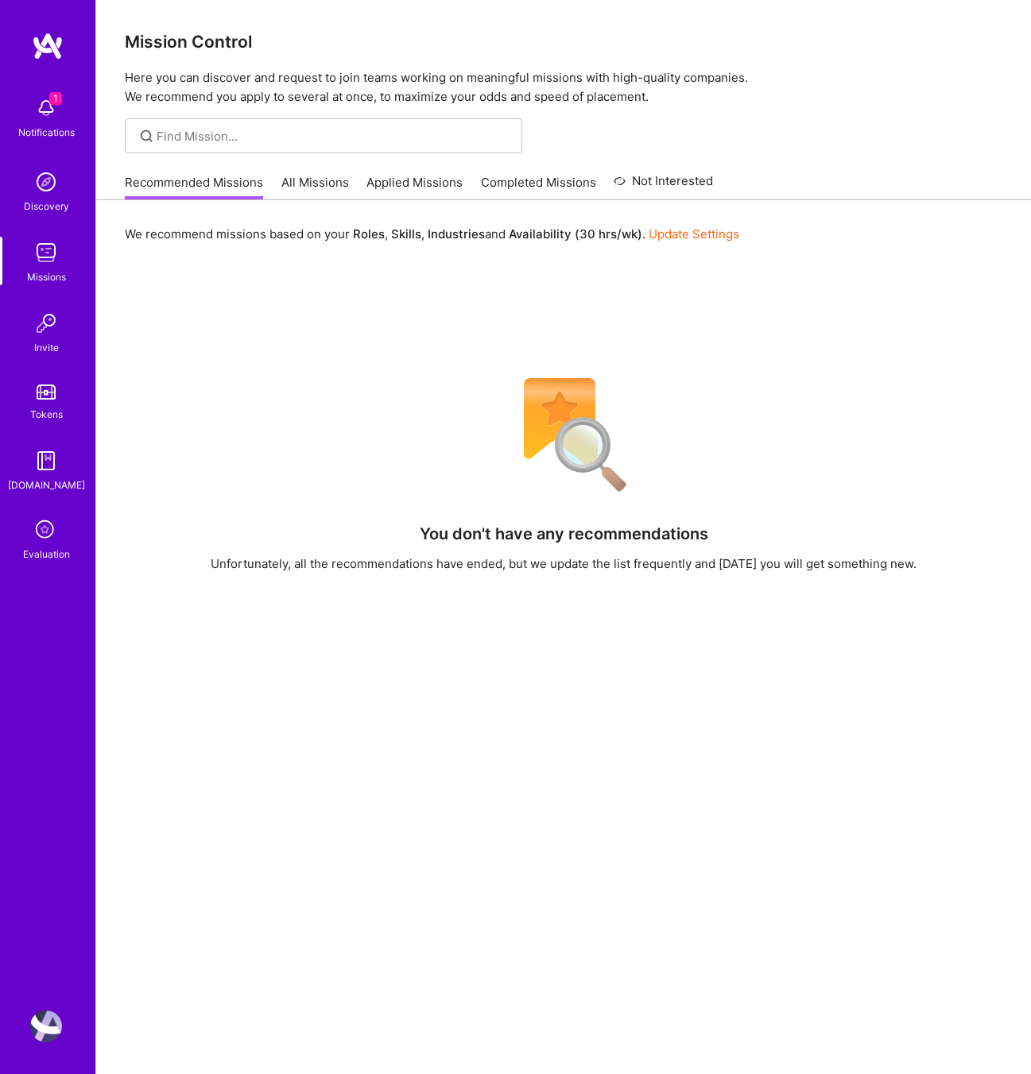
click at [41, 188] on img at bounding box center [46, 182] width 32 height 32
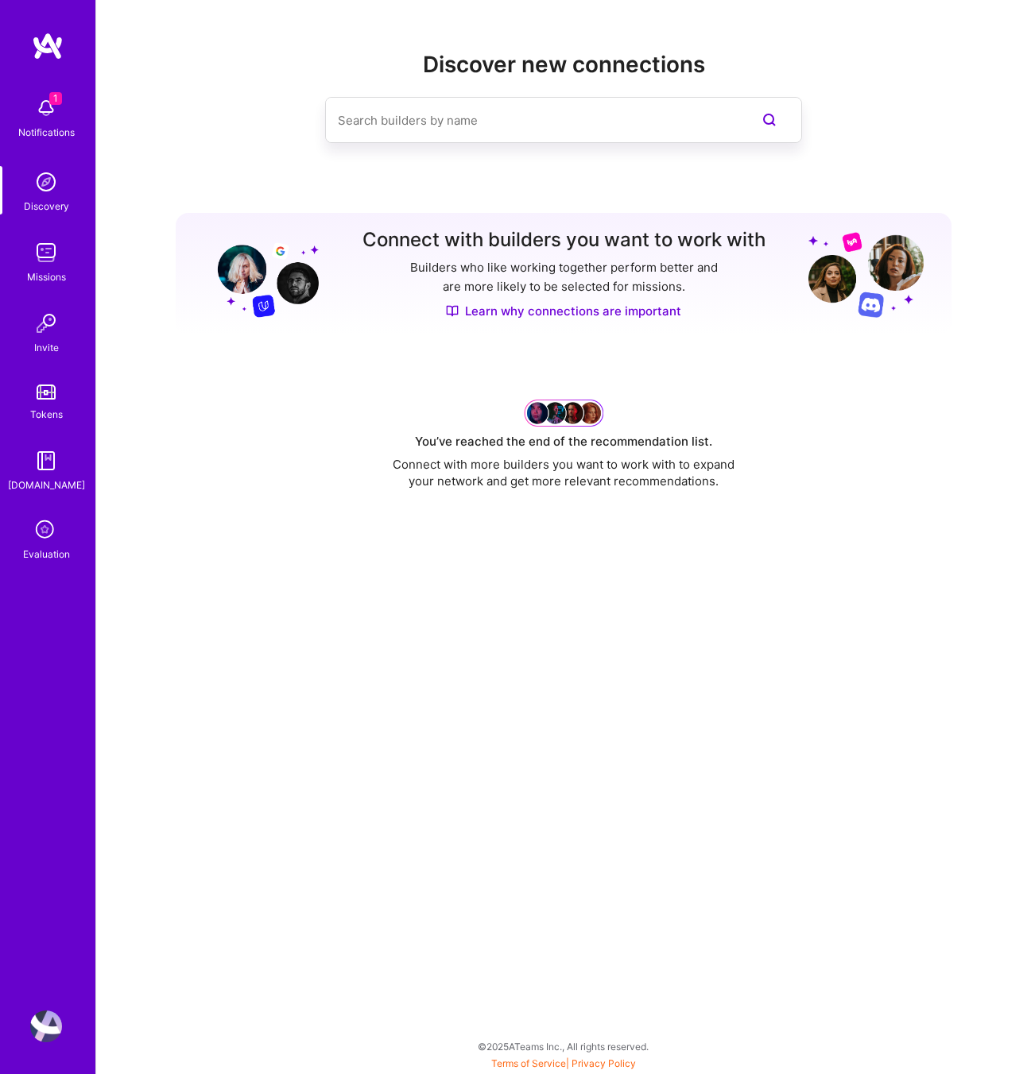
click at [497, 122] on input at bounding box center [532, 120] width 388 height 41
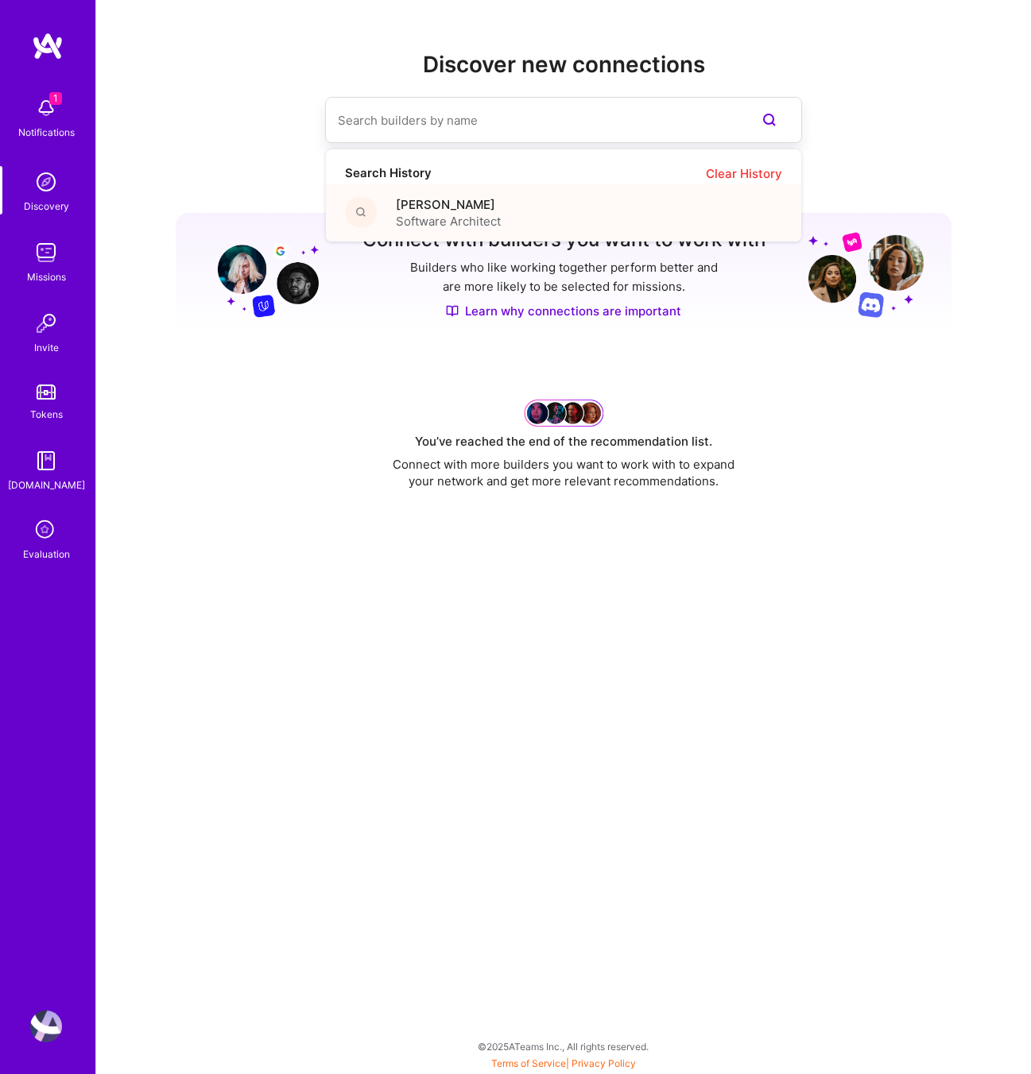
click at [447, 224] on span "Software Architect" at bounding box center [448, 221] width 105 height 17
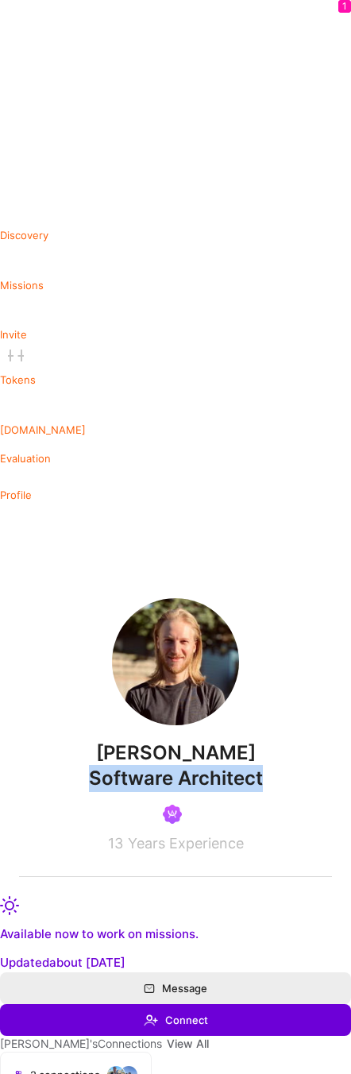
drag, startPoint x: 261, startPoint y: 783, endPoint x: 80, endPoint y: 789, distance: 181.3
click at [80, 789] on div "Software Architect" at bounding box center [175, 778] width 313 height 27
copy span "Software Architect"
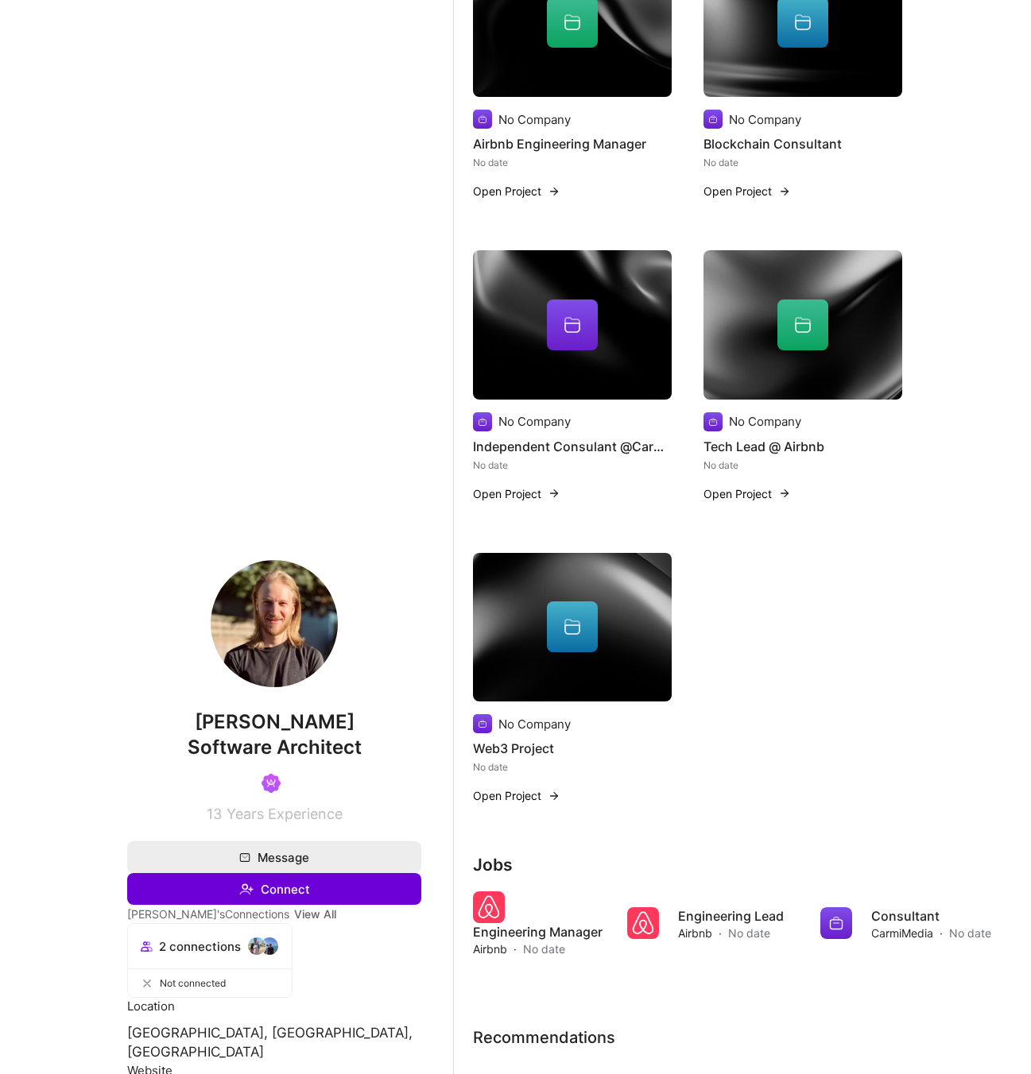
scroll to position [1360, 0]
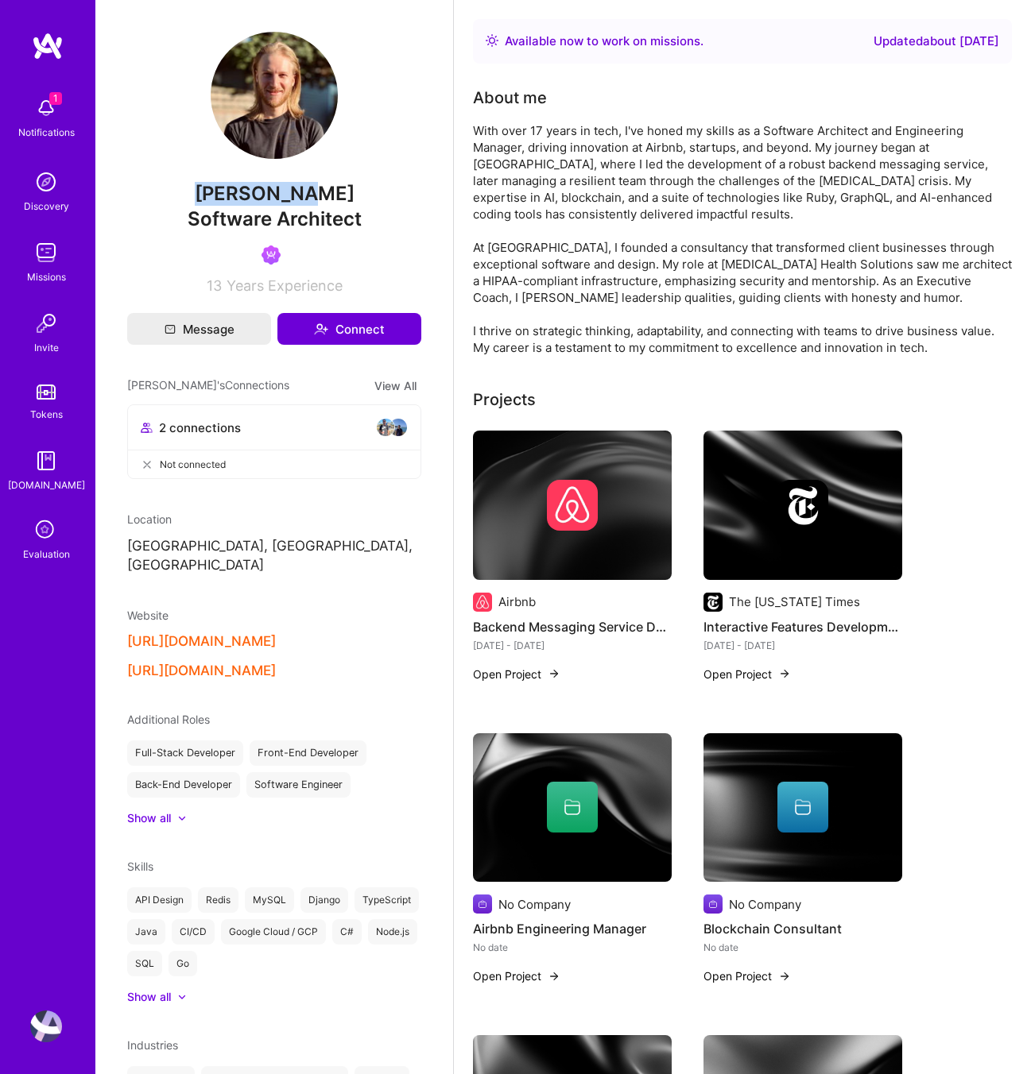
drag, startPoint x: 329, startPoint y: 191, endPoint x: 215, endPoint y: 192, distance: 113.6
click at [215, 192] on span "[PERSON_NAME]" at bounding box center [274, 194] width 294 height 24
copy span "[PERSON_NAME]"
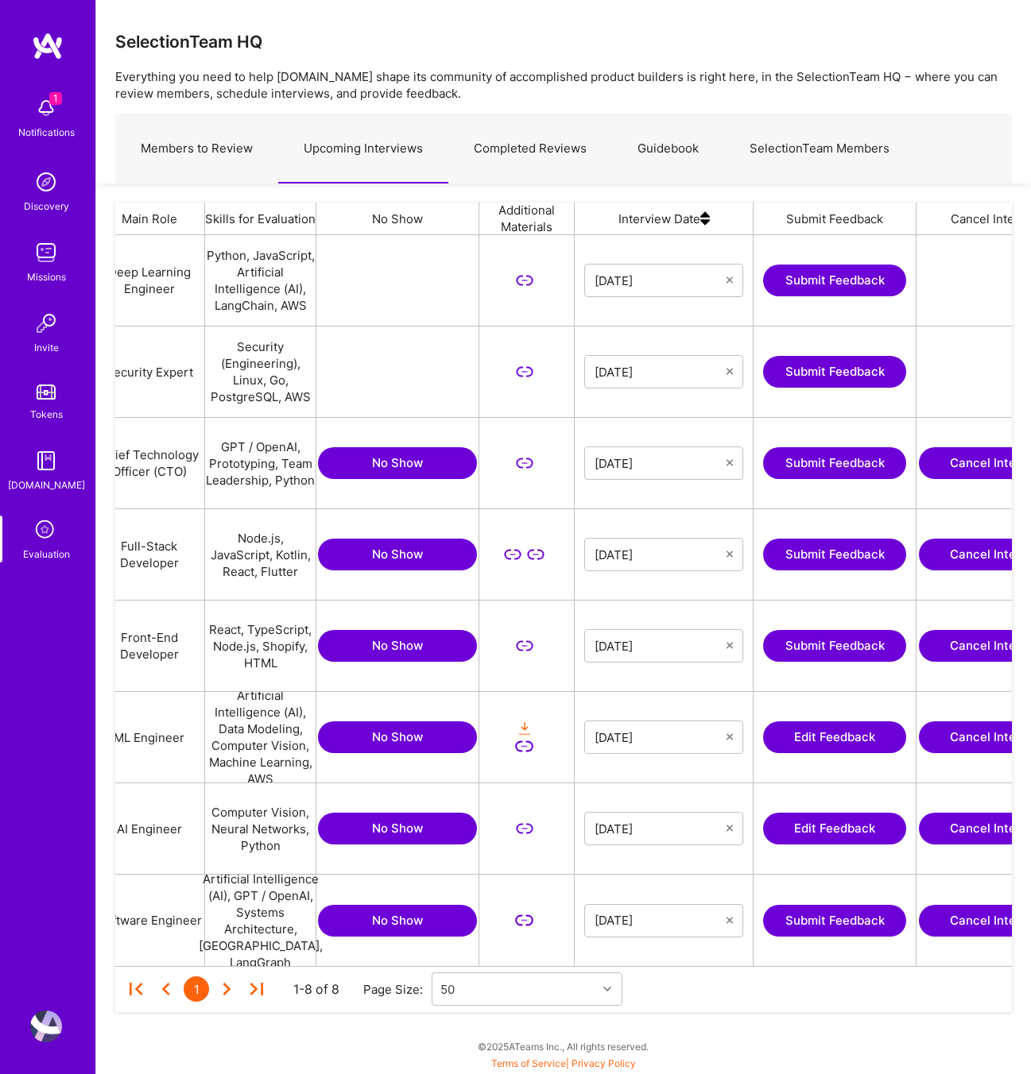
scroll to position [0, 292]
click at [801, 739] on button "Edit Feedback" at bounding box center [833, 737] width 143 height 32
